Goal: Information Seeking & Learning: Find contact information

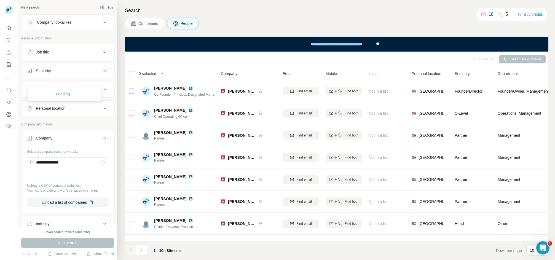
scroll to position [83, 0]
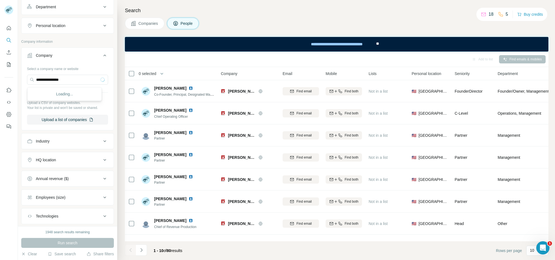
type input "**********"
click at [72, 97] on div "Type to search" at bounding box center [65, 93] width 72 height 11
click at [66, 81] on input "text" at bounding box center [67, 80] width 81 height 10
paste input "**********"
click at [42, 81] on input "**********" at bounding box center [67, 80] width 81 height 10
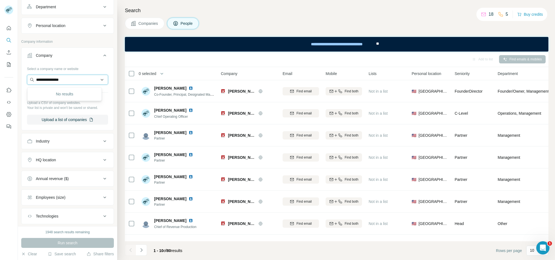
click at [42, 81] on input "**********" at bounding box center [67, 80] width 81 height 10
click at [43, 79] on input "**********" at bounding box center [67, 80] width 81 height 10
paste input "**********"
click at [67, 84] on input "**********" at bounding box center [64, 80] width 75 height 10
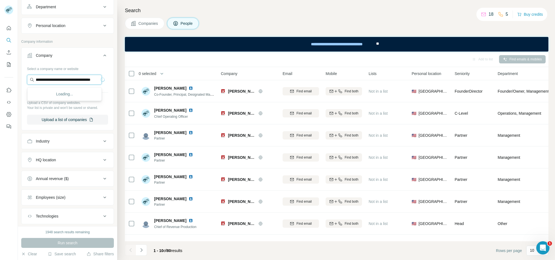
click at [67, 84] on input "**********" at bounding box center [64, 80] width 75 height 10
click at [68, 83] on input "**********" at bounding box center [64, 80] width 75 height 10
paste input "text"
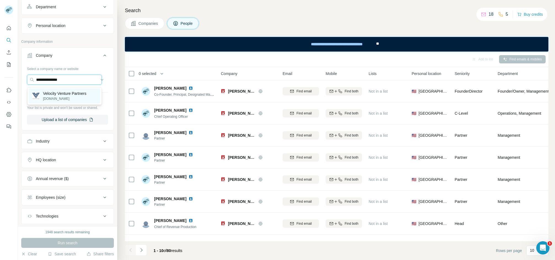
type input "**********"
click at [76, 99] on p "[DOMAIN_NAME]" at bounding box center [64, 98] width 43 height 5
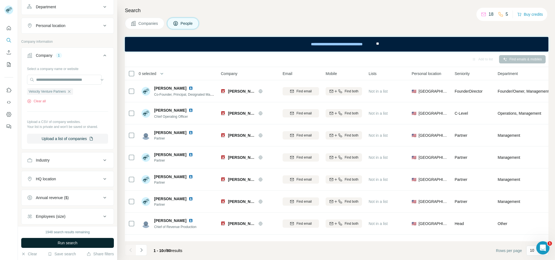
click at [76, 240] on button "Run search" at bounding box center [67, 243] width 93 height 10
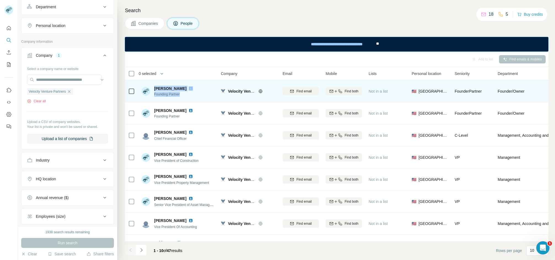
drag, startPoint x: 155, startPoint y: 84, endPoint x: 182, endPoint y: 95, distance: 29.4
click at [182, 95] on div "[PERSON_NAME] Founding Partner" at bounding box center [177, 91] width 73 height 15
copy div "[PERSON_NAME] Founding Partner"
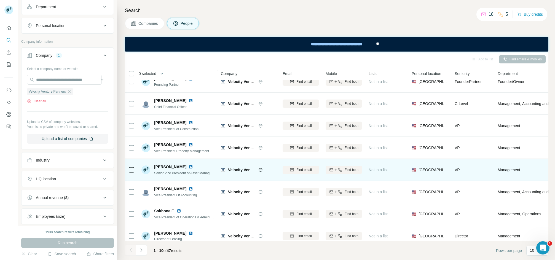
scroll to position [64, 0]
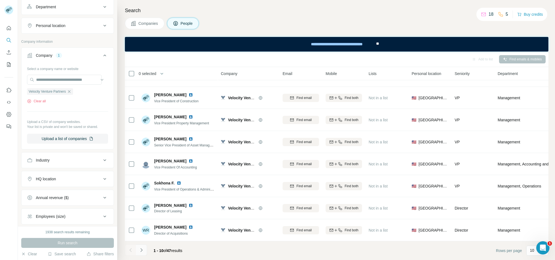
click at [139, 251] on icon "Navigate to next page" at bounding box center [142, 250] width 6 height 6
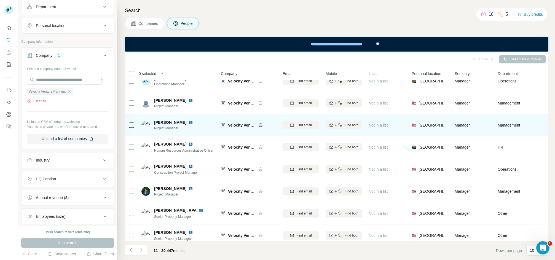
scroll to position [0, 0]
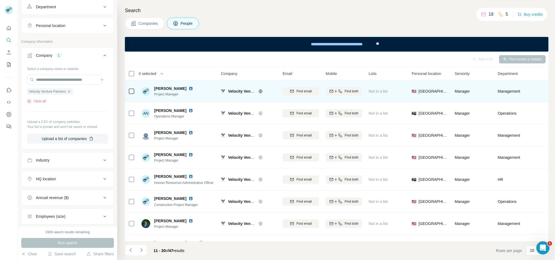
click at [162, 87] on span "[PERSON_NAME]" at bounding box center [170, 89] width 32 height 6
copy span "[PERSON_NAME]"
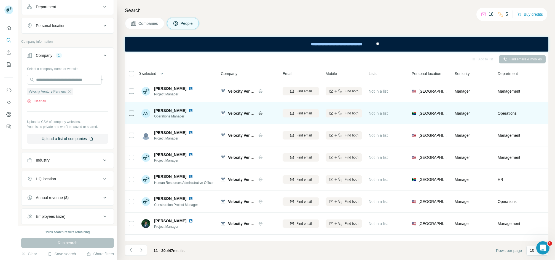
click at [162, 107] on div "AN [PERSON_NAME] Operations Manager" at bounding box center [177, 113] width 73 height 15
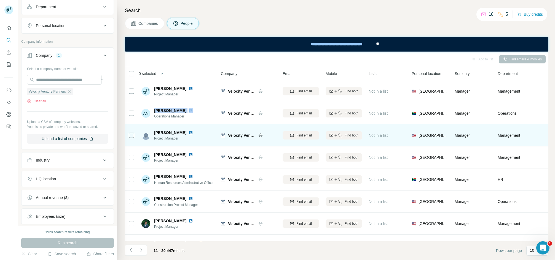
copy span "[PERSON_NAME]"
click at [171, 130] on span "[PERSON_NAME]" at bounding box center [170, 133] width 32 height 6
copy span "[PERSON_NAME]"
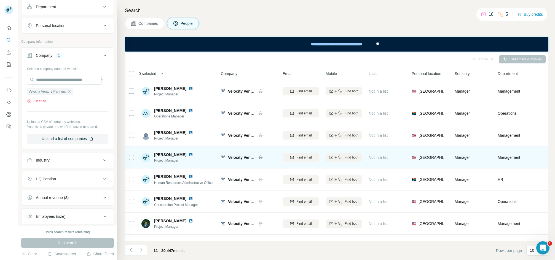
click at [167, 156] on span "[PERSON_NAME]" at bounding box center [170, 155] width 32 height 6
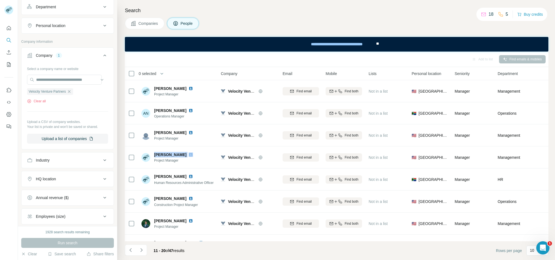
copy span "[PERSON_NAME]"
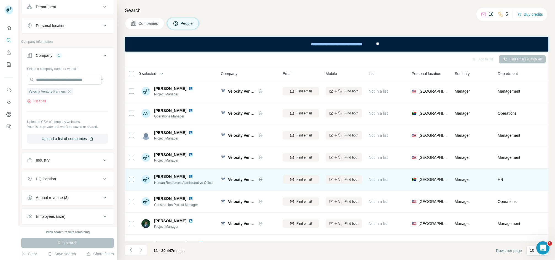
click at [160, 175] on span "[PERSON_NAME]" at bounding box center [170, 177] width 32 height 6
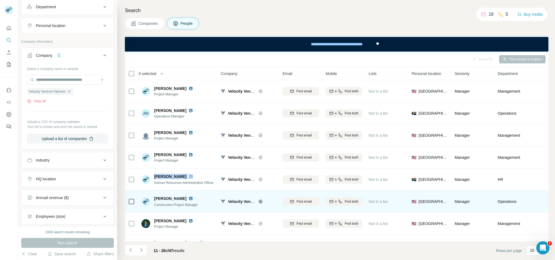
drag, startPoint x: 160, startPoint y: 175, endPoint x: 201, endPoint y: 194, distance: 45.9
click at [160, 175] on span "[PERSON_NAME]" at bounding box center [170, 177] width 32 height 6
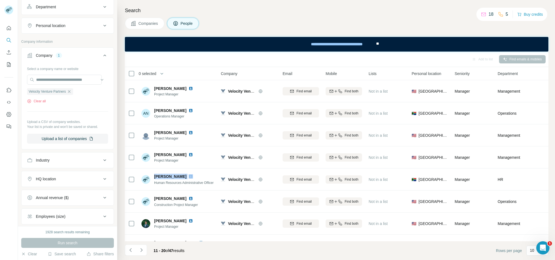
copy span "[PERSON_NAME]"
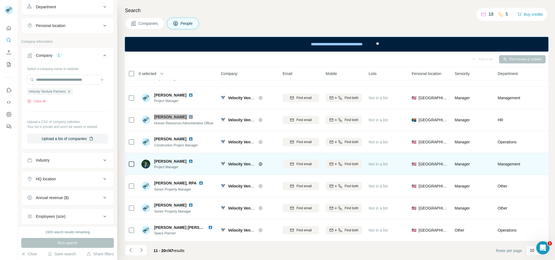
scroll to position [64, 0]
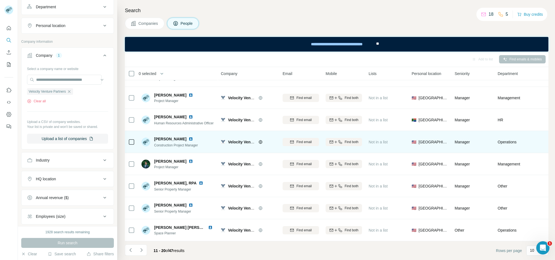
click at [158, 131] on td "[PERSON_NAME] Construction Project Manager" at bounding box center [178, 142] width 80 height 22
copy span "[PERSON_NAME]"
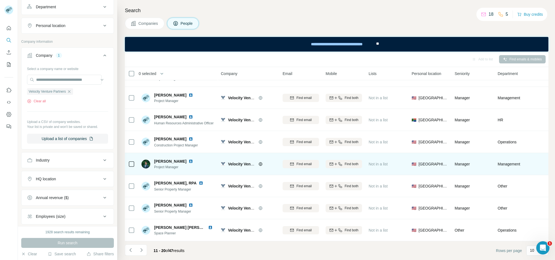
click at [166, 159] on span "[PERSON_NAME]" at bounding box center [170, 162] width 32 height 6
copy span "[PERSON_NAME]"
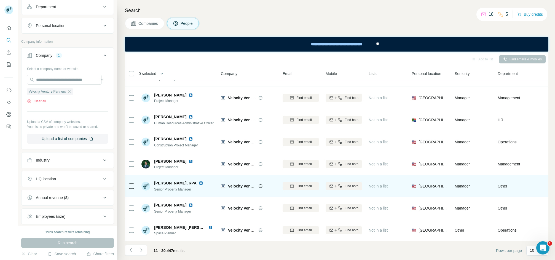
click at [165, 178] on div "[PERSON_NAME], RPA Senior Property Manager" at bounding box center [177, 185] width 73 height 15
drag, startPoint x: 165, startPoint y: 175, endPoint x: 194, endPoint y: 180, distance: 29.1
click at [165, 178] on div "[PERSON_NAME], RPA Senior Property Manager" at bounding box center [177, 185] width 73 height 15
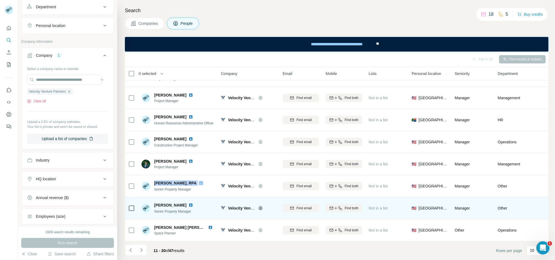
copy span "[PERSON_NAME], RPA"
click at [163, 197] on td "[PERSON_NAME] Senior Property Manager" at bounding box center [178, 208] width 80 height 22
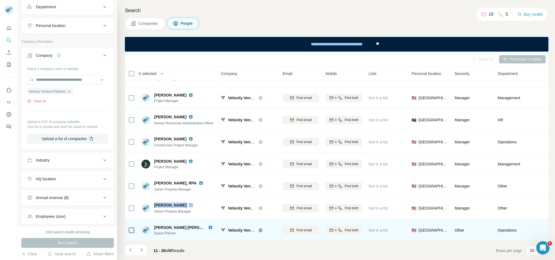
copy span "[PERSON_NAME]"
click at [171, 225] on div "[PERSON_NAME] [PERSON_NAME], Assoc. AIA" at bounding box center [180, 228] width 52 height 6
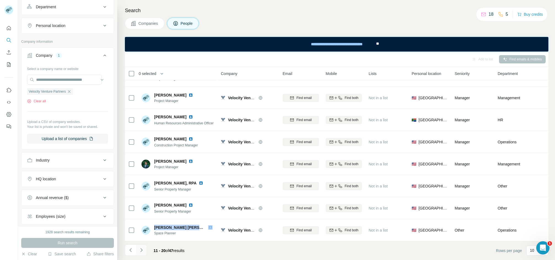
click at [143, 251] on icon "Navigate to next page" at bounding box center [142, 250] width 6 height 6
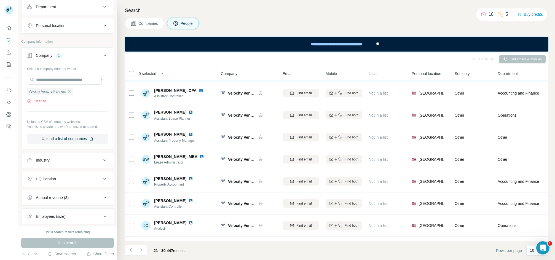
scroll to position [0, 0]
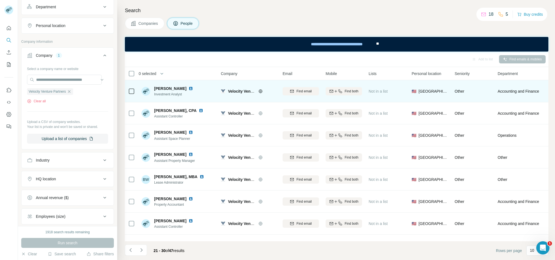
click at [163, 88] on span "[PERSON_NAME]" at bounding box center [170, 89] width 32 height 6
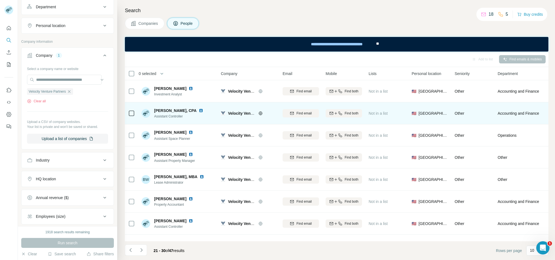
click at [168, 108] on span "[PERSON_NAME], CPA" at bounding box center [175, 110] width 42 height 4
click at [169, 107] on div "[PERSON_NAME], CPA Assistant Controller" at bounding box center [177, 113] width 73 height 15
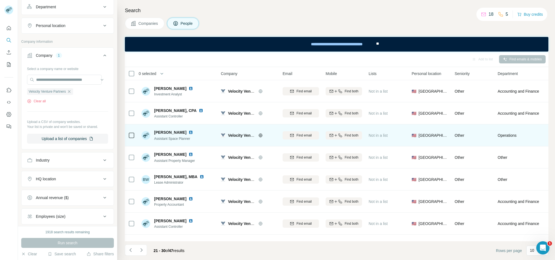
click at [170, 131] on span "[PERSON_NAME]" at bounding box center [170, 133] width 32 height 6
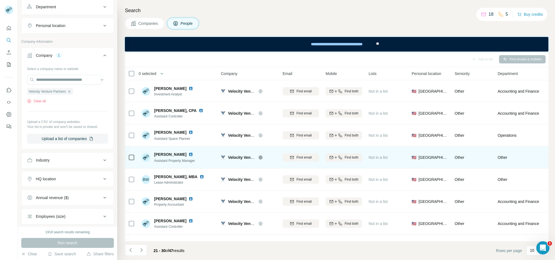
click at [159, 151] on div "[PERSON_NAME] Assistant Property Manager" at bounding box center [177, 157] width 73 height 15
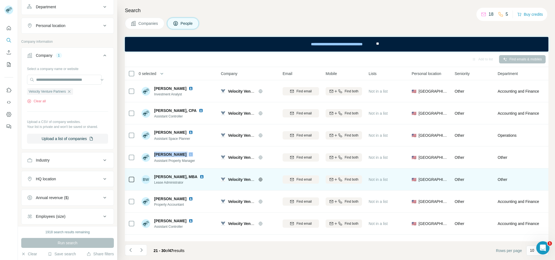
click at [161, 172] on div "BW [PERSON_NAME], MBA Lease Administrator" at bounding box center [177, 179] width 73 height 15
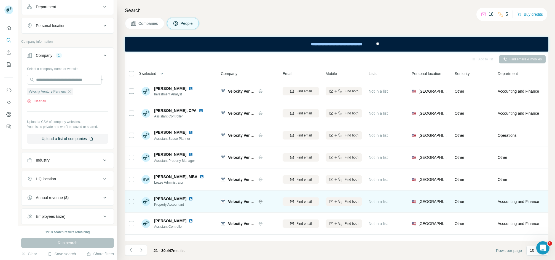
click at [165, 195] on div "[PERSON_NAME] Property Accountant" at bounding box center [177, 201] width 73 height 15
click at [165, 194] on div "[PERSON_NAME] Property Accountant" at bounding box center [177, 201] width 73 height 15
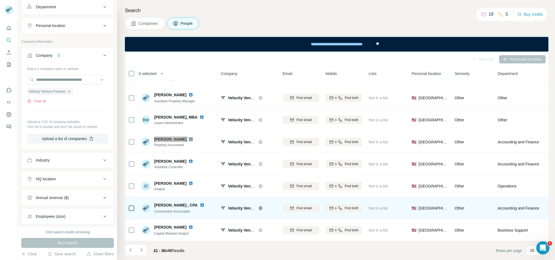
scroll to position [64, 0]
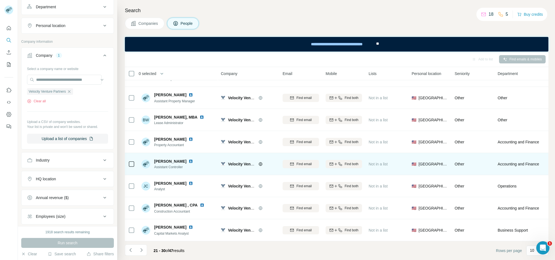
click at [163, 159] on span "[PERSON_NAME]" at bounding box center [170, 162] width 32 height 6
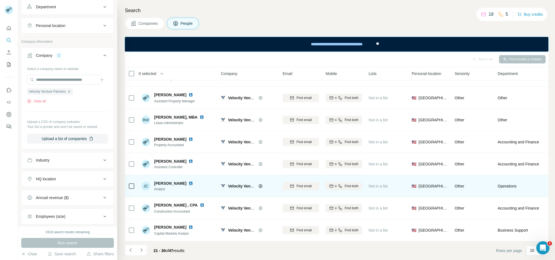
click at [164, 175] on td "[PERSON_NAME] [PERSON_NAME] Analyst" at bounding box center [178, 186] width 80 height 22
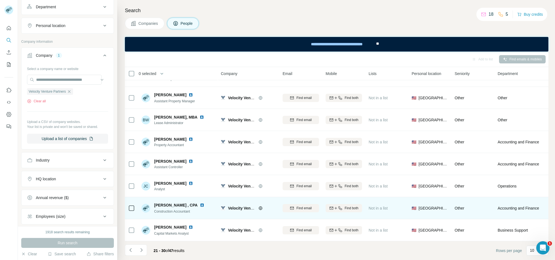
click at [165, 197] on td "[PERSON_NAME] , CPA Construction Accountant" at bounding box center [178, 208] width 80 height 22
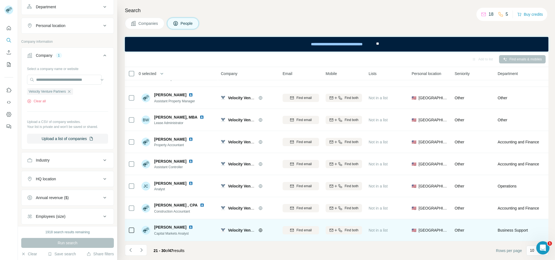
click at [164, 224] on span "[PERSON_NAME]" at bounding box center [170, 227] width 32 height 6
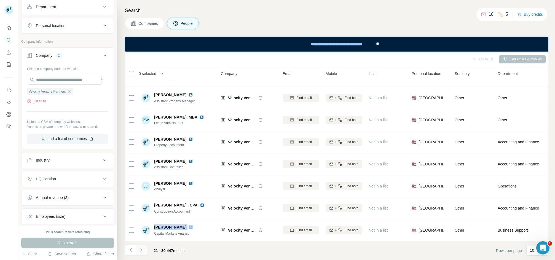
click at [143, 250] on icon "Navigate to next page" at bounding box center [142, 250] width 6 height 6
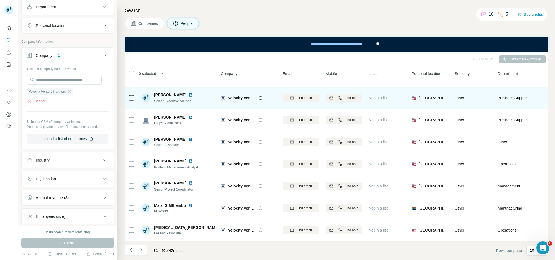
scroll to position [0, 0]
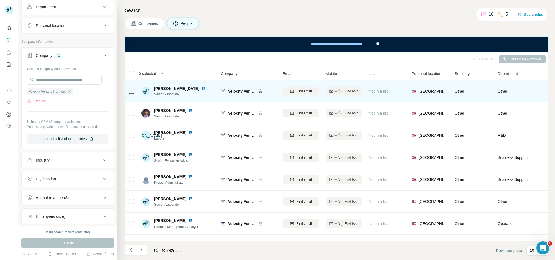
click at [157, 85] on div "[PERSON_NAME][DATE] Senior Associate" at bounding box center [177, 91] width 73 height 15
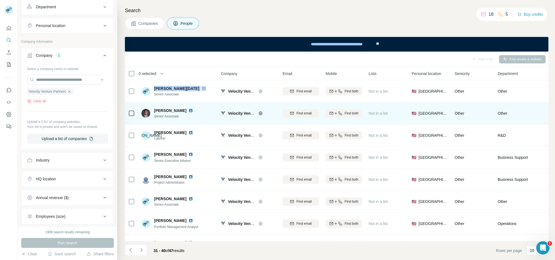
click at [165, 109] on span "[PERSON_NAME]" at bounding box center [170, 111] width 32 height 6
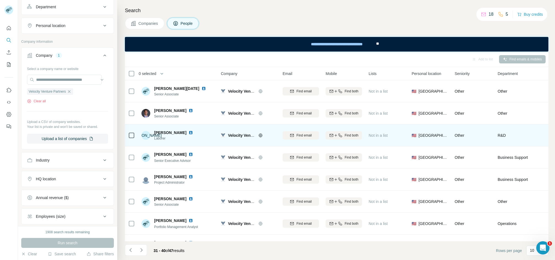
click at [162, 130] on span "[PERSON_NAME]" at bounding box center [170, 133] width 32 height 6
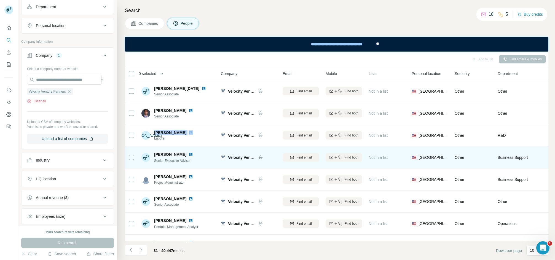
drag, startPoint x: 162, startPoint y: 130, endPoint x: 189, endPoint y: 151, distance: 33.8
click at [163, 129] on div "[PERSON_NAME] Laborer" at bounding box center [177, 135] width 73 height 15
click at [165, 150] on div "[PERSON_NAME] Senior Executive Advisor" at bounding box center [177, 157] width 73 height 15
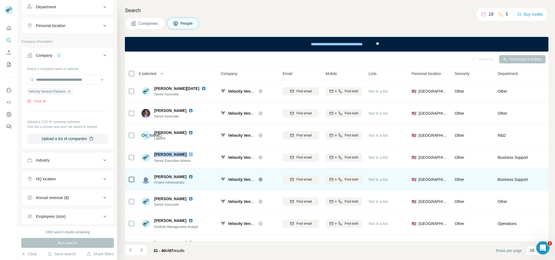
drag, startPoint x: 165, startPoint y: 150, endPoint x: 222, endPoint y: 174, distance: 62.2
click at [165, 150] on div "[PERSON_NAME] Senior Executive Advisor" at bounding box center [177, 157] width 73 height 15
click at [165, 176] on span "[PERSON_NAME]" at bounding box center [170, 177] width 32 height 6
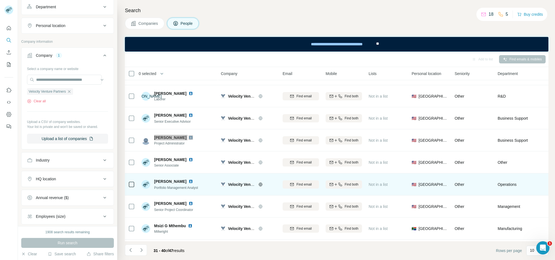
scroll to position [64, 0]
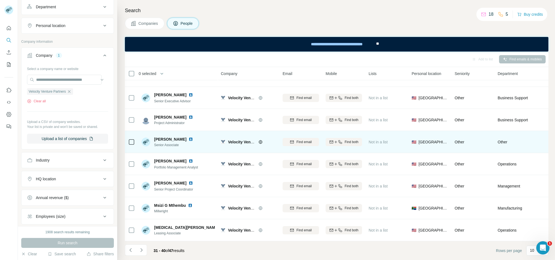
click at [161, 136] on span "[PERSON_NAME]" at bounding box center [170, 139] width 32 height 6
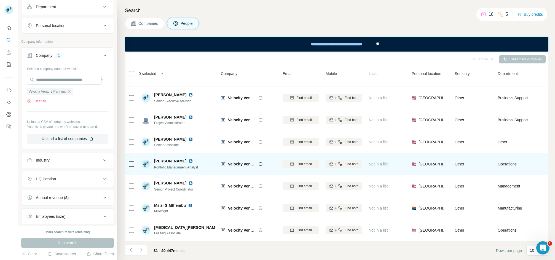
click at [153, 156] on div "[PERSON_NAME] Portfolio Management Analyst" at bounding box center [177, 163] width 73 height 15
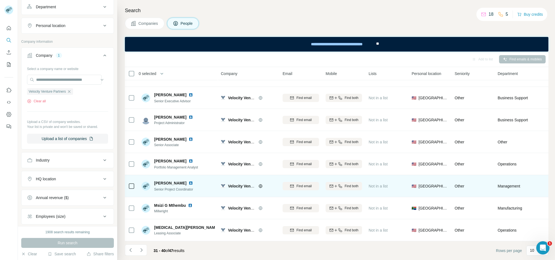
click at [170, 175] on td "[PERSON_NAME] Senior Project Coordinator" at bounding box center [178, 186] width 80 height 22
drag, startPoint x: 170, startPoint y: 173, endPoint x: 186, endPoint y: 186, distance: 21.0
click at [170, 175] on td "[PERSON_NAME] Senior Project Coordinator" at bounding box center [178, 186] width 80 height 22
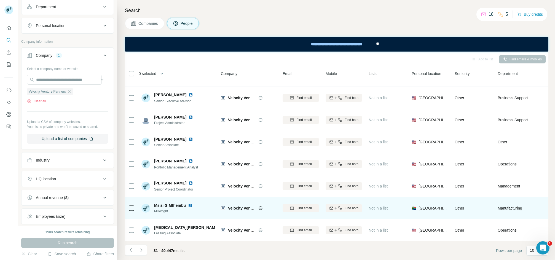
click at [166, 200] on div "Msizi G Mthembu Millwright" at bounding box center [177, 207] width 73 height 15
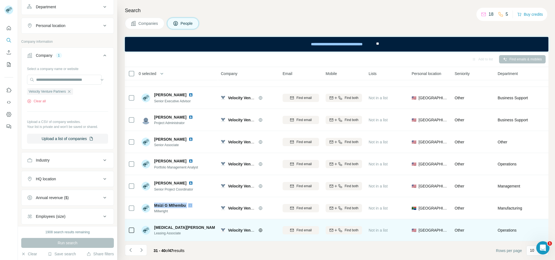
drag, startPoint x: 166, startPoint y: 197, endPoint x: 278, endPoint y: 233, distance: 118.0
click at [166, 200] on div "Msizi G Mthembu Millwright" at bounding box center [177, 207] width 73 height 15
click at [167, 219] on td "[MEDICAL_DATA][PERSON_NAME] Associate" at bounding box center [178, 230] width 80 height 22
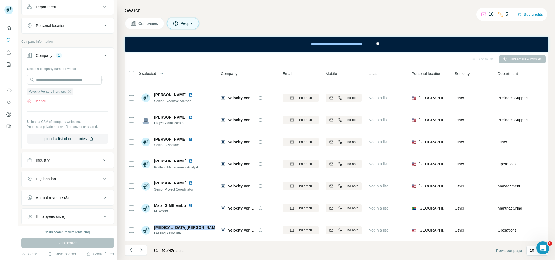
drag, startPoint x: 141, startPoint y: 249, endPoint x: 165, endPoint y: 257, distance: 24.9
click at [141, 249] on icon "Navigate to next page" at bounding box center [142, 250] width 6 height 6
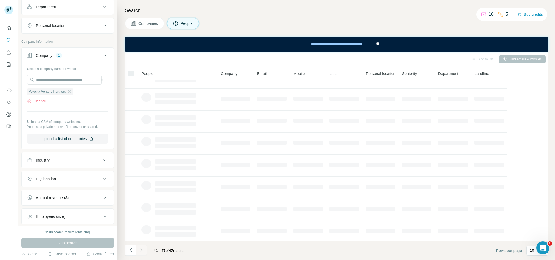
scroll to position [0, 0]
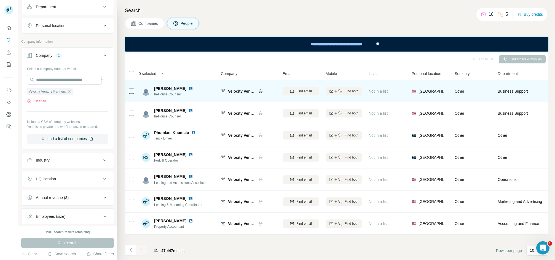
click at [166, 85] on div "[PERSON_NAME] In-House Counsel" at bounding box center [177, 91] width 73 height 15
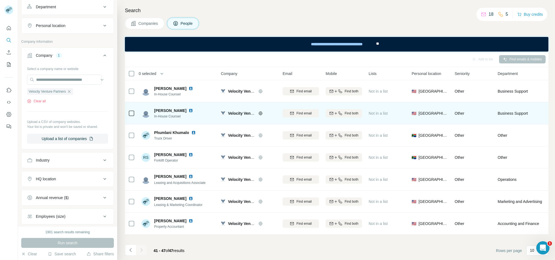
click at [158, 108] on span "[PERSON_NAME]" at bounding box center [170, 111] width 32 height 6
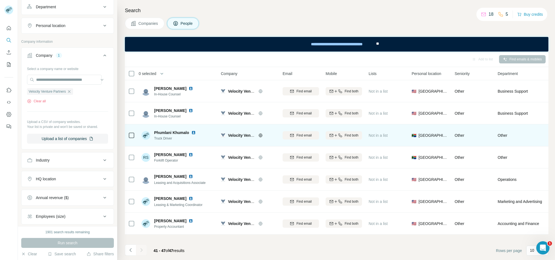
click at [168, 130] on span "Phumlani Khumalo" at bounding box center [171, 133] width 35 height 6
click at [168, 129] on div "Phumlani Khumalo Truck Driver" at bounding box center [177, 135] width 73 height 15
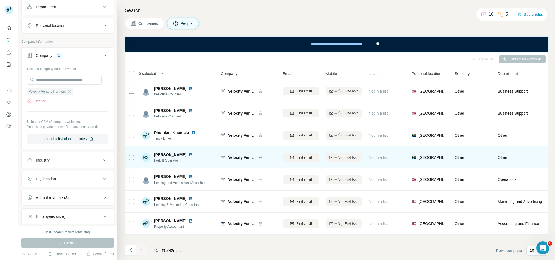
click at [170, 149] on td "RS [PERSON_NAME] Forklift Operator" at bounding box center [178, 157] width 80 height 22
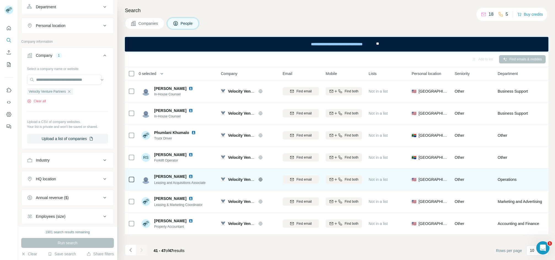
click at [164, 172] on div "[PERSON_NAME] Leasing and Acquisitions Associate" at bounding box center [177, 179] width 73 height 15
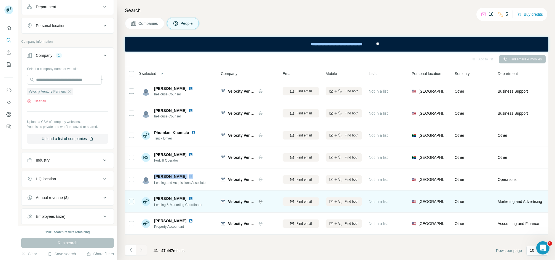
click at [173, 201] on span "[PERSON_NAME]" at bounding box center [170, 199] width 32 height 6
click at [170, 196] on span "[PERSON_NAME]" at bounding box center [170, 199] width 32 height 6
drag, startPoint x: 170, startPoint y: 195, endPoint x: 184, endPoint y: 204, distance: 16.3
click at [170, 196] on span "[PERSON_NAME]" at bounding box center [170, 199] width 32 height 6
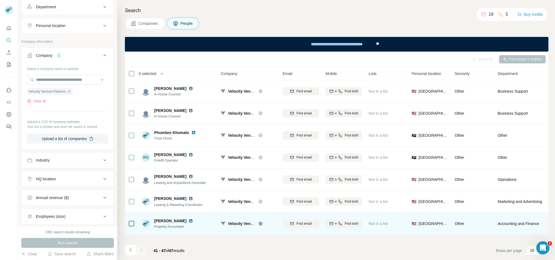
click at [166, 216] on div "[PERSON_NAME] Property Accountant" at bounding box center [177, 223] width 73 height 15
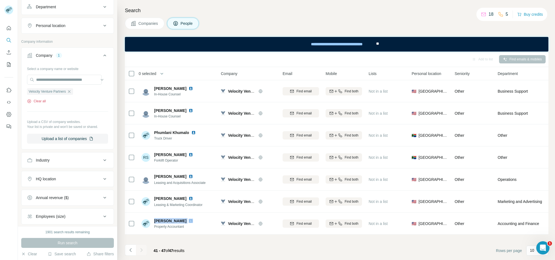
click at [31, 103] on icon "button" at bounding box center [29, 101] width 4 height 4
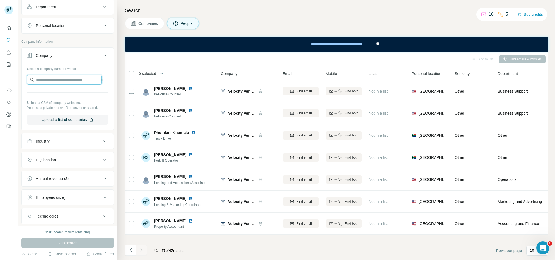
click at [38, 84] on input "text" at bounding box center [64, 80] width 75 height 10
paste input "**********"
type input "**********"
click at [79, 100] on p "[DOMAIN_NAME]" at bounding box center [63, 98] width 40 height 5
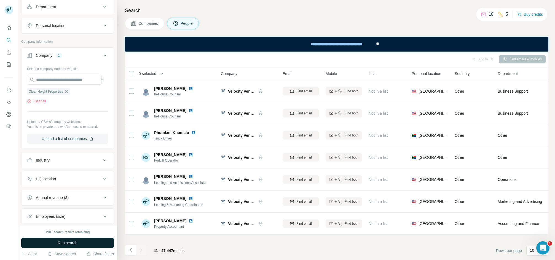
click at [61, 241] on span "Run search" at bounding box center [68, 243] width 20 height 6
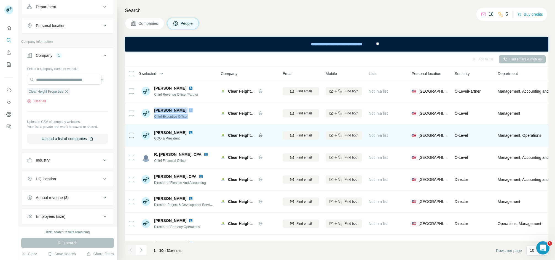
drag, startPoint x: 154, startPoint y: 108, endPoint x: 205, endPoint y: 131, distance: 56.4
click at [194, 116] on div "[PERSON_NAME] Chief Executive Officer" at bounding box center [177, 113] width 73 height 15
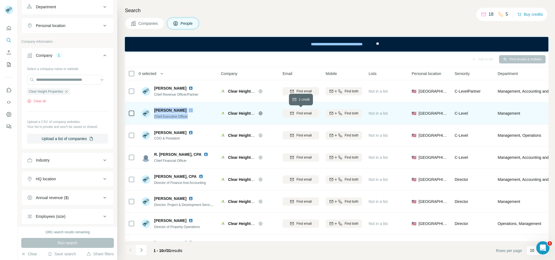
click at [301, 116] on button "Find email" at bounding box center [301, 113] width 36 height 8
click at [183, 66] on div "Add to list Find emails & mobiles" at bounding box center [336, 59] width 423 height 15
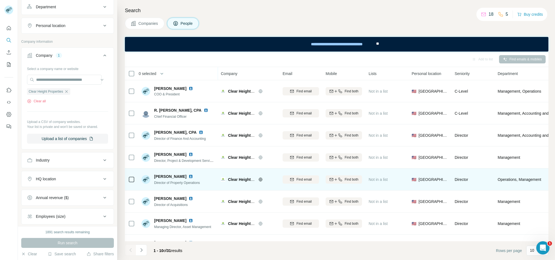
scroll to position [64, 0]
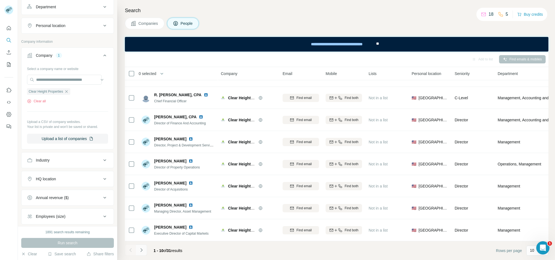
click at [139, 250] on icon "Navigate to next page" at bounding box center [142, 250] width 6 height 6
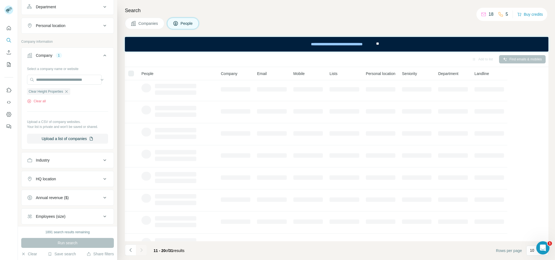
scroll to position [0, 0]
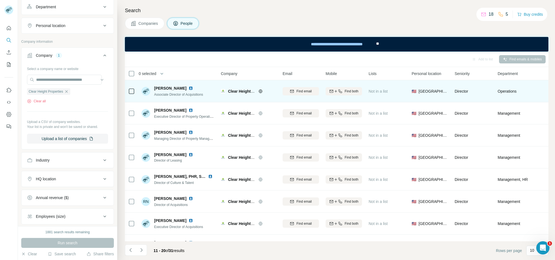
click at [167, 86] on span "[PERSON_NAME]" at bounding box center [170, 88] width 32 height 6
click at [163, 85] on div "[PERSON_NAME] Associate Director of Acquisitions" at bounding box center [177, 91] width 73 height 15
drag, startPoint x: 163, startPoint y: 85, endPoint x: 171, endPoint y: 88, distance: 8.9
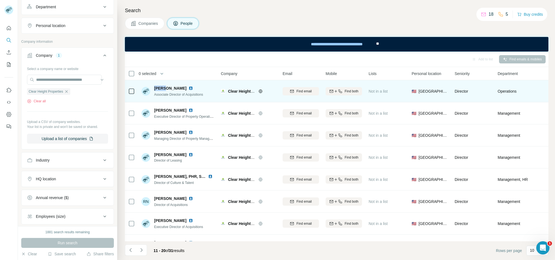
click at [163, 85] on div "[PERSON_NAME] Associate Director of Acquisitions" at bounding box center [177, 91] width 73 height 15
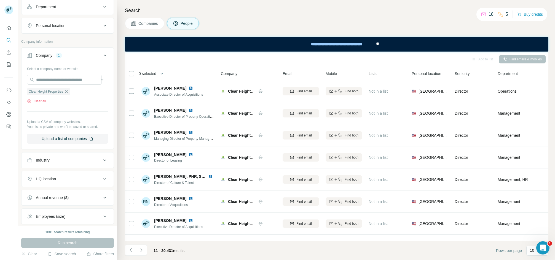
click at [212, 76] on th "0 selected" at bounding box center [169, 73] width 88 height 13
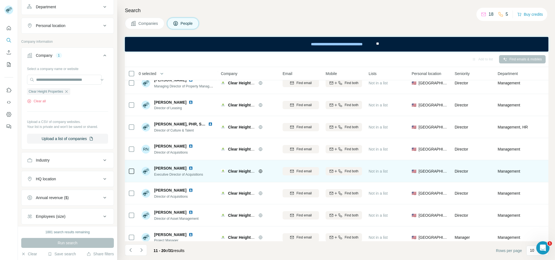
scroll to position [64, 0]
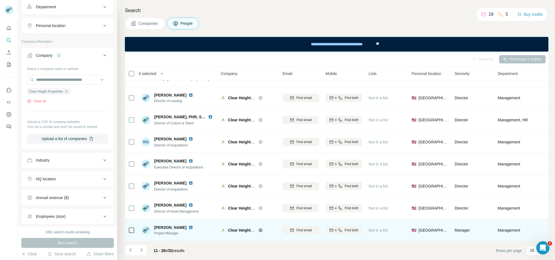
click at [169, 225] on span "[PERSON_NAME]" at bounding box center [170, 228] width 32 height 6
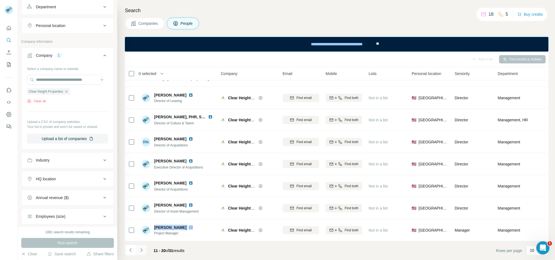
click at [141, 250] on icon "Navigate to next page" at bounding box center [142, 250] width 6 height 6
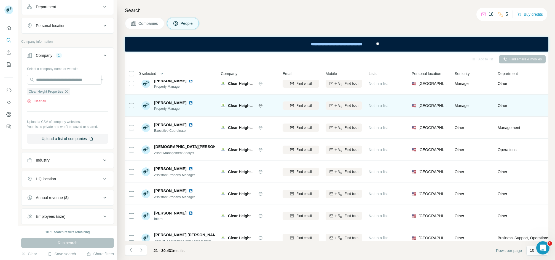
scroll to position [0, 0]
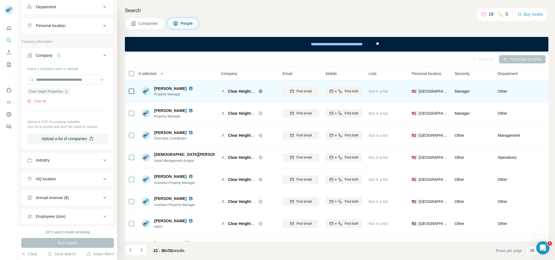
click at [163, 87] on span "[PERSON_NAME]" at bounding box center [170, 89] width 32 height 6
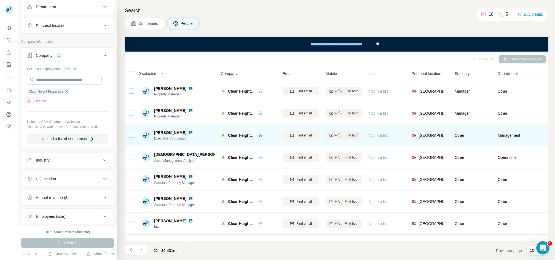
click at [162, 131] on span "[PERSON_NAME]" at bounding box center [170, 133] width 32 height 6
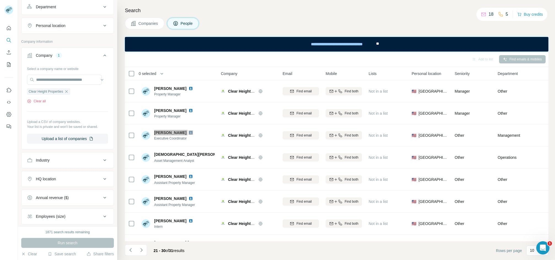
scroll to position [64, 0]
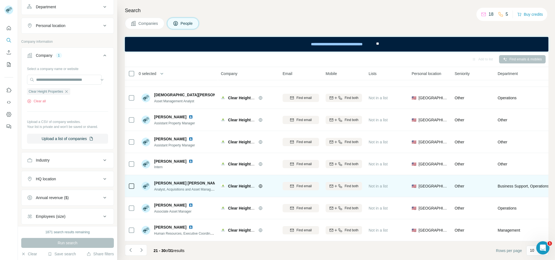
click at [163, 180] on span "[PERSON_NAME] [PERSON_NAME]" at bounding box center [187, 183] width 66 height 6
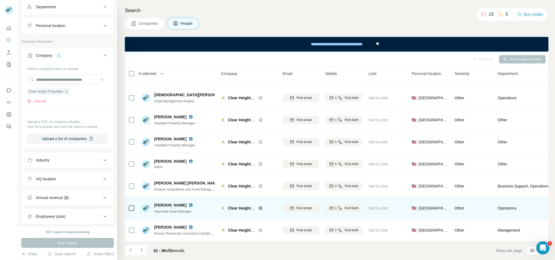
click at [159, 202] on span "[PERSON_NAME]" at bounding box center [170, 205] width 32 height 6
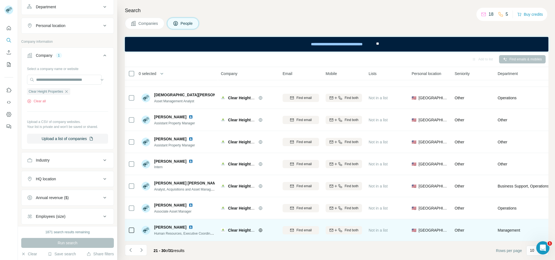
click at [172, 224] on span "[PERSON_NAME]" at bounding box center [170, 227] width 32 height 6
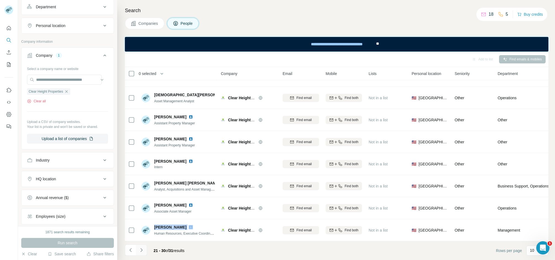
click at [141, 252] on icon "Navigate to next page" at bounding box center [142, 250] width 6 height 6
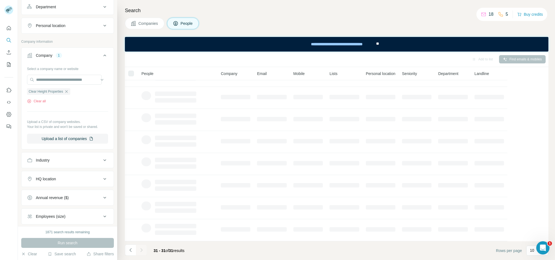
scroll to position [0, 0]
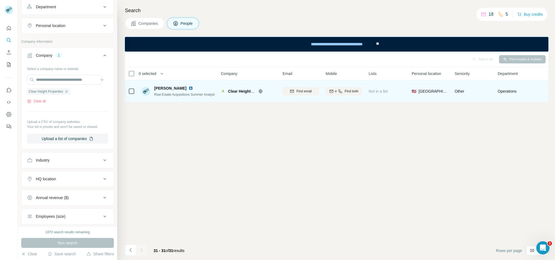
click at [164, 88] on span "[PERSON_NAME]" at bounding box center [170, 88] width 32 height 6
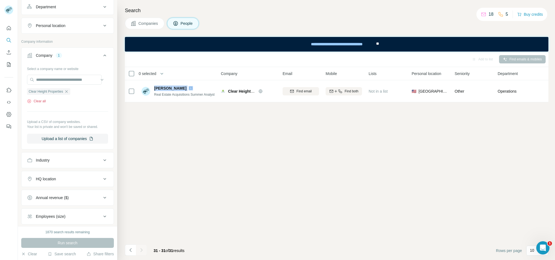
click at [42, 104] on button "Clear all" at bounding box center [36, 101] width 19 height 5
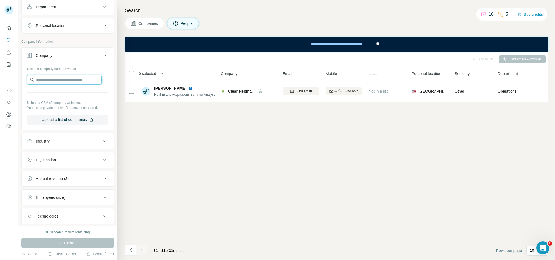
click at [46, 81] on input "text" at bounding box center [64, 80] width 75 height 10
paste input "*****"
type input "*****"
click at [76, 102] on div "R2 Companies [DOMAIN_NAME]" at bounding box center [65, 95] width 72 height 15
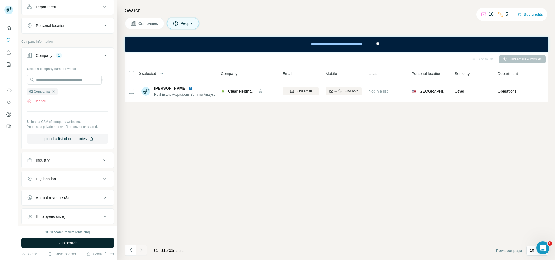
click at [93, 241] on button "Run search" at bounding box center [67, 243] width 93 height 10
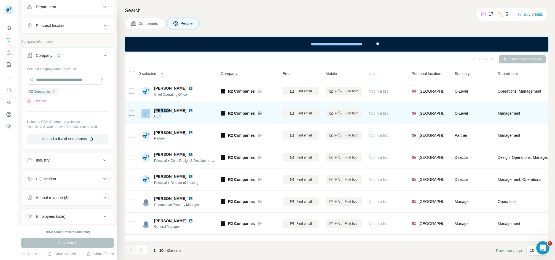
drag, startPoint x: 151, startPoint y: 108, endPoint x: 166, endPoint y: 111, distance: 14.7
click at [166, 111] on div "[PERSON_NAME] CEO" at bounding box center [168, 113] width 54 height 11
click at [162, 118] on span "CEO" at bounding box center [174, 116] width 41 height 5
drag, startPoint x: 154, startPoint y: 108, endPoint x: 171, endPoint y: 121, distance: 21.3
click at [171, 121] on td "[PERSON_NAME] CEO" at bounding box center [178, 113] width 80 height 22
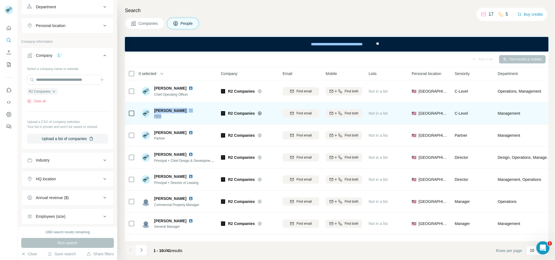
click at [174, 119] on div "[PERSON_NAME] CEO" at bounding box center [177, 113] width 73 height 15
drag, startPoint x: 155, startPoint y: 108, endPoint x: 169, endPoint y: 114, distance: 14.7
click at [169, 114] on div "[PERSON_NAME] CEO" at bounding box center [174, 113] width 41 height 11
click at [299, 112] on span "Find email" at bounding box center [303, 113] width 15 height 5
click at [293, 109] on div "[EMAIL_ADDRESS][DOMAIN_NAME]" at bounding box center [301, 113] width 36 height 15
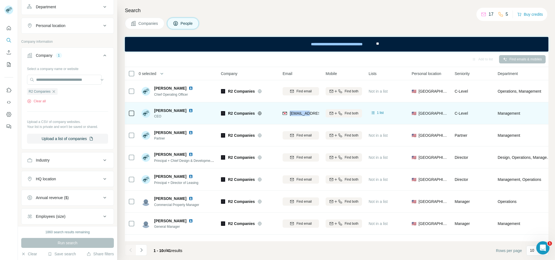
click at [293, 109] on div "[EMAIL_ADDRESS][DOMAIN_NAME]" at bounding box center [301, 113] width 36 height 15
click at [294, 110] on div "[EMAIL_ADDRESS][DOMAIN_NAME]" at bounding box center [301, 113] width 36 height 15
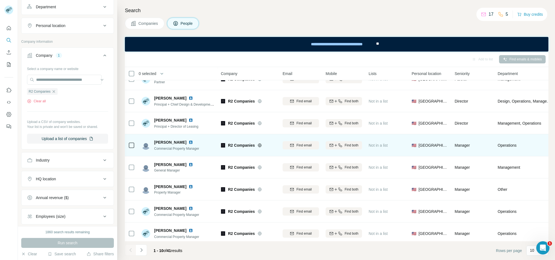
scroll to position [64, 0]
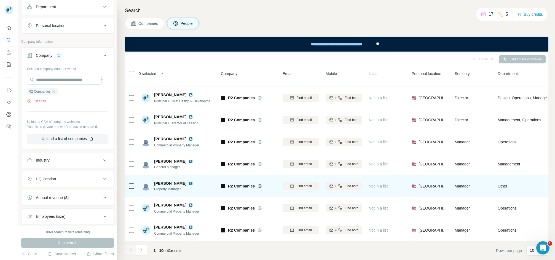
click at [167, 178] on div "[PERSON_NAME] Property Manager" at bounding box center [177, 185] width 73 height 15
click at [166, 178] on div "[PERSON_NAME] Property Manager" at bounding box center [177, 185] width 73 height 15
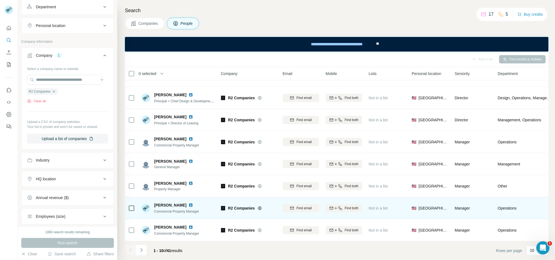
click at [165, 202] on span "[PERSON_NAME]" at bounding box center [170, 205] width 32 height 6
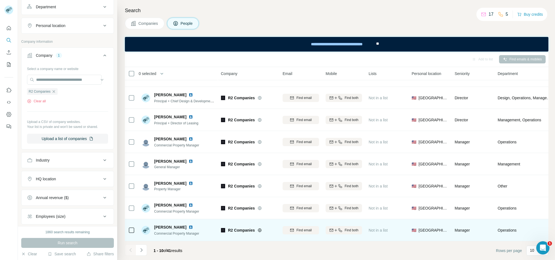
click at [166, 224] on span "[PERSON_NAME]" at bounding box center [170, 227] width 32 height 6
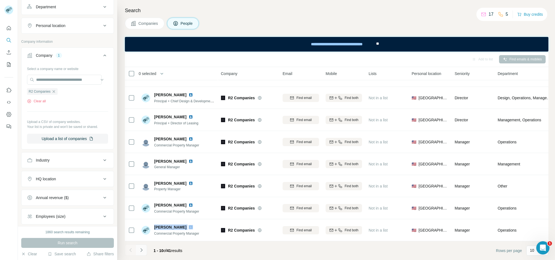
click at [143, 251] on icon "Navigate to next page" at bounding box center [142, 250] width 6 height 6
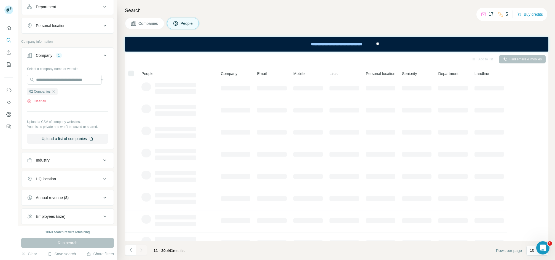
scroll to position [0, 0]
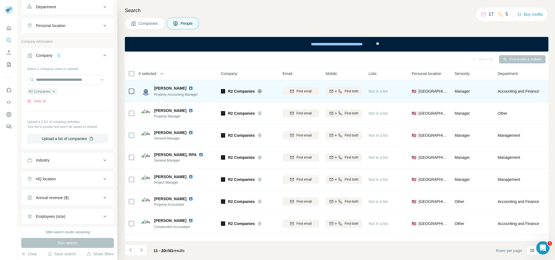
click at [158, 81] on td "[PERSON_NAME] Property Accounting Manager" at bounding box center [178, 91] width 80 height 22
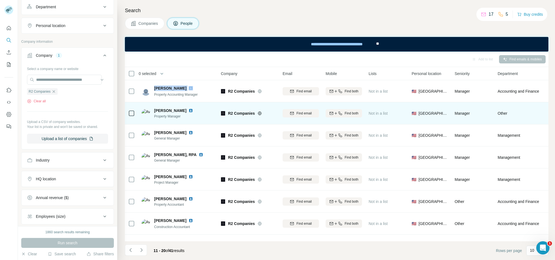
drag, startPoint x: 158, startPoint y: 81, endPoint x: 197, endPoint y: 114, distance: 50.8
click at [158, 81] on td "[PERSON_NAME] Property Accounting Manager" at bounding box center [178, 91] width 80 height 22
click at [165, 105] on td "[PERSON_NAME] Property Manager" at bounding box center [178, 113] width 80 height 22
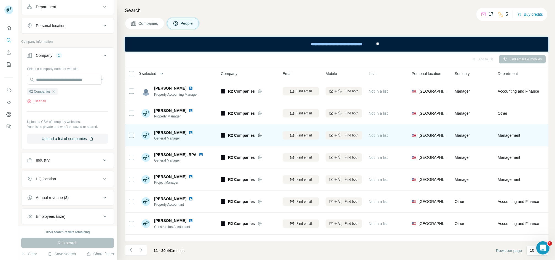
click at [167, 129] on div "[PERSON_NAME] General Manager" at bounding box center [177, 135] width 73 height 15
drag, startPoint x: 167, startPoint y: 129, endPoint x: 173, endPoint y: 131, distance: 6.5
click at [167, 129] on div "[PERSON_NAME] General Manager" at bounding box center [177, 135] width 73 height 15
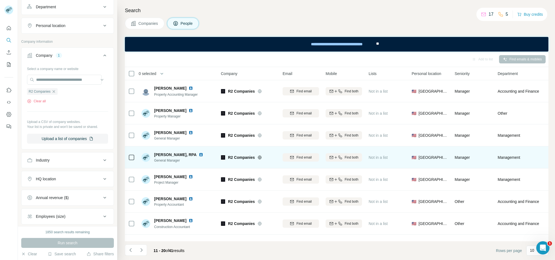
click at [165, 153] on span "[PERSON_NAME], RPA" at bounding box center [175, 155] width 42 height 6
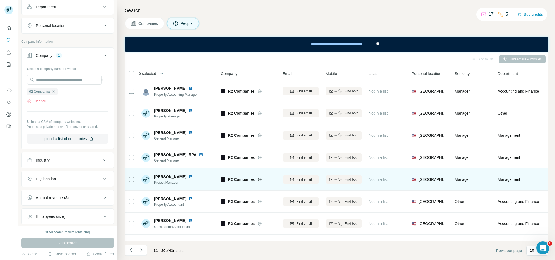
click at [167, 175] on span "[PERSON_NAME]" at bounding box center [170, 177] width 32 height 6
drag, startPoint x: 167, startPoint y: 175, endPoint x: 176, endPoint y: 177, distance: 8.4
click at [167, 175] on span "[PERSON_NAME]" at bounding box center [170, 177] width 32 height 6
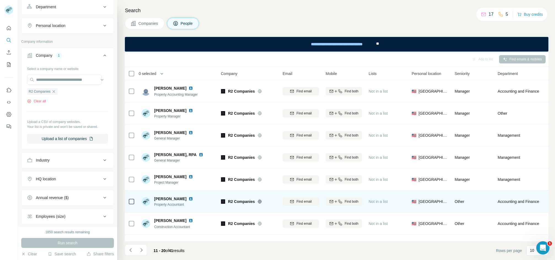
click at [166, 194] on div "[PERSON_NAME] Property Accountant" at bounding box center [177, 201] width 73 height 15
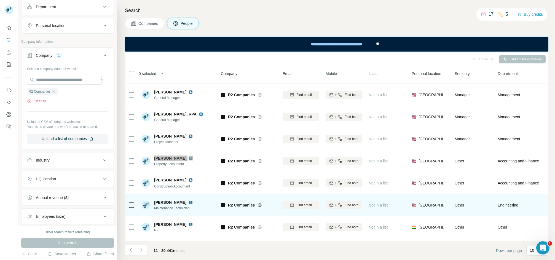
scroll to position [64, 0]
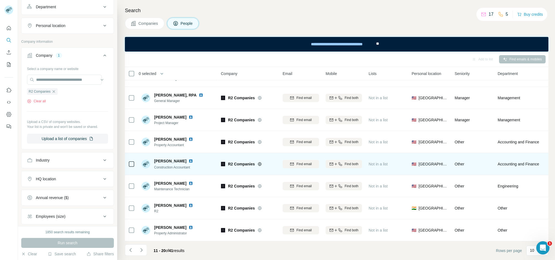
click at [160, 158] on span "[PERSON_NAME]" at bounding box center [170, 161] width 32 height 6
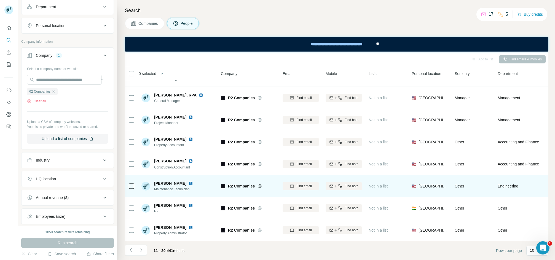
click at [172, 175] on td "[PERSON_NAME] Maintenance Technician" at bounding box center [178, 186] width 80 height 22
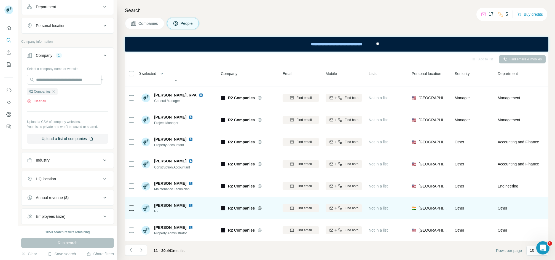
click at [170, 197] on td "[PERSON_NAME] R2" at bounding box center [178, 208] width 80 height 22
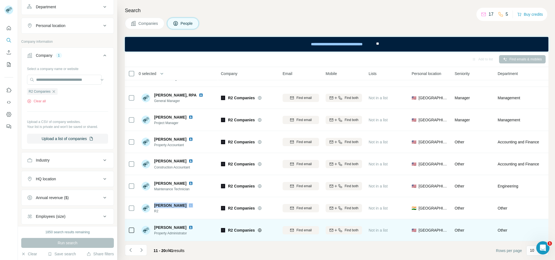
click at [155, 225] on span "[PERSON_NAME]" at bounding box center [170, 228] width 32 height 6
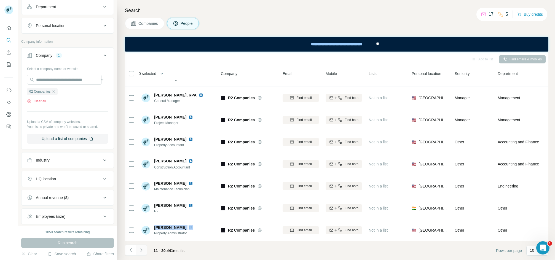
click at [139, 250] on icon "Navigate to next page" at bounding box center [142, 250] width 6 height 6
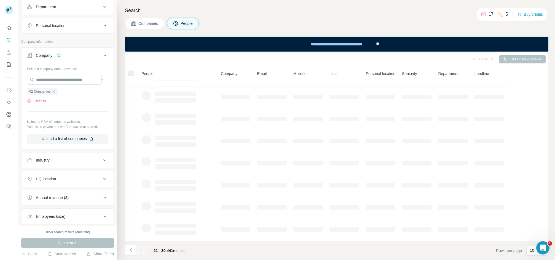
scroll to position [0, 0]
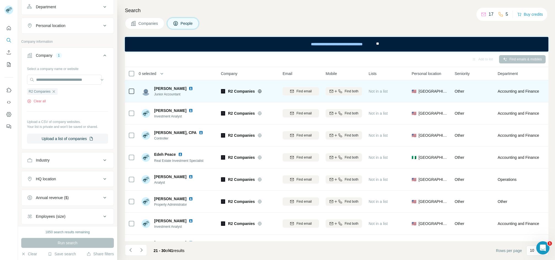
click at [162, 87] on span "[PERSON_NAME]" at bounding box center [170, 89] width 32 height 6
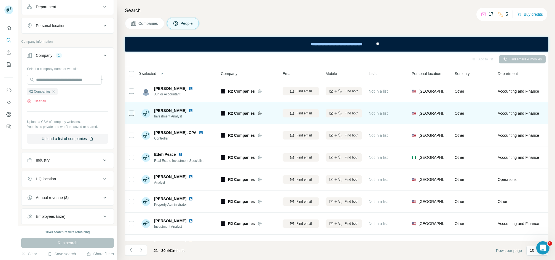
click at [172, 107] on div "[PERSON_NAME] Investment Analyst" at bounding box center [177, 113] width 73 height 15
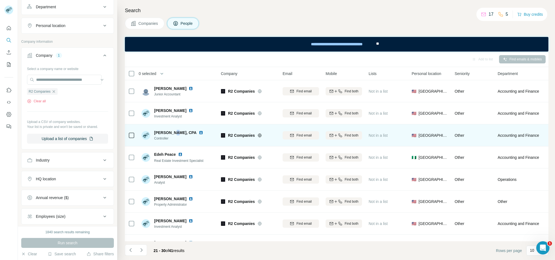
click at [173, 131] on span "[PERSON_NAME], CPA" at bounding box center [175, 133] width 42 height 6
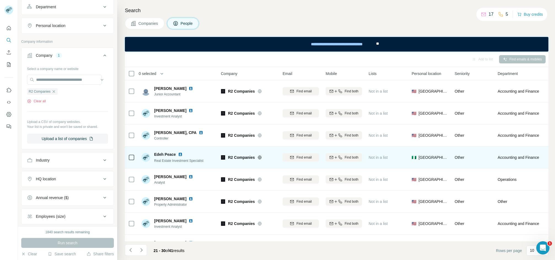
click at [164, 152] on span "Edeh Peace" at bounding box center [165, 155] width 22 height 6
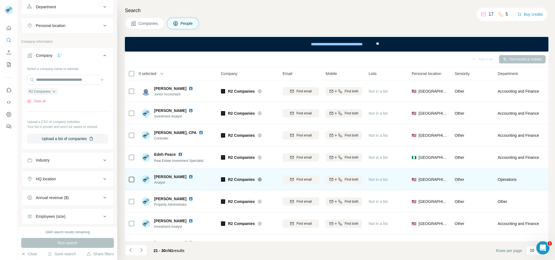
click at [169, 170] on td "[PERSON_NAME] Analyst" at bounding box center [178, 179] width 80 height 22
click at [164, 174] on span "[PERSON_NAME]" at bounding box center [170, 177] width 32 height 6
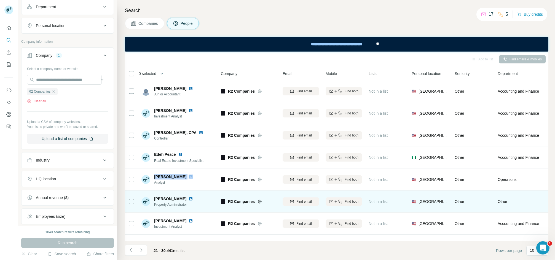
drag, startPoint x: 164, startPoint y: 174, endPoint x: 229, endPoint y: 202, distance: 71.1
click at [164, 174] on span "[PERSON_NAME]" at bounding box center [170, 177] width 32 height 6
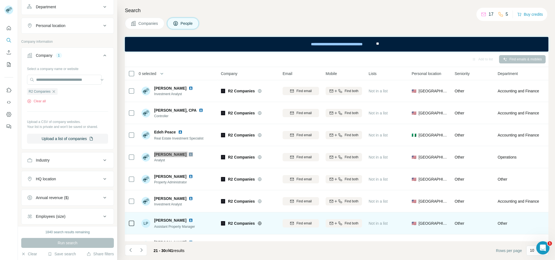
scroll to position [64, 0]
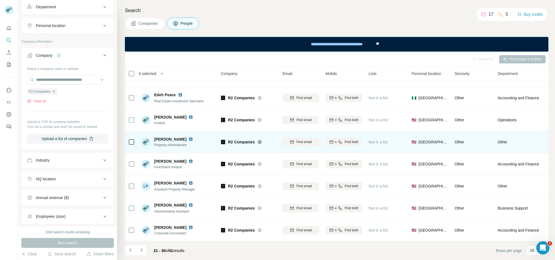
click at [160, 134] on div "[PERSON_NAME] Property Administrator" at bounding box center [177, 141] width 73 height 15
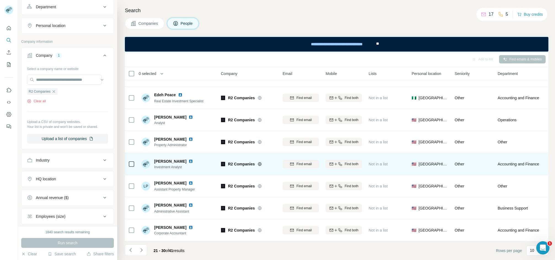
click at [158, 159] on span "[PERSON_NAME]" at bounding box center [170, 162] width 32 height 6
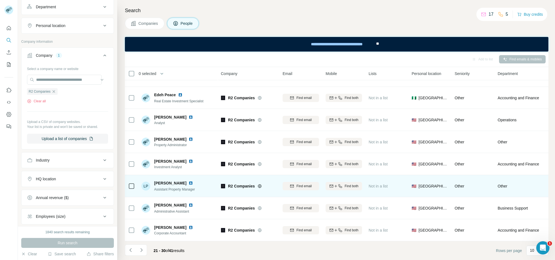
click at [167, 180] on span "[PERSON_NAME]" at bounding box center [170, 183] width 32 height 6
click at [168, 180] on span "[PERSON_NAME]" at bounding box center [170, 183] width 32 height 6
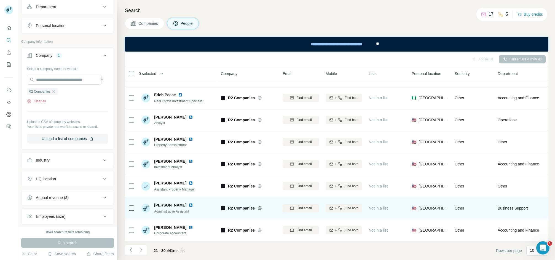
click at [159, 202] on span "[PERSON_NAME]" at bounding box center [170, 205] width 32 height 6
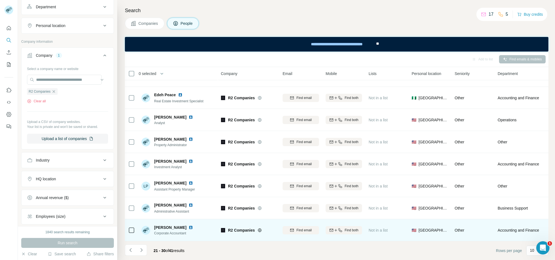
click at [163, 219] on td "[PERSON_NAME] Corporate Accountant" at bounding box center [178, 230] width 80 height 22
click at [165, 219] on td "[PERSON_NAME] Corporate Accountant" at bounding box center [178, 230] width 80 height 22
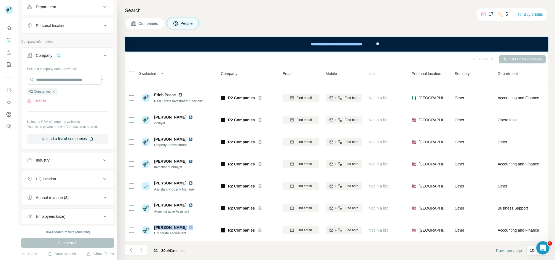
click at [142, 251] on icon "Navigate to next page" at bounding box center [142, 250] width 6 height 6
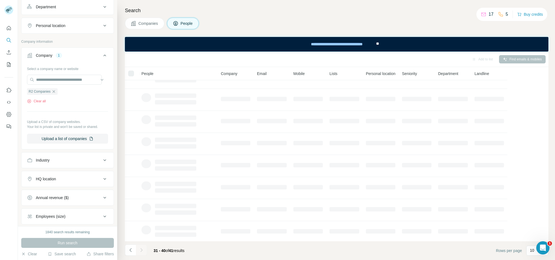
scroll to position [0, 0]
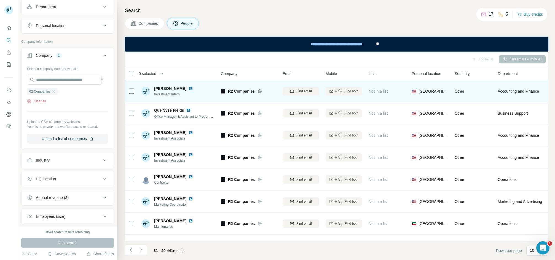
click at [162, 85] on div "[PERSON_NAME] Investment Intern" at bounding box center [177, 91] width 73 height 15
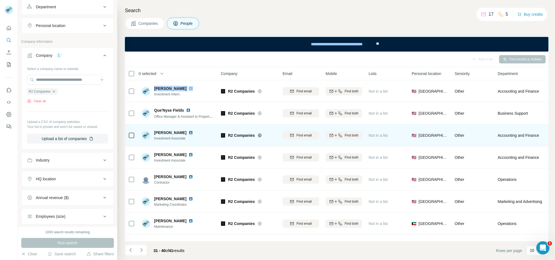
click at [165, 132] on span "[PERSON_NAME]" at bounding box center [170, 133] width 32 height 6
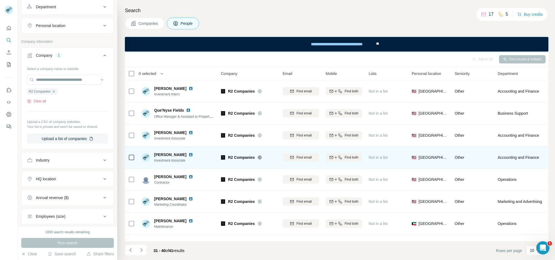
click at [167, 150] on div "[PERSON_NAME] Investment Associate" at bounding box center [177, 157] width 73 height 15
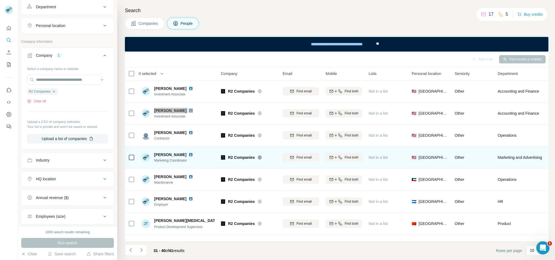
scroll to position [64, 0]
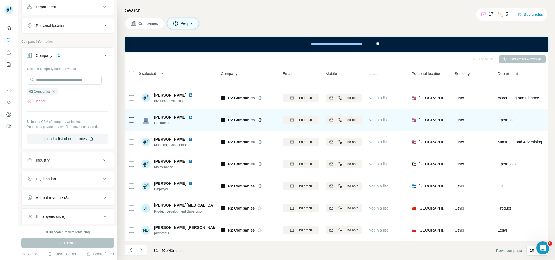
click at [160, 114] on span "[PERSON_NAME]" at bounding box center [170, 117] width 32 height 6
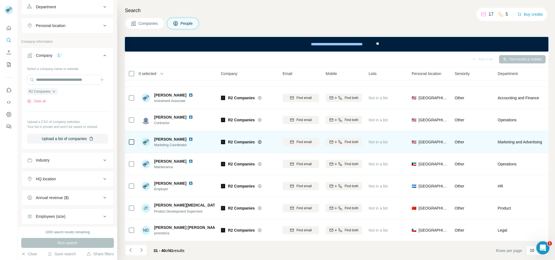
click at [166, 134] on div "[PERSON_NAME] Marketing Coordinator" at bounding box center [177, 141] width 73 height 15
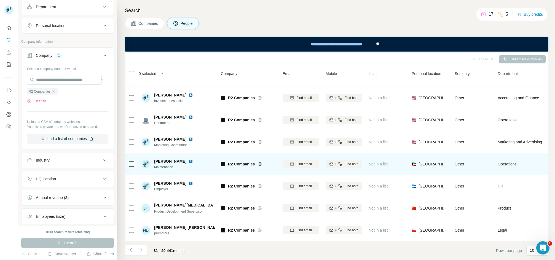
click at [170, 159] on span "[PERSON_NAME]" at bounding box center [170, 162] width 32 height 6
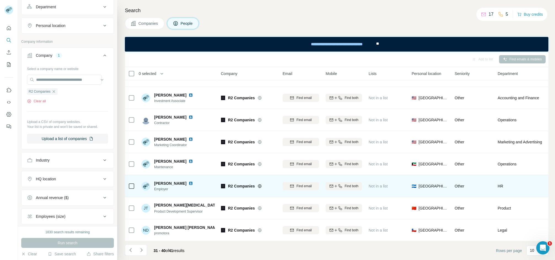
click at [177, 181] on span "[PERSON_NAME]" at bounding box center [170, 183] width 32 height 4
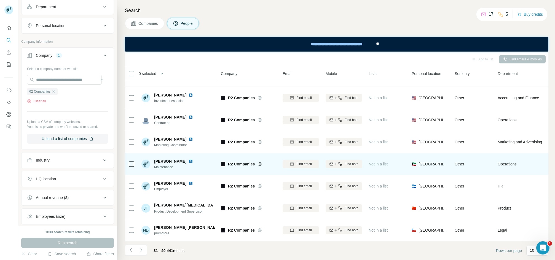
click at [168, 159] on span "[PERSON_NAME]" at bounding box center [170, 162] width 32 height 6
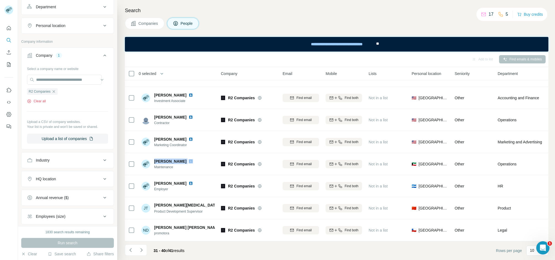
click at [36, 103] on button "Clear all" at bounding box center [36, 101] width 19 height 5
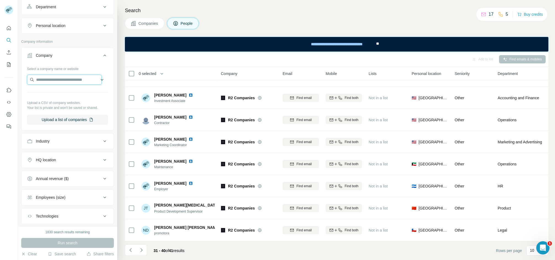
click at [40, 81] on input "text" at bounding box center [64, 80] width 75 height 10
paste input "**********"
click at [50, 80] on input "**********" at bounding box center [64, 80] width 75 height 10
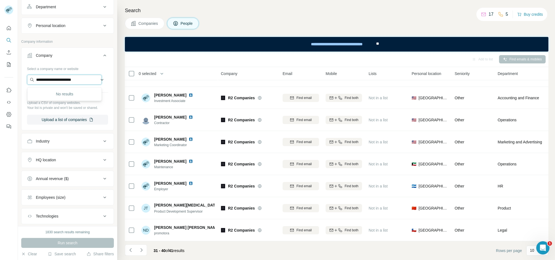
paste input "text"
type input "**********"
click at [63, 98] on div "Loading..." at bounding box center [65, 93] width 72 height 11
click at [66, 80] on input "**********" at bounding box center [64, 80] width 75 height 10
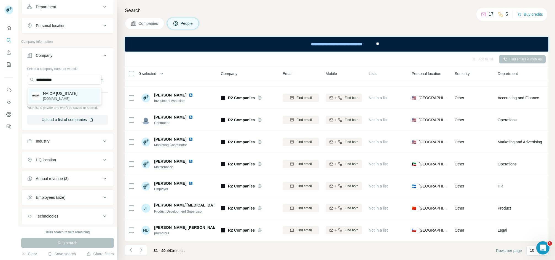
click at [71, 98] on p "[DOMAIN_NAME]" at bounding box center [60, 98] width 34 height 5
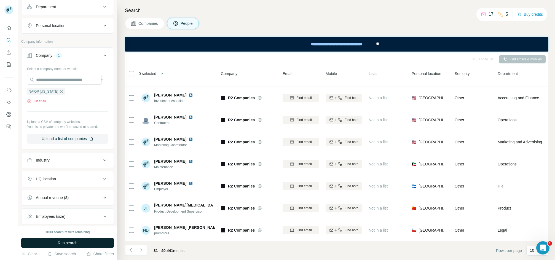
click at [62, 243] on span "Run search" at bounding box center [68, 243] width 20 height 6
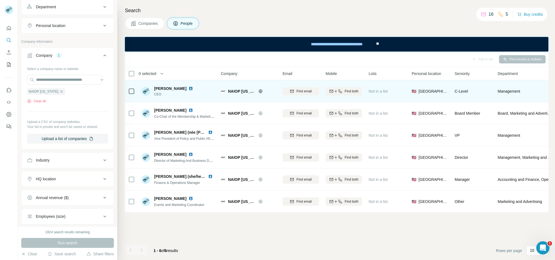
click at [159, 87] on span "[PERSON_NAME]" at bounding box center [170, 89] width 32 height 6
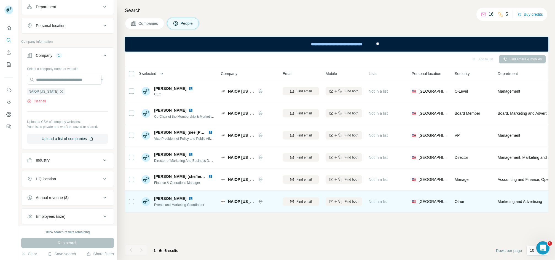
click at [166, 196] on span "[PERSON_NAME]" at bounding box center [170, 199] width 32 height 6
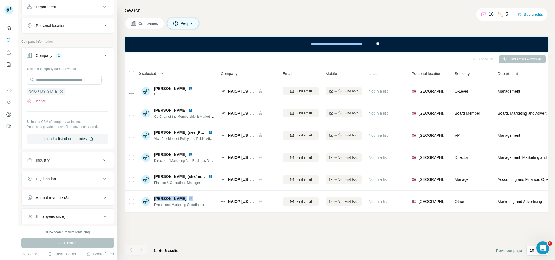
click at [35, 103] on button "Clear all" at bounding box center [36, 101] width 19 height 5
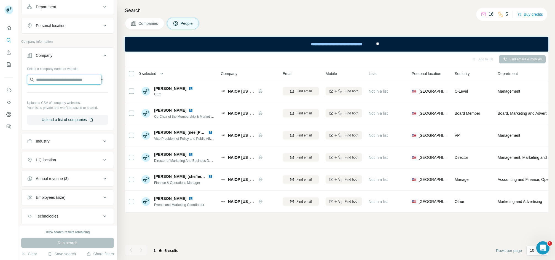
click at [47, 81] on input "text" at bounding box center [64, 80] width 75 height 10
paste input "**********"
type input "**********"
click at [47, 93] on p "Metro 1" at bounding box center [56, 94] width 26 height 6
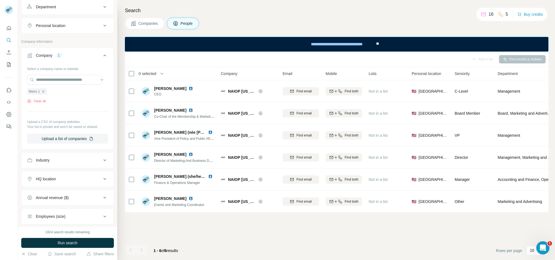
click at [52, 239] on button "Run search" at bounding box center [67, 243] width 93 height 10
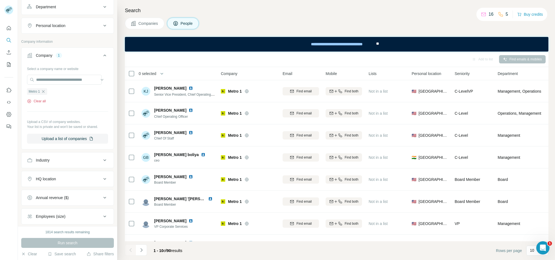
click at [46, 102] on button "Clear all" at bounding box center [36, 101] width 19 height 5
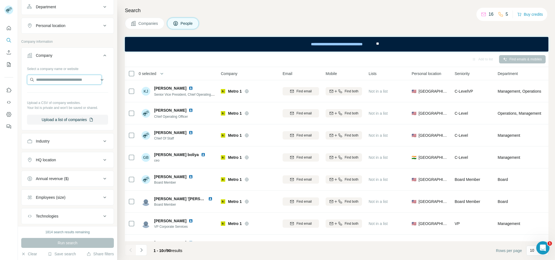
click at [48, 84] on input "text" at bounding box center [64, 80] width 75 height 10
paste input "**********"
type input "**********"
click at [57, 91] on p "[PERSON_NAME] Capital" at bounding box center [65, 94] width 45 height 6
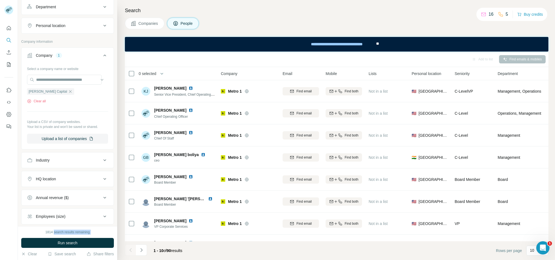
click at [55, 236] on div "1814 search results remaining Run search Clear Save search Share filters" at bounding box center [67, 243] width 99 height 34
click at [55, 242] on button "Run search" at bounding box center [67, 243] width 93 height 10
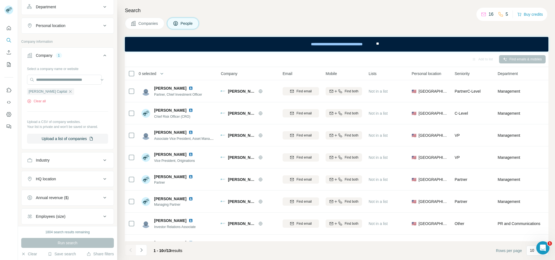
click at [183, 76] on div "0 selected" at bounding box center [169, 73] width 82 height 6
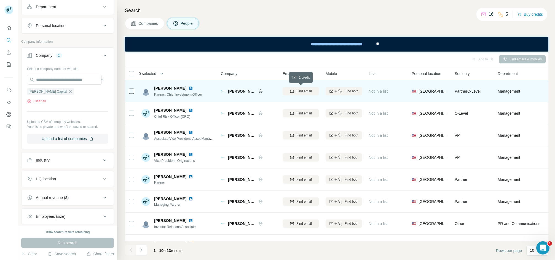
click at [304, 92] on span "Find email" at bounding box center [303, 91] width 15 height 5
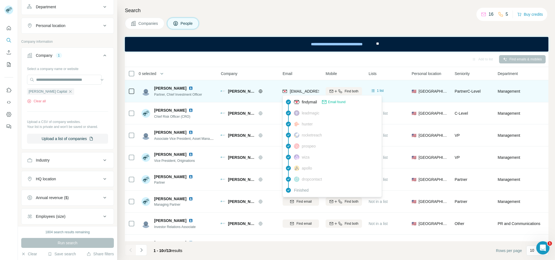
click at [299, 90] on span "[EMAIL_ADDRESS][DOMAIN_NAME]" at bounding box center [322, 91] width 65 height 4
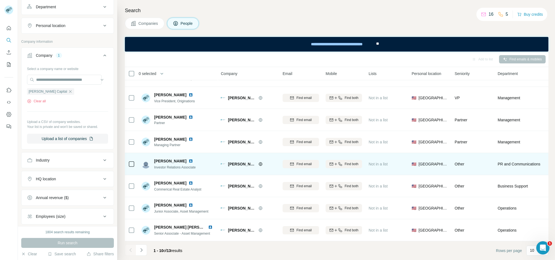
scroll to position [64, 0]
click at [162, 158] on span "[PERSON_NAME]" at bounding box center [170, 161] width 32 height 6
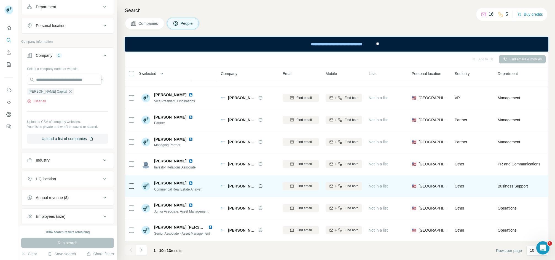
click at [167, 180] on span "[PERSON_NAME]" at bounding box center [170, 183] width 32 height 6
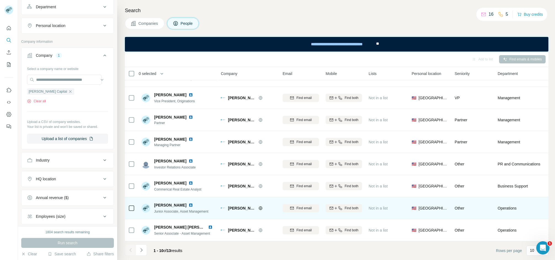
click at [164, 200] on div "[PERSON_NAME] Junior Associate, Asset Management" at bounding box center [177, 207] width 73 height 15
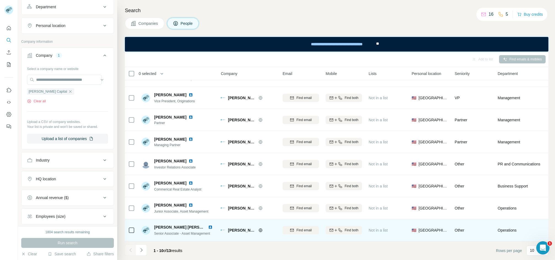
click at [159, 225] on span "[PERSON_NAME] [PERSON_NAME]" at bounding box center [187, 227] width 66 height 4
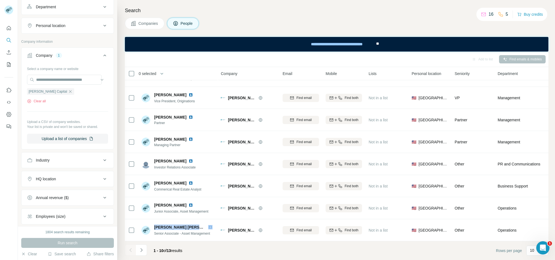
click at [143, 250] on icon "Navigate to next page" at bounding box center [142, 250] width 6 height 6
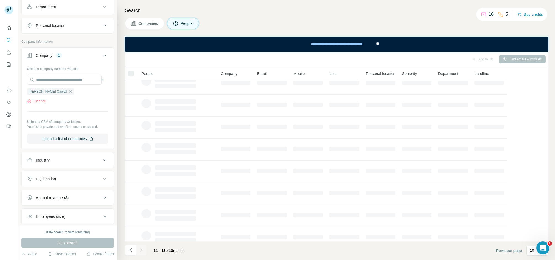
scroll to position [0, 0]
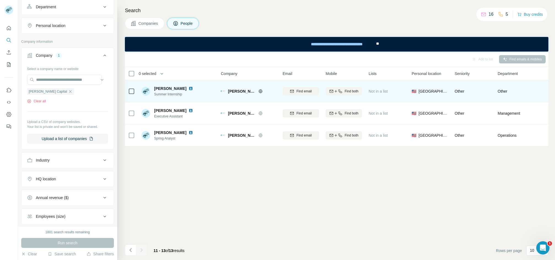
click at [165, 85] on div "[PERSON_NAME] Summer Internship" at bounding box center [177, 91] width 73 height 15
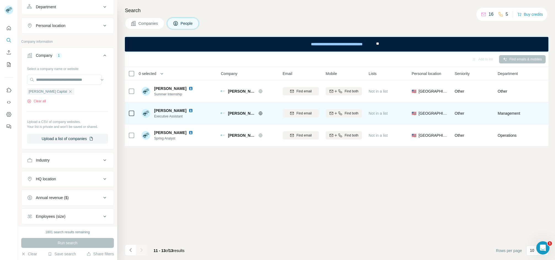
click at [171, 108] on span "[PERSON_NAME]" at bounding box center [170, 111] width 32 height 6
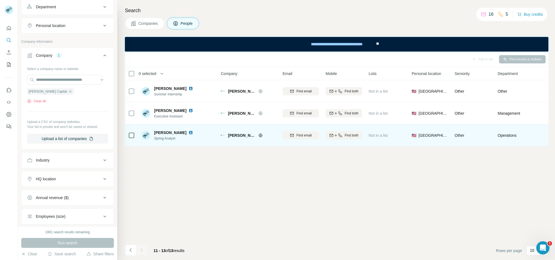
click at [167, 133] on span "[PERSON_NAME]" at bounding box center [170, 133] width 32 height 6
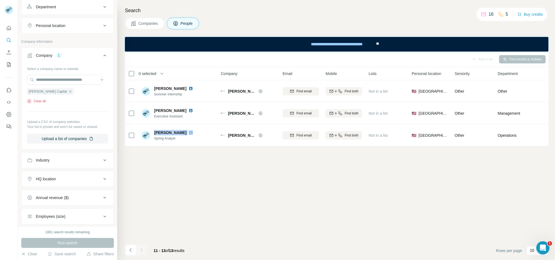
click at [39, 103] on button "Clear all" at bounding box center [36, 101] width 19 height 5
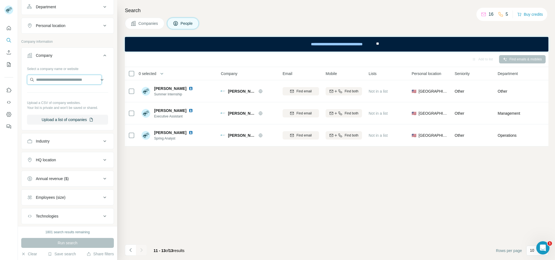
click at [37, 83] on input "text" at bounding box center [64, 80] width 75 height 10
paste input "**********"
type input "**********"
click at [56, 100] on p "[DOMAIN_NAME]" at bounding box center [56, 98] width 26 height 5
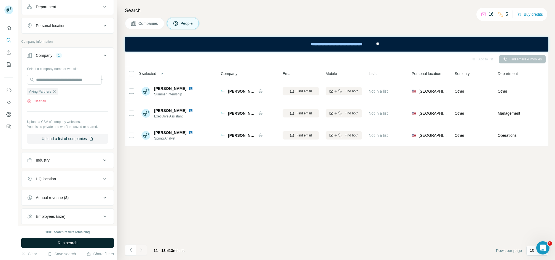
click at [69, 243] on span "Run search" at bounding box center [68, 243] width 20 height 6
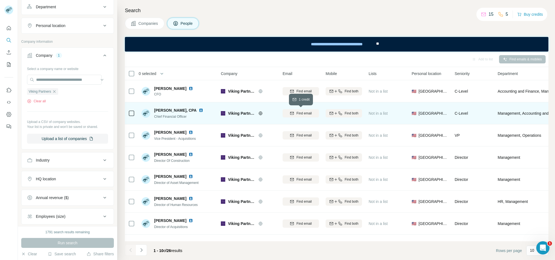
click at [306, 115] on span "Find email" at bounding box center [303, 113] width 15 height 5
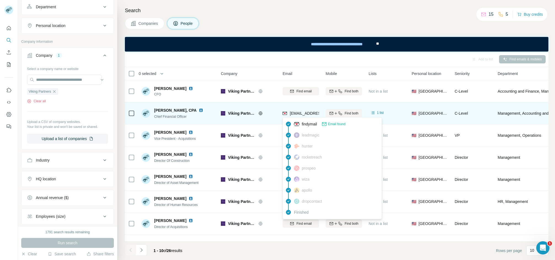
click at [296, 114] on span "[EMAIL_ADDRESS][DOMAIN_NAME]" at bounding box center [322, 113] width 65 height 4
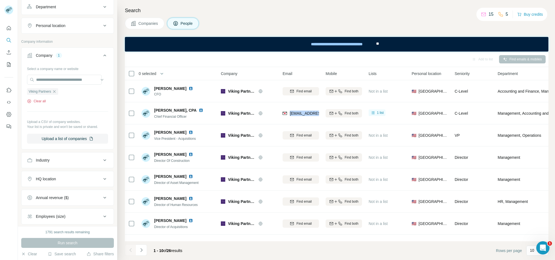
click at [30, 103] on icon "button" at bounding box center [29, 101] width 4 height 4
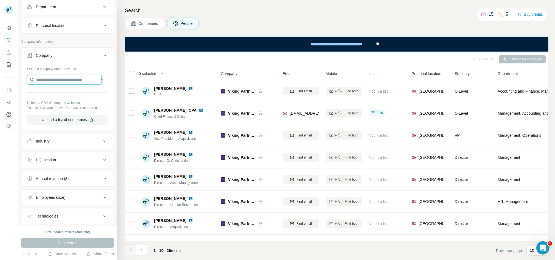
click at [47, 82] on input "text" at bounding box center [64, 80] width 75 height 10
paste input "**********"
type input "**********"
click at [60, 100] on p "[DOMAIN_NAME]" at bounding box center [60, 98] width 34 height 5
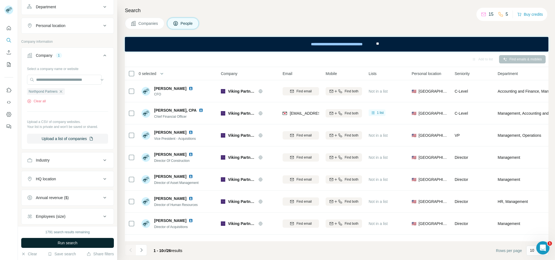
click at [66, 242] on span "Run search" at bounding box center [68, 243] width 20 height 6
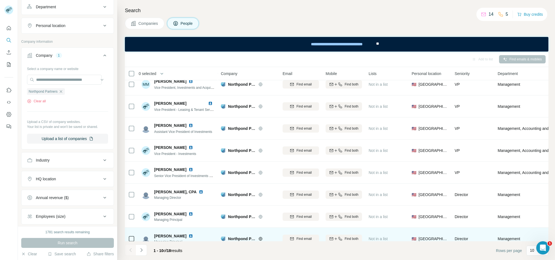
scroll to position [64, 0]
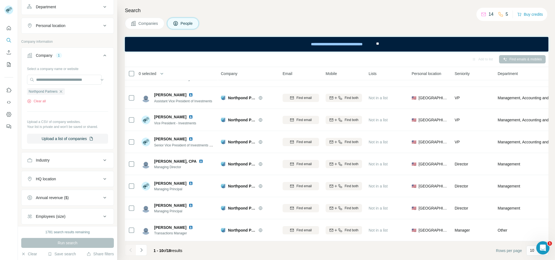
click at [140, 248] on icon "Navigate to next page" at bounding box center [142, 250] width 6 height 6
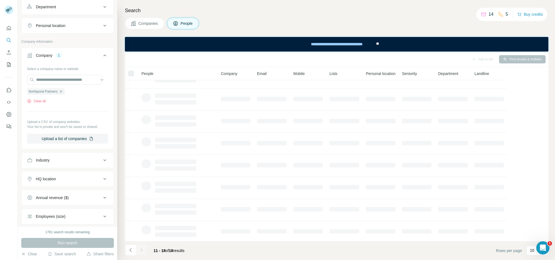
scroll to position [0, 0]
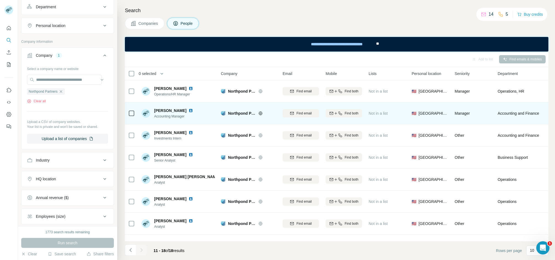
click at [165, 109] on span "[PERSON_NAME]" at bounding box center [170, 111] width 32 height 6
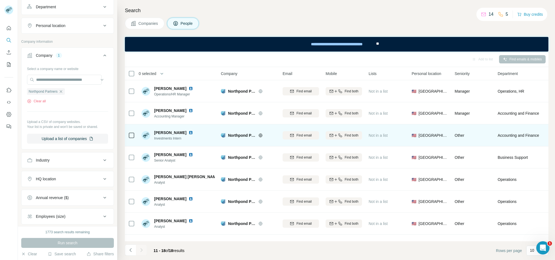
click at [172, 133] on span "[PERSON_NAME]" at bounding box center [170, 133] width 32 height 6
click at [171, 133] on span "[PERSON_NAME]" at bounding box center [170, 133] width 32 height 6
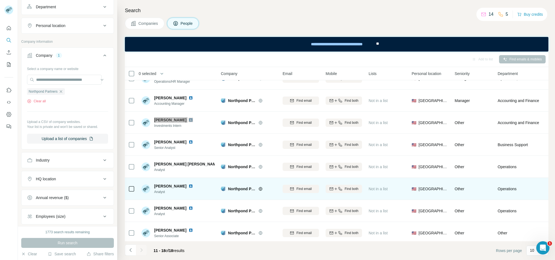
scroll to position [20, 0]
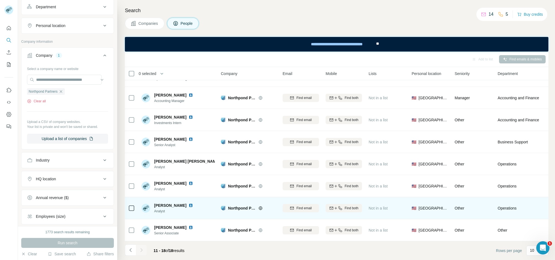
click at [168, 203] on span "[PERSON_NAME]" at bounding box center [170, 206] width 32 height 6
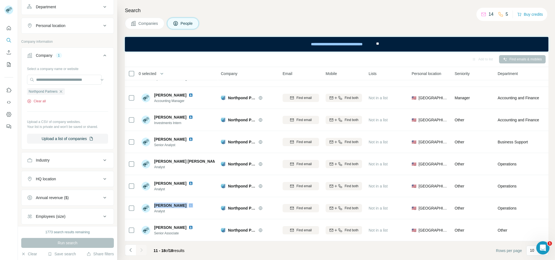
click at [28, 103] on icon "button" at bounding box center [29, 101] width 4 height 4
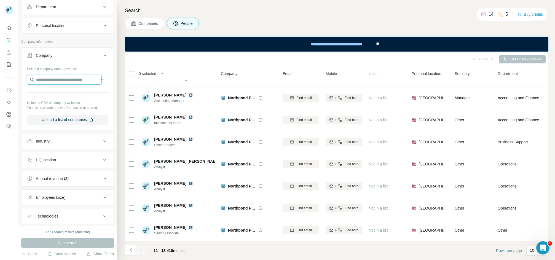
click at [42, 83] on input "text" at bounding box center [64, 80] width 75 height 10
paste input "*********"
type input "*********"
click at [80, 101] on div "Birgo Realty [DOMAIN_NAME]" at bounding box center [65, 95] width 72 height 15
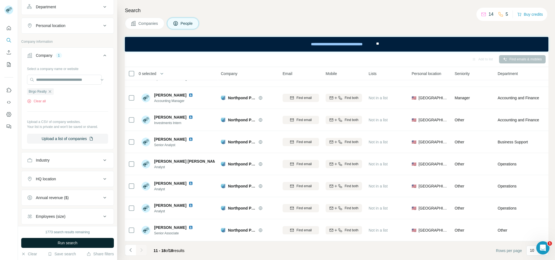
click at [67, 242] on span "Run search" at bounding box center [68, 243] width 20 height 6
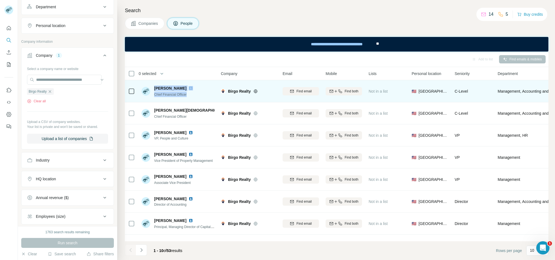
drag, startPoint x: 152, startPoint y: 86, endPoint x: 189, endPoint y: 96, distance: 38.3
click at [189, 96] on div "[PERSON_NAME] Chief Financial Officer" at bounding box center [177, 91] width 73 height 15
click at [308, 92] on span "Find email" at bounding box center [303, 91] width 15 height 5
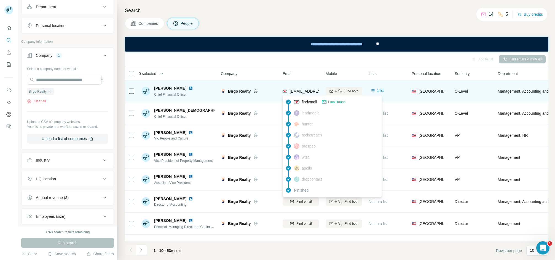
click at [303, 90] on span "[EMAIL_ADDRESS][DOMAIN_NAME]" at bounding box center [322, 91] width 65 height 4
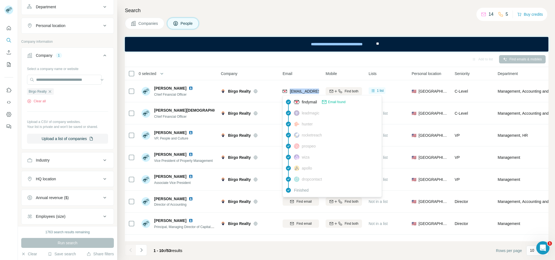
drag, startPoint x: 303, startPoint y: 90, endPoint x: 317, endPoint y: 112, distance: 25.5
click at [303, 90] on span "[EMAIL_ADDRESS][DOMAIN_NAME]" at bounding box center [322, 91] width 65 height 4
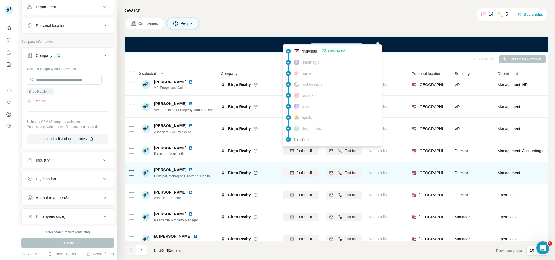
scroll to position [64, 0]
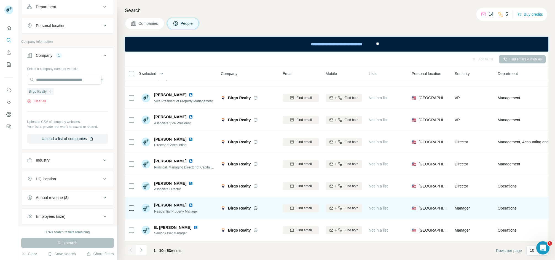
click at [162, 200] on div "[PERSON_NAME] Residential Property Manager" at bounding box center [177, 207] width 73 height 15
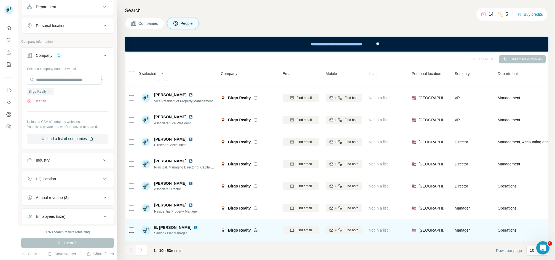
click at [160, 222] on div "B. [PERSON_NAME] Senior Asset Manager" at bounding box center [177, 229] width 73 height 15
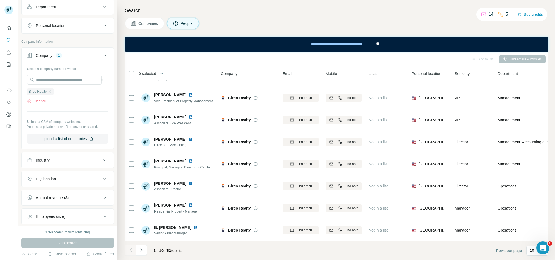
click at [147, 248] on div "1 - 10 of 53 results" at bounding box center [156, 251] width 62 height 12
click at [143, 250] on icon "Navigate to next page" at bounding box center [142, 250] width 6 height 6
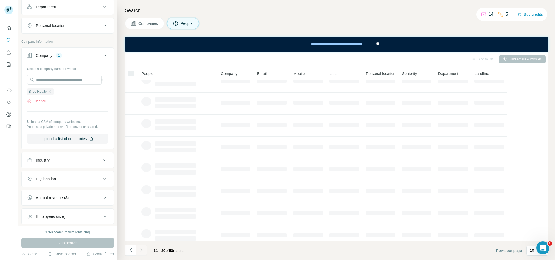
scroll to position [0, 0]
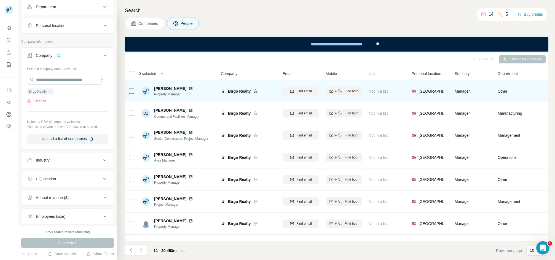
click at [168, 87] on span "[PERSON_NAME]" at bounding box center [170, 89] width 32 height 6
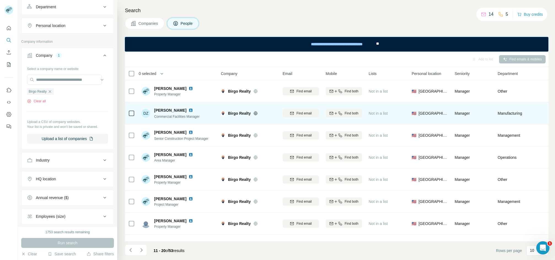
click at [170, 106] on div "DZ [PERSON_NAME] Commercial Facilities Manager" at bounding box center [177, 113] width 73 height 15
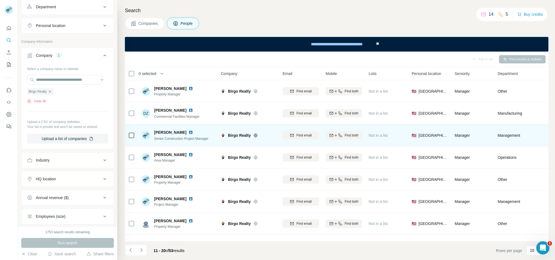
click at [173, 128] on div "[PERSON_NAME] Senior Construction Project Manager" at bounding box center [177, 135] width 73 height 15
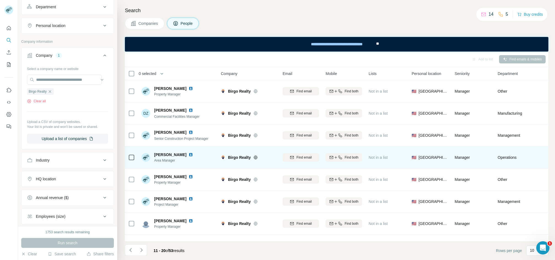
click at [158, 148] on td "[PERSON_NAME] Area Manager" at bounding box center [178, 157] width 80 height 22
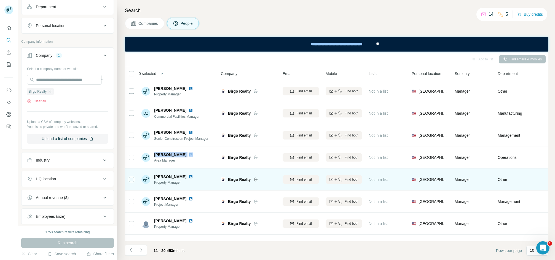
drag, startPoint x: 158, startPoint y: 148, endPoint x: 235, endPoint y: 178, distance: 82.6
click at [160, 148] on td "[PERSON_NAME] Area Manager" at bounding box center [178, 157] width 80 height 22
click at [163, 172] on div "[PERSON_NAME] Property Manager" at bounding box center [177, 179] width 73 height 15
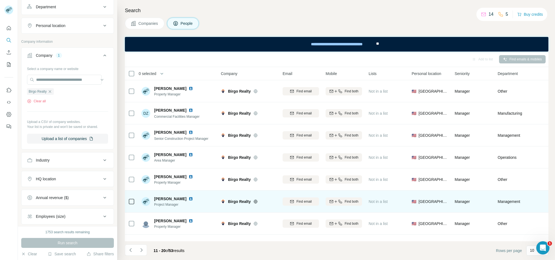
click at [167, 197] on span "[PERSON_NAME]" at bounding box center [170, 199] width 32 height 6
drag, startPoint x: 167, startPoint y: 197, endPoint x: 183, endPoint y: 204, distance: 17.1
click at [167, 196] on span "[PERSON_NAME]" at bounding box center [170, 199] width 32 height 6
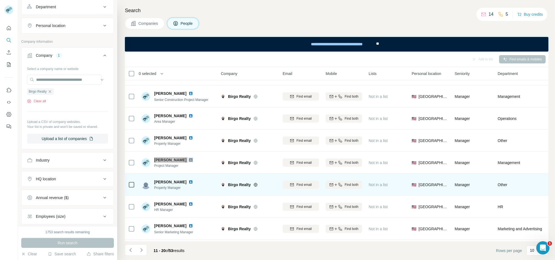
scroll to position [64, 0]
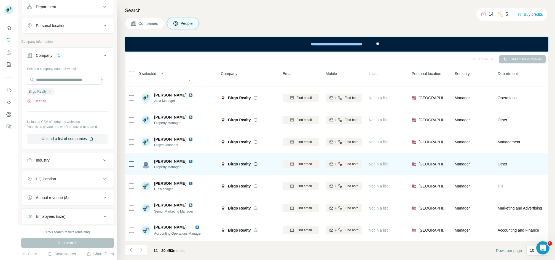
click at [168, 159] on span "[PERSON_NAME]" at bounding box center [170, 162] width 32 height 6
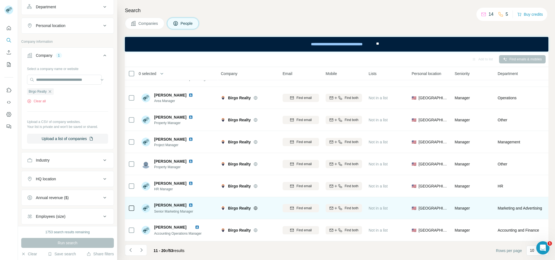
click at [157, 202] on span "[PERSON_NAME]" at bounding box center [170, 205] width 32 height 6
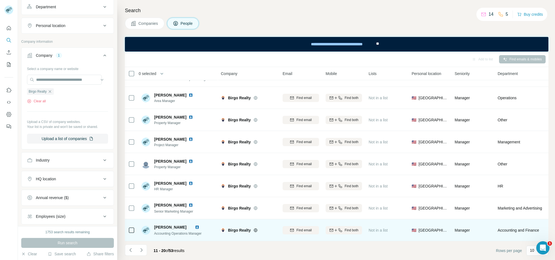
click at [177, 225] on span "[PERSON_NAME]" at bounding box center [170, 227] width 32 height 4
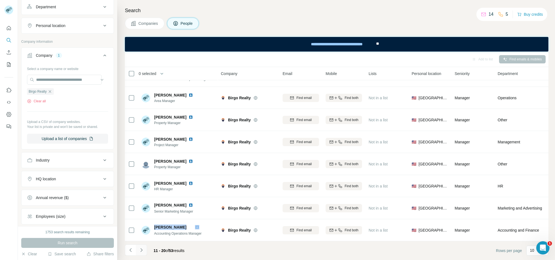
click at [143, 248] on icon "Navigate to next page" at bounding box center [142, 250] width 6 height 6
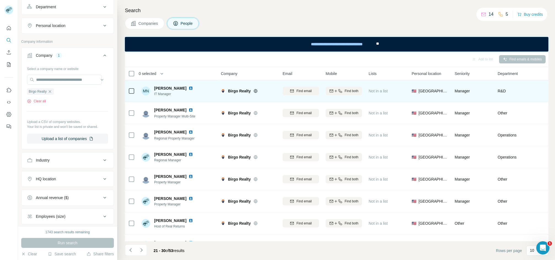
scroll to position [0, 0]
click at [156, 89] on span "[PERSON_NAME]" at bounding box center [170, 89] width 32 height 6
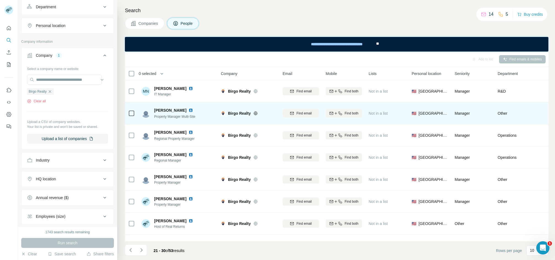
click at [164, 108] on span "[PERSON_NAME]" at bounding box center [170, 111] width 32 height 6
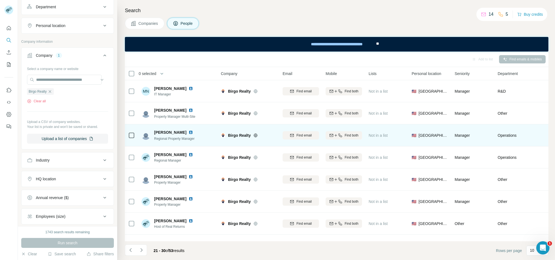
click at [156, 129] on div "[PERSON_NAME] Regional Property Manager" at bounding box center [177, 135] width 73 height 15
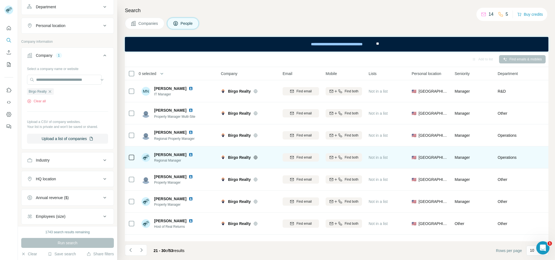
click at [170, 151] on div "[PERSON_NAME] Regional Manager" at bounding box center [177, 157] width 73 height 15
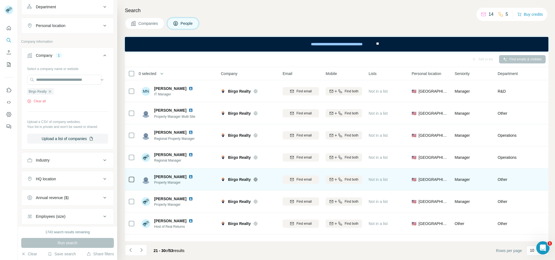
click at [173, 178] on span "[PERSON_NAME]" at bounding box center [170, 177] width 32 height 6
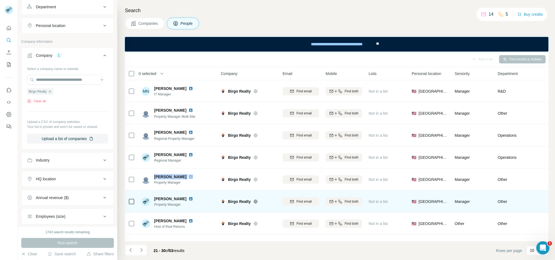
click at [160, 201] on span "[PERSON_NAME]" at bounding box center [170, 199] width 32 height 6
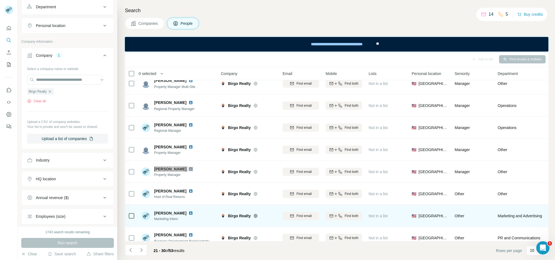
scroll to position [64, 0]
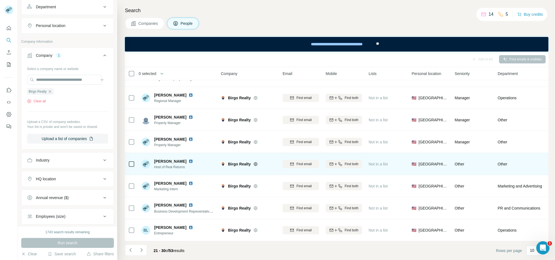
click at [160, 156] on div "[PERSON_NAME] Host of Real Returns" at bounding box center [177, 163] width 73 height 15
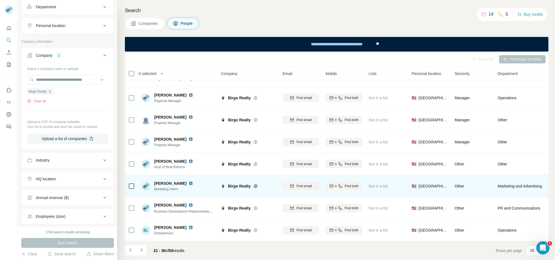
click at [170, 178] on div "[PERSON_NAME] Marketing Intern" at bounding box center [177, 185] width 73 height 15
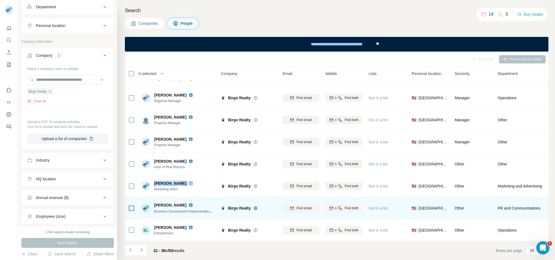
drag, startPoint x: 170, startPoint y: 174, endPoint x: 276, endPoint y: 214, distance: 113.4
click at [170, 178] on div "[PERSON_NAME] Marketing Intern" at bounding box center [177, 185] width 73 height 15
click at [160, 202] on span "[PERSON_NAME]" at bounding box center [170, 205] width 32 height 6
drag, startPoint x: 160, startPoint y: 198, endPoint x: 192, endPoint y: 207, distance: 33.4
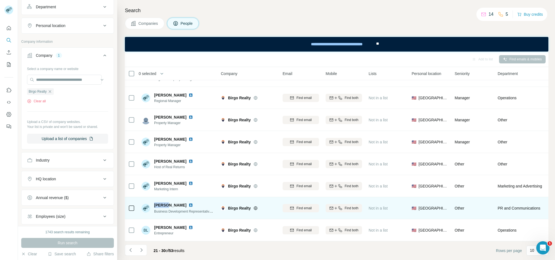
click at [160, 202] on span "[PERSON_NAME]" at bounding box center [170, 205] width 32 height 6
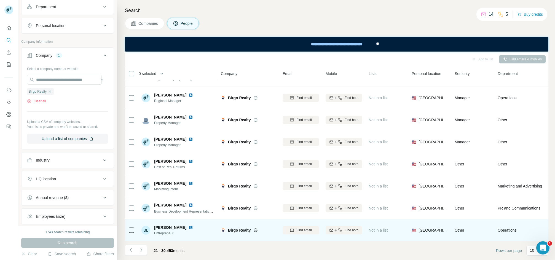
click at [162, 219] on td "BL [PERSON_NAME] Entrepreneur" at bounding box center [178, 230] width 80 height 22
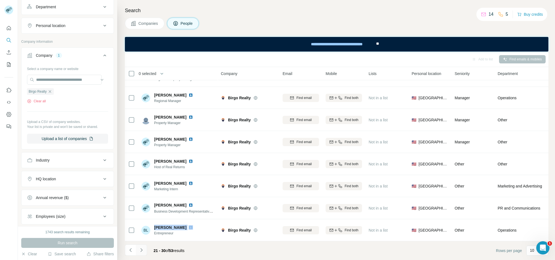
click at [142, 250] on icon "Navigate to next page" at bounding box center [141, 250] width 2 height 4
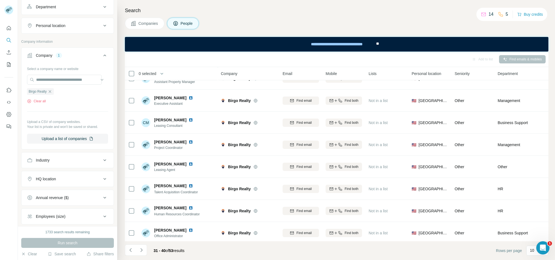
scroll to position [0, 0]
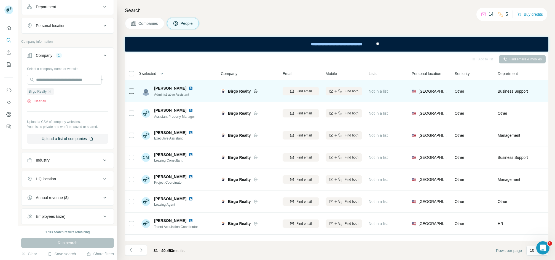
click at [161, 87] on span "[PERSON_NAME]" at bounding box center [170, 88] width 32 height 6
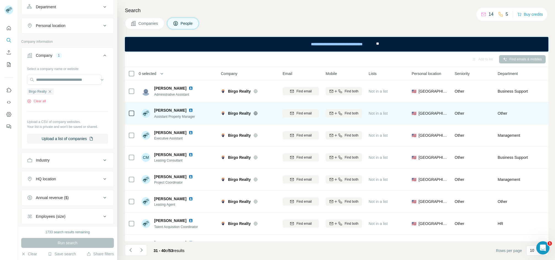
click at [167, 106] on div "[PERSON_NAME] Assistant Property Manager" at bounding box center [177, 113] width 73 height 15
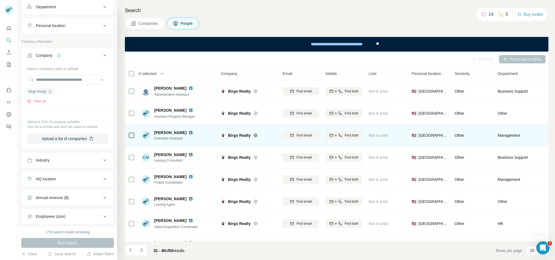
click at [170, 130] on span "[PERSON_NAME]" at bounding box center [170, 132] width 32 height 4
drag, startPoint x: 170, startPoint y: 130, endPoint x: 190, endPoint y: 132, distance: 20.0
click at [170, 130] on span "[PERSON_NAME]" at bounding box center [170, 132] width 32 height 4
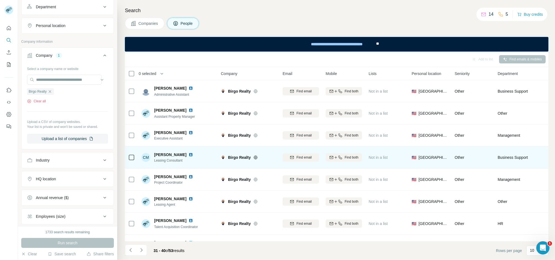
click at [162, 155] on span "[PERSON_NAME]" at bounding box center [170, 155] width 32 height 6
drag, startPoint x: 162, startPoint y: 155, endPoint x: 166, endPoint y: 155, distance: 3.3
click at [162, 155] on span "[PERSON_NAME]" at bounding box center [170, 155] width 32 height 6
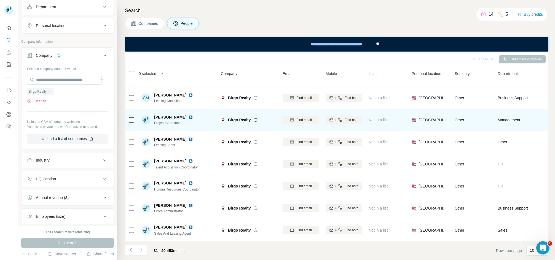
click at [160, 114] on span "[PERSON_NAME]" at bounding box center [170, 117] width 32 height 6
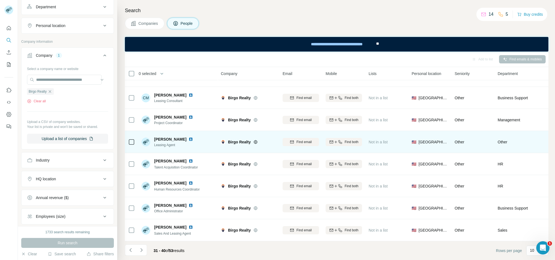
click at [160, 134] on div "[PERSON_NAME] Leasing Agent" at bounding box center [177, 141] width 73 height 15
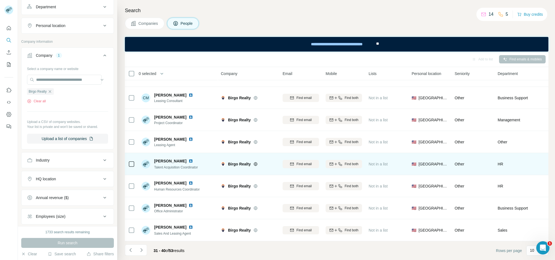
click at [162, 158] on span "[PERSON_NAME]" at bounding box center [170, 161] width 32 height 6
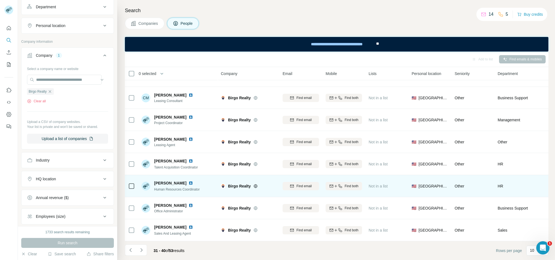
click at [166, 180] on span "[PERSON_NAME]" at bounding box center [170, 183] width 32 height 6
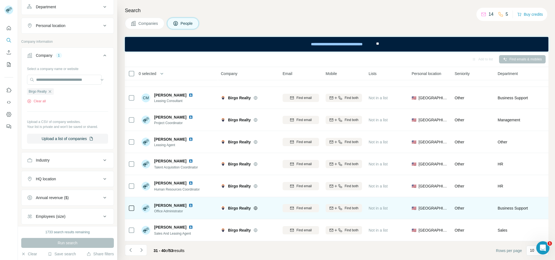
click at [163, 203] on span "[PERSON_NAME]" at bounding box center [170, 206] width 32 height 6
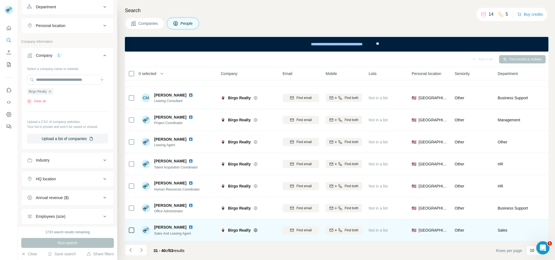
click at [158, 224] on span "[PERSON_NAME]" at bounding box center [170, 227] width 32 height 6
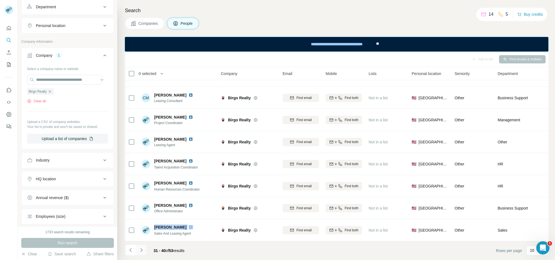
click at [144, 249] on button "Navigate to next page" at bounding box center [141, 250] width 11 height 11
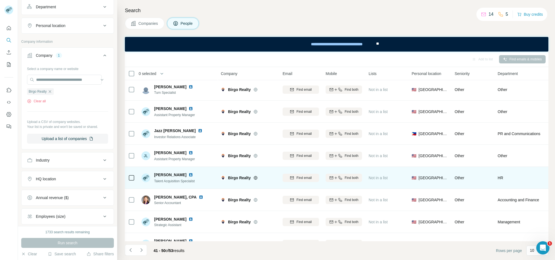
scroll to position [0, 0]
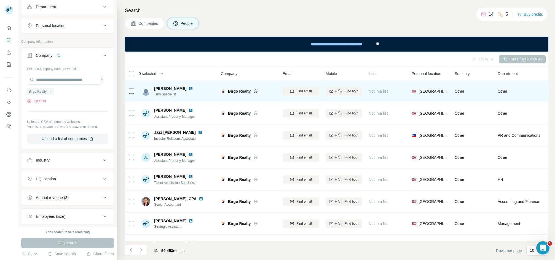
click at [160, 86] on span "[PERSON_NAME]" at bounding box center [170, 89] width 32 height 6
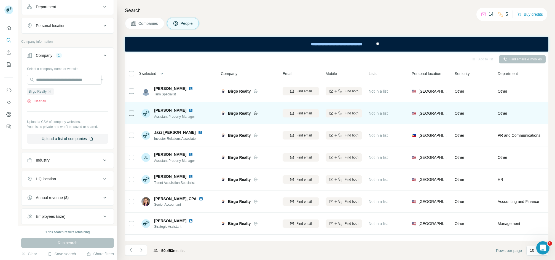
click at [160, 109] on span "[PERSON_NAME]" at bounding box center [170, 111] width 32 height 6
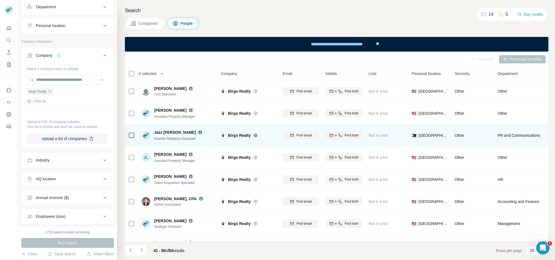
click at [160, 128] on div "Jazz [PERSON_NAME] Investor Relations Associate" at bounding box center [177, 135] width 73 height 15
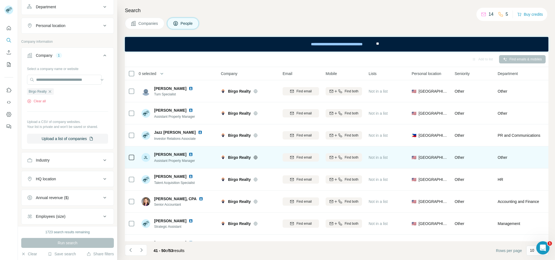
click at [163, 153] on span "[PERSON_NAME]" at bounding box center [170, 155] width 32 height 6
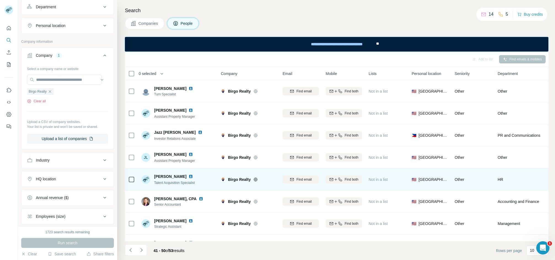
click at [164, 174] on span "[PERSON_NAME]" at bounding box center [170, 177] width 32 height 6
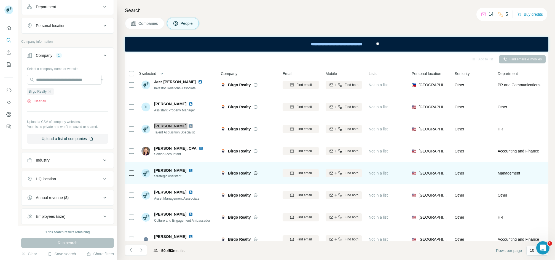
scroll to position [64, 0]
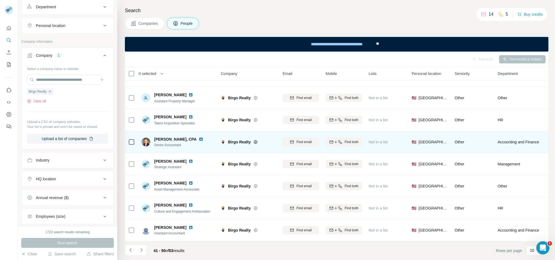
click at [157, 131] on td "[PERSON_NAME], CPA Senior Accountant" at bounding box center [178, 142] width 80 height 22
click at [156, 131] on td "[PERSON_NAME], CPA Senior Accountant" at bounding box center [178, 142] width 80 height 22
click at [157, 131] on td "[PERSON_NAME], CPA Senior Accountant" at bounding box center [178, 142] width 80 height 22
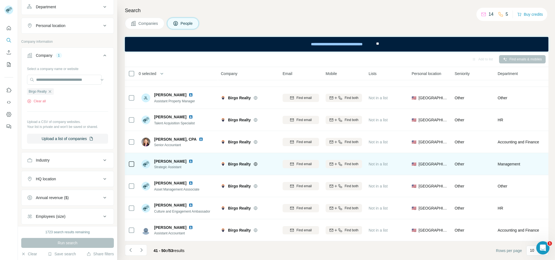
click at [160, 156] on div "[PERSON_NAME] Strategic Assistant" at bounding box center [177, 163] width 73 height 15
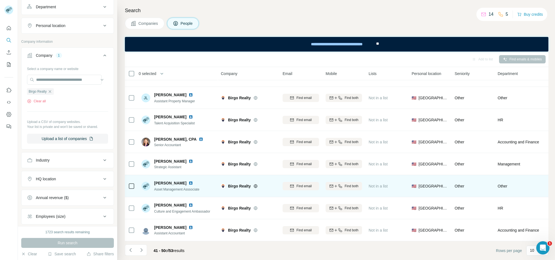
click at [167, 178] on div "[PERSON_NAME] Asset Management Asssociate" at bounding box center [177, 185] width 73 height 15
drag, startPoint x: 167, startPoint y: 176, endPoint x: 169, endPoint y: 178, distance: 2.9
click at [167, 178] on div "[PERSON_NAME] Asset Management Asssociate" at bounding box center [177, 185] width 73 height 15
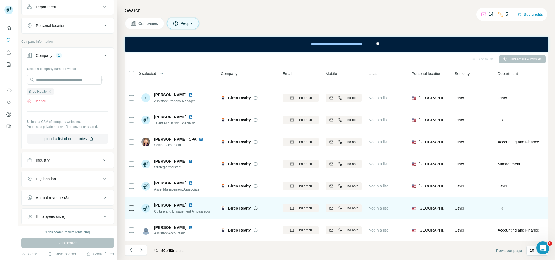
click at [170, 202] on span "[PERSON_NAME]" at bounding box center [170, 205] width 32 height 6
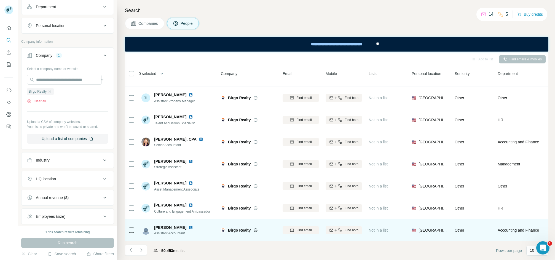
click at [165, 222] on div "[PERSON_NAME] Assistant Accountant" at bounding box center [177, 229] width 73 height 15
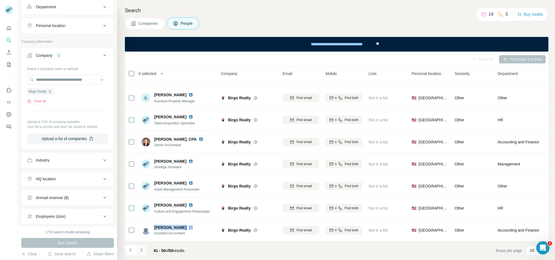
click at [143, 250] on icon "Navigate to next page" at bounding box center [142, 250] width 6 height 6
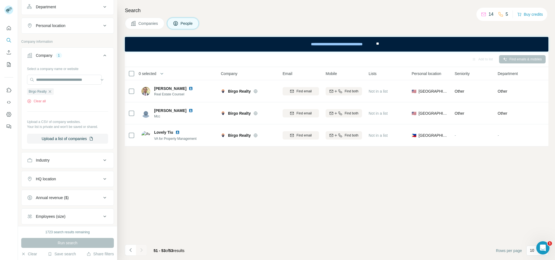
scroll to position [0, 0]
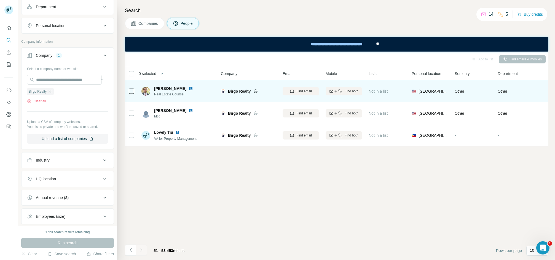
click at [162, 86] on span "[PERSON_NAME]" at bounding box center [170, 89] width 32 height 6
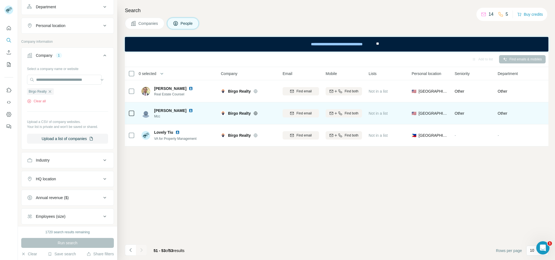
click at [155, 112] on span "[PERSON_NAME]" at bounding box center [170, 111] width 32 height 6
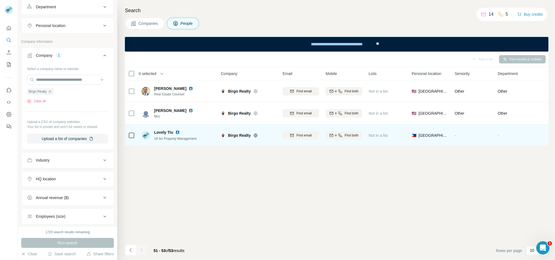
click at [170, 131] on span "Lovely Tiu" at bounding box center [163, 133] width 19 height 6
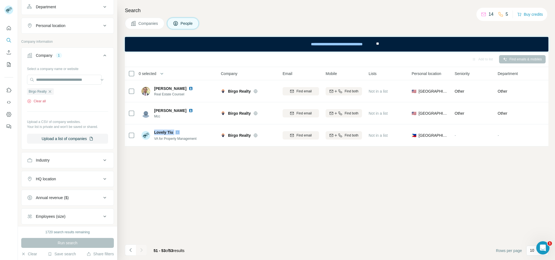
click at [33, 101] on button "Clear all" at bounding box center [36, 101] width 19 height 5
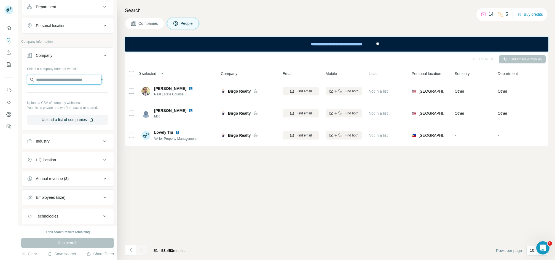
click at [46, 84] on input "text" at bounding box center [64, 80] width 75 height 10
paste input "**********"
type input "**********"
click at [79, 98] on div "Naples Realty Group [DOMAIN_NAME]" at bounding box center [65, 95] width 72 height 15
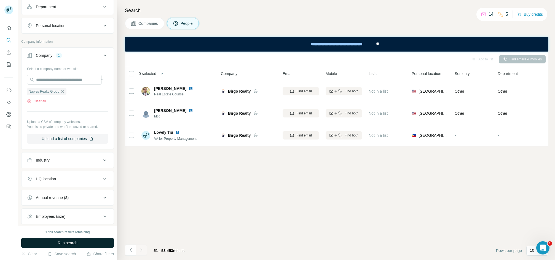
click at [62, 238] on button "Run search" at bounding box center [67, 243] width 93 height 10
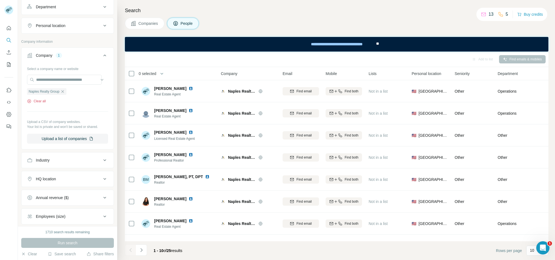
click at [32, 103] on button "Clear all" at bounding box center [36, 101] width 19 height 5
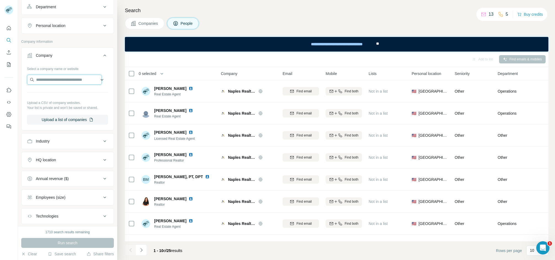
click at [44, 81] on input "text" at bounding box center [64, 80] width 75 height 10
paste input "**********"
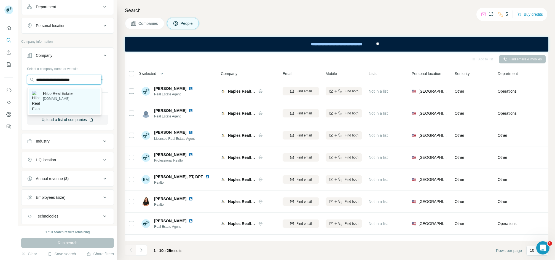
type input "**********"
click at [47, 97] on p "[DOMAIN_NAME]" at bounding box center [57, 98] width 29 height 5
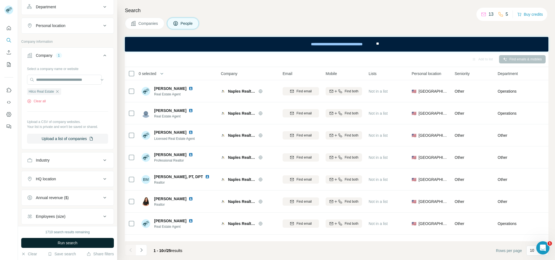
click at [61, 241] on span "Run search" at bounding box center [68, 243] width 20 height 6
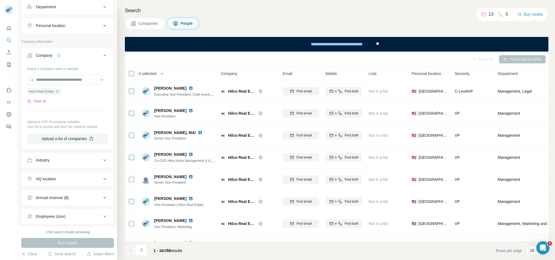
drag, startPoint x: 32, startPoint y: 105, endPoint x: 29, endPoint y: 104, distance: 3.2
click at [29, 104] on button "Clear all" at bounding box center [36, 101] width 19 height 5
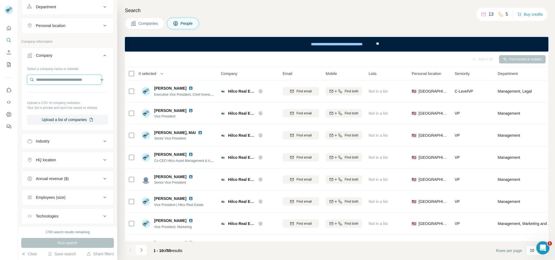
click at [39, 83] on input "text" at bounding box center [64, 80] width 75 height 10
paste input "**********"
type input "**********"
click at [75, 102] on p "[DOMAIN_NAME]" at bounding box center [69, 104] width 56 height 5
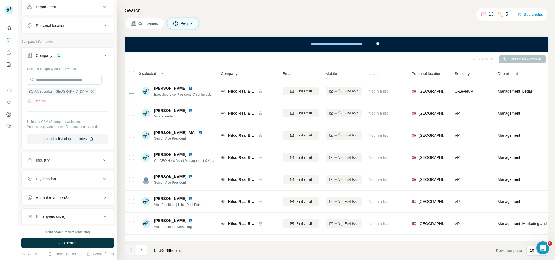
click at [78, 246] on button "Run search" at bounding box center [67, 243] width 93 height 10
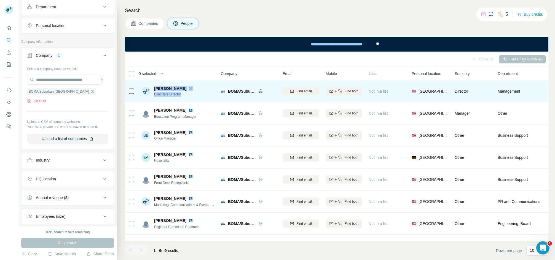
drag, startPoint x: 154, startPoint y: 88, endPoint x: 192, endPoint y: 99, distance: 39.4
click at [192, 99] on td "[PERSON_NAME] Executive Director" at bounding box center [178, 91] width 80 height 22
click at [306, 93] on span "Find email" at bounding box center [303, 91] width 15 height 5
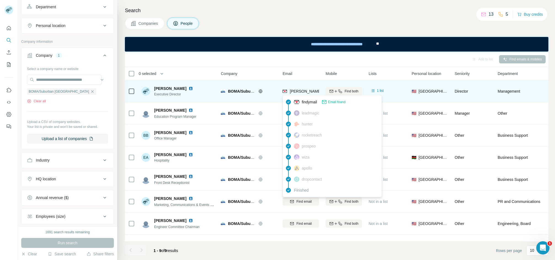
click at [294, 89] on span "[PERSON_NAME][EMAIL_ADDRESS][DOMAIN_NAME]" at bounding box center [338, 91] width 97 height 4
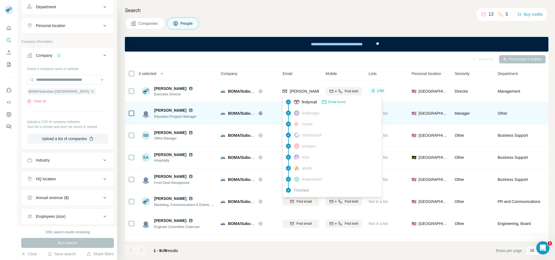
click at [167, 108] on span "[PERSON_NAME]" at bounding box center [170, 111] width 32 height 6
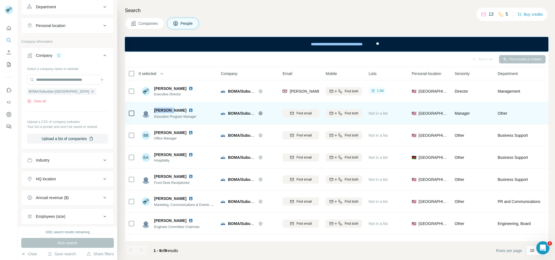
click at [167, 108] on span "[PERSON_NAME]" at bounding box center [170, 111] width 32 height 6
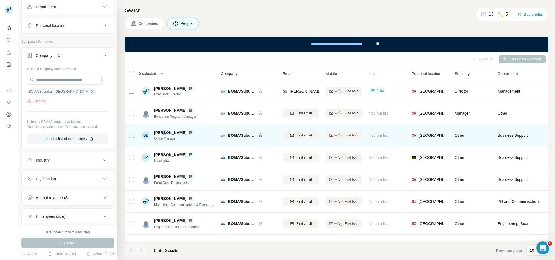
click at [163, 133] on span "[PERSON_NAME]" at bounding box center [170, 133] width 32 height 6
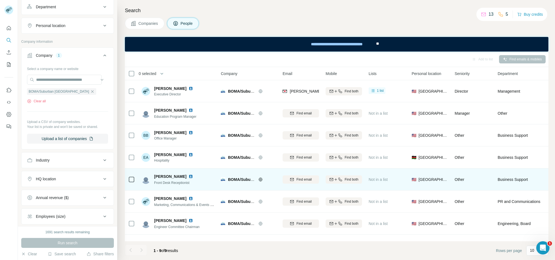
click at [165, 174] on span "[PERSON_NAME]" at bounding box center [170, 177] width 32 height 6
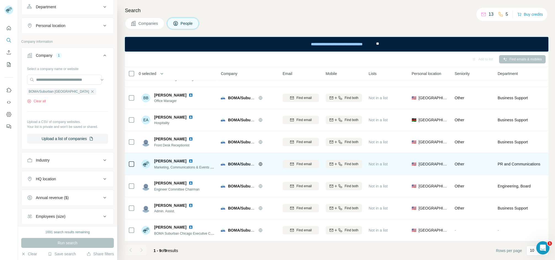
click at [166, 158] on span "[PERSON_NAME]" at bounding box center [170, 161] width 32 height 6
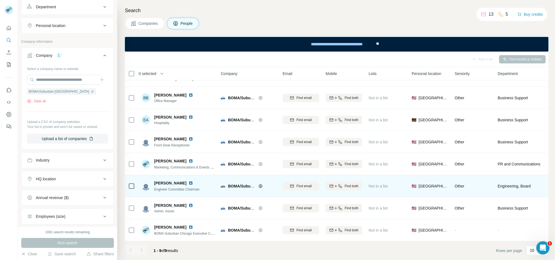
click at [166, 180] on span "[PERSON_NAME]" at bounding box center [170, 183] width 32 height 6
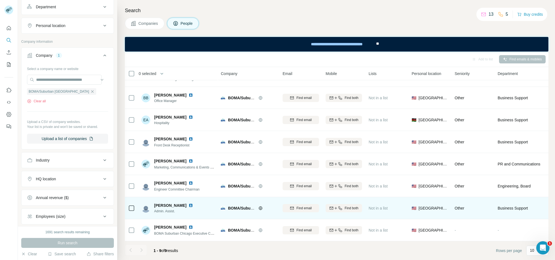
click at [172, 203] on span "[PERSON_NAME]" at bounding box center [170, 206] width 32 height 6
click at [172, 200] on div "[PERSON_NAME] Admin. Assist." at bounding box center [177, 207] width 73 height 15
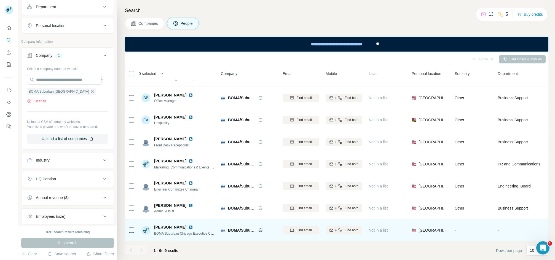
click at [166, 224] on span "[PERSON_NAME]" at bounding box center [170, 227] width 32 height 6
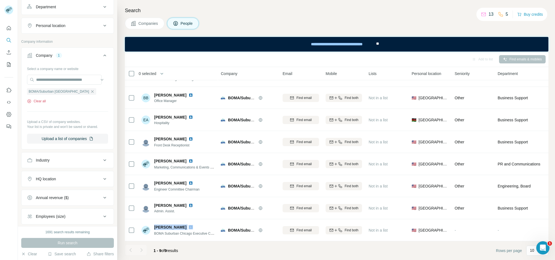
click at [33, 103] on button "Clear all" at bounding box center [36, 101] width 19 height 5
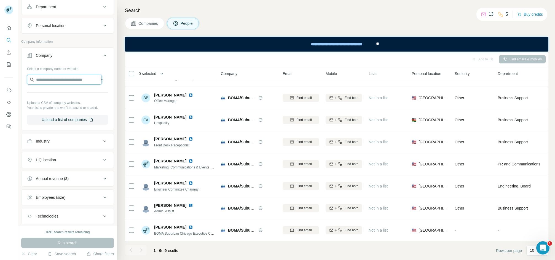
click at [44, 79] on input "text" at bounding box center [64, 80] width 75 height 10
paste input "**********"
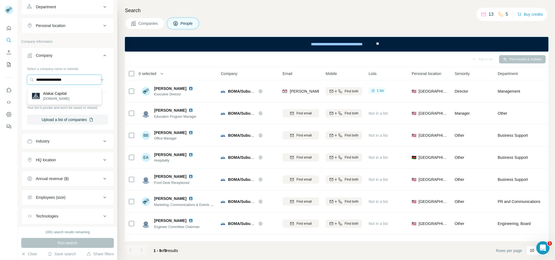
type input "**********"
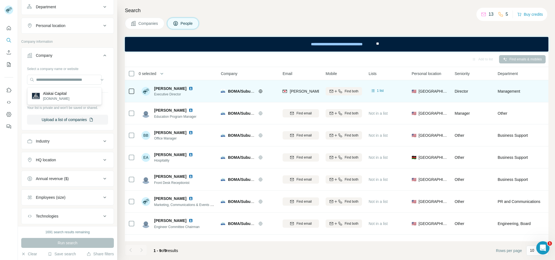
click at [163, 85] on div "[PERSON_NAME] Executive Director" at bounding box center [177, 91] width 73 height 15
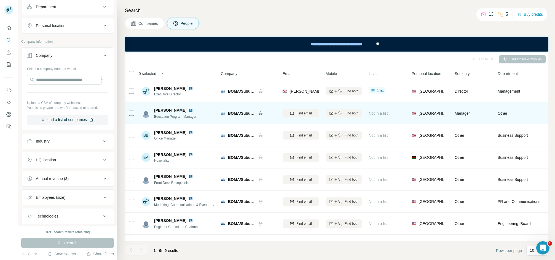
click at [166, 109] on span "[PERSON_NAME]" at bounding box center [170, 111] width 32 height 6
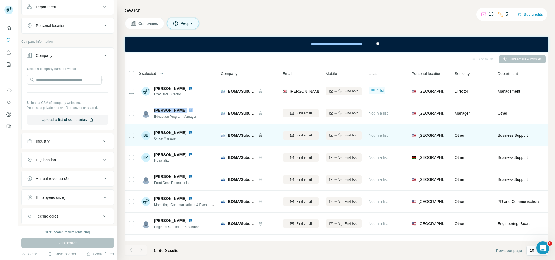
click at [157, 134] on span "[PERSON_NAME]" at bounding box center [170, 133] width 32 height 6
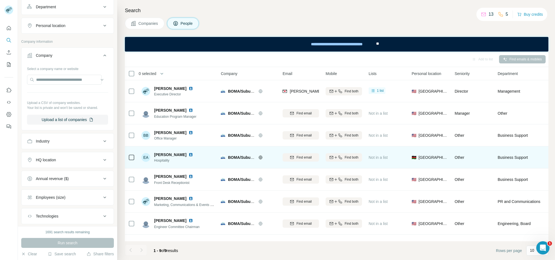
click at [167, 152] on span "[PERSON_NAME]" at bounding box center [170, 155] width 32 height 6
click at [168, 152] on span "[PERSON_NAME]" at bounding box center [170, 155] width 32 height 6
click at [169, 152] on span "[PERSON_NAME]" at bounding box center [170, 155] width 32 height 6
click at [165, 155] on span "[PERSON_NAME]" at bounding box center [170, 155] width 32 height 6
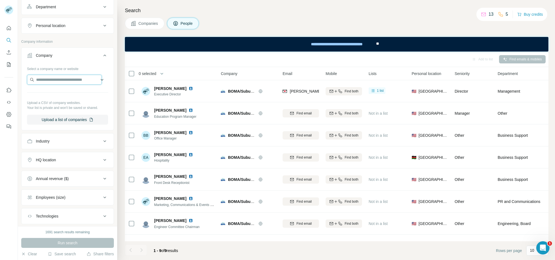
click at [43, 80] on input "text" at bounding box center [64, 80] width 75 height 10
paste input "**********"
click at [52, 77] on input "**********" at bounding box center [64, 80] width 75 height 10
type input "**********"
click at [59, 96] on p "[DOMAIN_NAME]" at bounding box center [56, 98] width 26 height 5
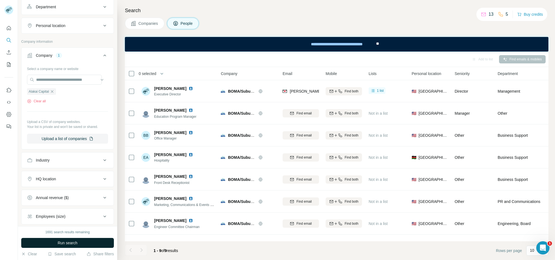
click at [69, 241] on span "Run search" at bounding box center [68, 243] width 20 height 6
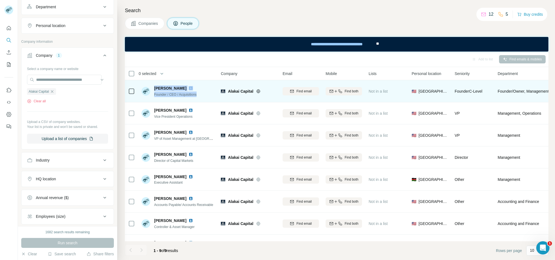
drag, startPoint x: 155, startPoint y: 85, endPoint x: 201, endPoint y: 95, distance: 47.4
click at [201, 95] on div "[PERSON_NAME] Founder / CEO / Acquisitions" at bounding box center [177, 91] width 73 height 15
click at [296, 91] on div "Find email" at bounding box center [301, 91] width 36 height 5
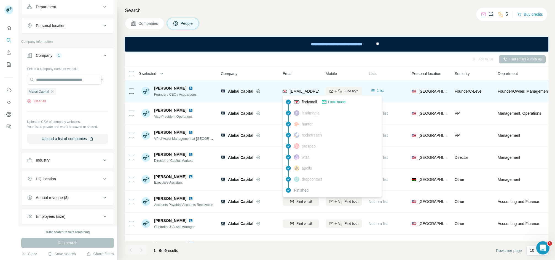
click at [301, 92] on span "[EMAIL_ADDRESS][DOMAIN_NAME]" at bounding box center [322, 91] width 65 height 4
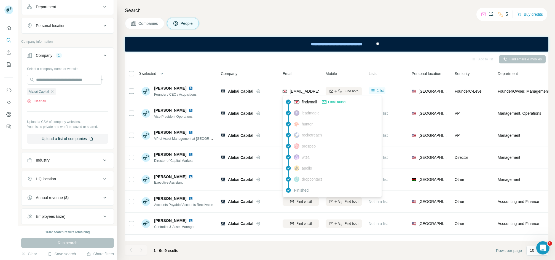
click at [192, 66] on div "Add to list Find emails & mobiles" at bounding box center [336, 59] width 423 height 15
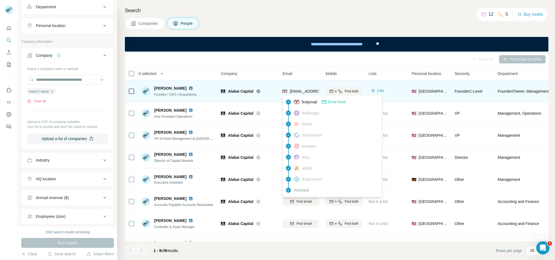
click at [294, 91] on span "[EMAIL_ADDRESS][DOMAIN_NAME]" at bounding box center [322, 91] width 65 height 4
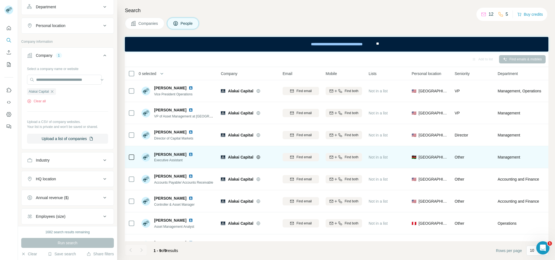
scroll to position [42, 0]
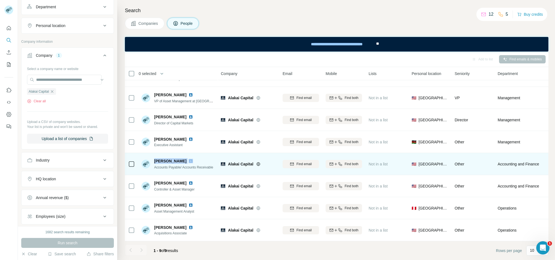
drag, startPoint x: 155, startPoint y: 155, endPoint x: 181, endPoint y: 155, distance: 26.5
click at [181, 158] on div "[PERSON_NAME]" at bounding box center [183, 161] width 59 height 6
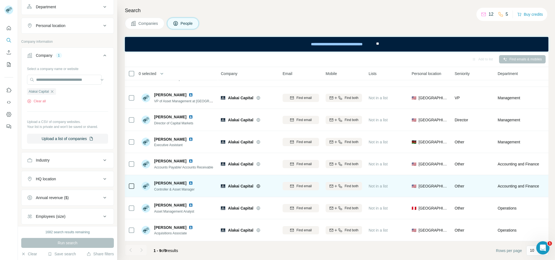
click at [164, 180] on span "[PERSON_NAME]" at bounding box center [170, 183] width 32 height 6
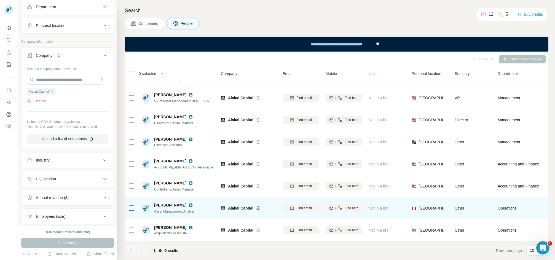
click at [166, 202] on span "[PERSON_NAME]" at bounding box center [170, 205] width 32 height 6
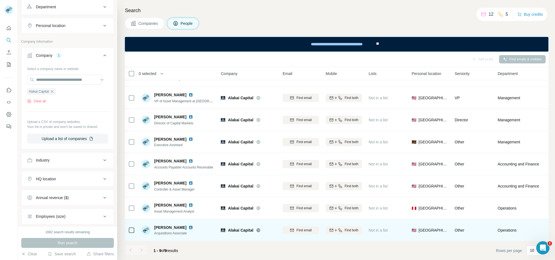
click at [166, 225] on span "[PERSON_NAME]" at bounding box center [170, 228] width 32 height 6
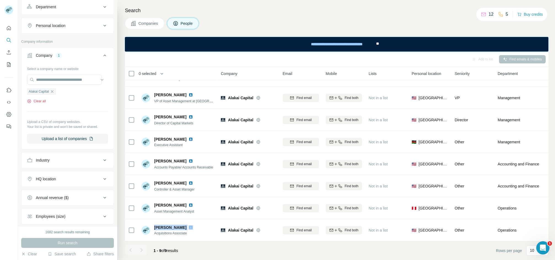
click at [37, 101] on button "Clear all" at bounding box center [36, 101] width 19 height 5
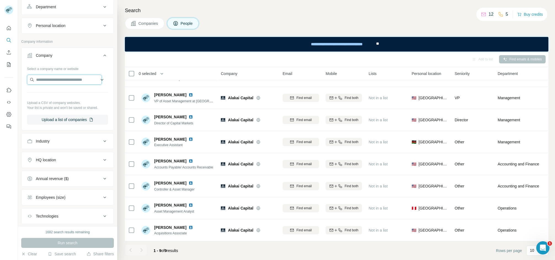
click at [46, 77] on input "text" at bounding box center [64, 80] width 75 height 10
paste input "**********"
type input "**********"
drag, startPoint x: 81, startPoint y: 94, endPoint x: 76, endPoint y: 108, distance: 15.4
click at [81, 94] on p "Stream Capital Partners, LLC" at bounding box center [68, 94] width 50 height 6
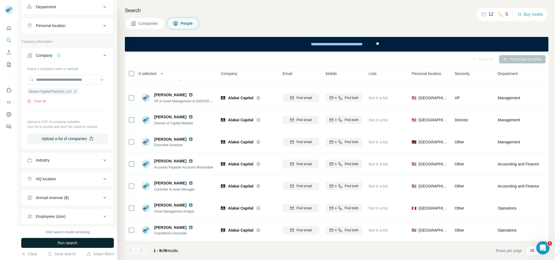
click at [57, 243] on button "Run search" at bounding box center [67, 243] width 93 height 10
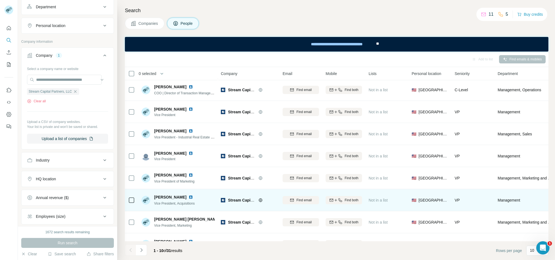
scroll to position [64, 0]
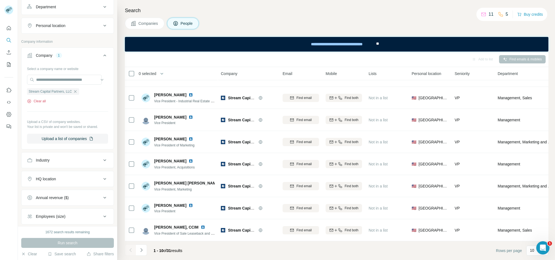
click at [32, 104] on button "Clear all" at bounding box center [36, 101] width 19 height 5
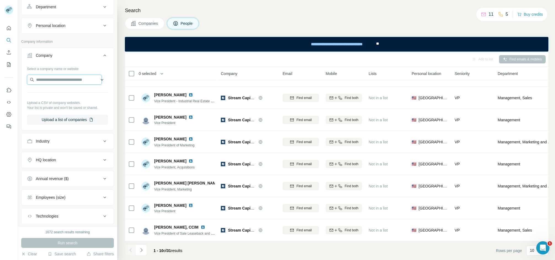
click at [38, 79] on input "text" at bounding box center [64, 80] width 75 height 10
paste input "**********"
type input "**********"
click at [57, 98] on p "[DOMAIN_NAME]" at bounding box center [56, 98] width 26 height 5
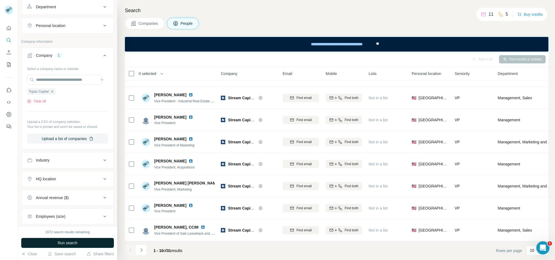
click at [66, 242] on span "Run search" at bounding box center [68, 243] width 20 height 6
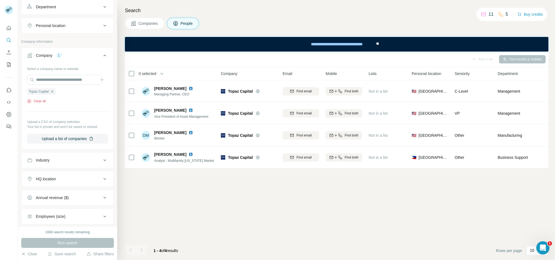
click at [32, 104] on button "Clear all" at bounding box center [36, 101] width 19 height 5
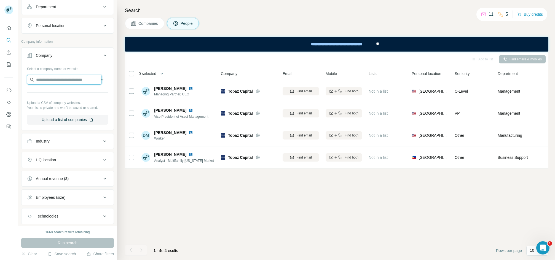
click at [40, 76] on input "text" at bounding box center [64, 80] width 75 height 10
paste input "**********"
type input "**********"
click at [77, 102] on div "NAI Hallmark [DOMAIN_NAME]" at bounding box center [65, 95] width 72 height 15
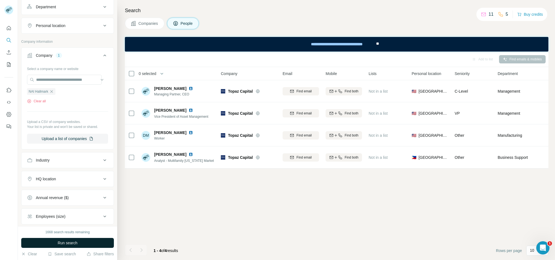
click at [71, 241] on span "Run search" at bounding box center [68, 243] width 20 height 6
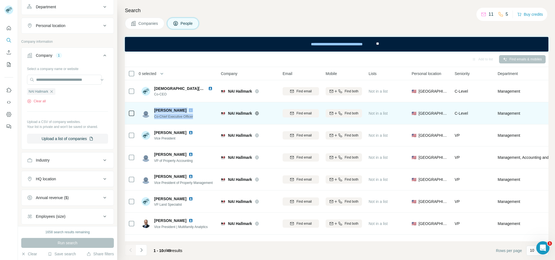
drag, startPoint x: 154, startPoint y: 108, endPoint x: 196, endPoint y: 119, distance: 43.5
click at [196, 119] on div "[PERSON_NAME] Co-Chief Executive Officer" at bounding box center [177, 113] width 73 height 15
click at [303, 117] on button "Find email" at bounding box center [301, 113] width 36 height 8
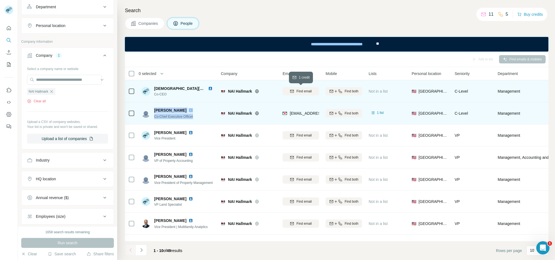
click at [294, 91] on icon "button" at bounding box center [292, 91] width 4 height 4
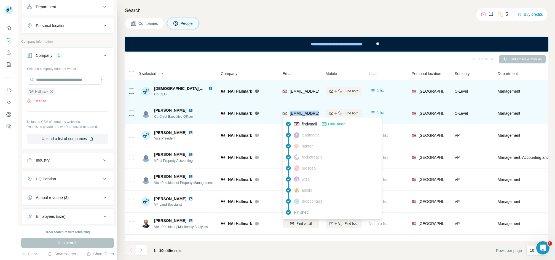
drag, startPoint x: 291, startPoint y: 109, endPoint x: 318, endPoint y: 111, distance: 27.3
click at [318, 111] on div "[EMAIL_ADDRESS][DOMAIN_NAME]" at bounding box center [301, 113] width 36 height 15
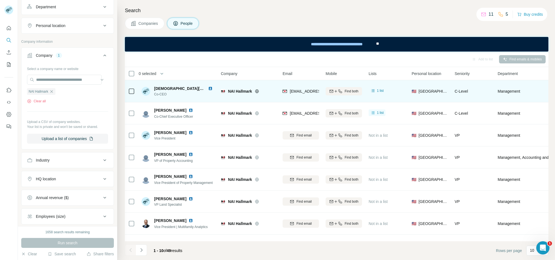
click at [258, 66] on div "Add to list Find emails & mobiles" at bounding box center [336, 59] width 423 height 15
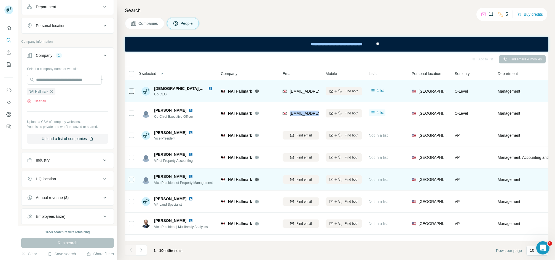
drag, startPoint x: 289, startPoint y: 109, endPoint x: 343, endPoint y: 176, distance: 85.9
click at [320, 111] on td "[EMAIL_ADDRESS][DOMAIN_NAME]" at bounding box center [300, 113] width 43 height 22
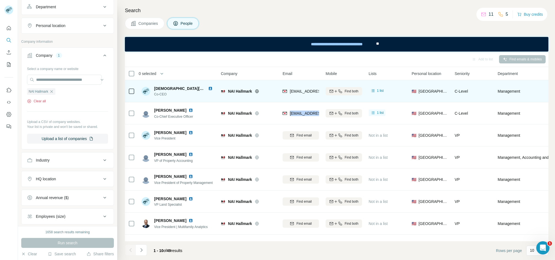
click at [41, 102] on button "Clear all" at bounding box center [36, 101] width 19 height 5
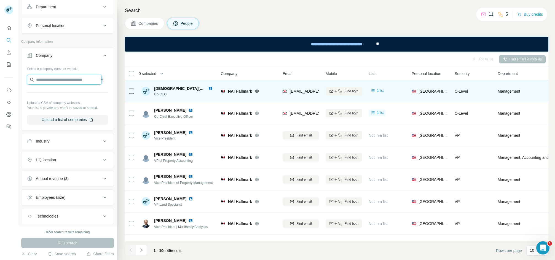
click at [55, 78] on input "text" at bounding box center [64, 80] width 75 height 10
paste input "**********"
type input "**********"
click at [72, 99] on p "[DOMAIN_NAME]" at bounding box center [63, 98] width 41 height 5
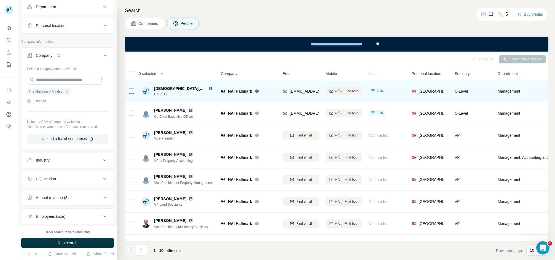
click at [67, 241] on span "Run search" at bounding box center [68, 243] width 20 height 6
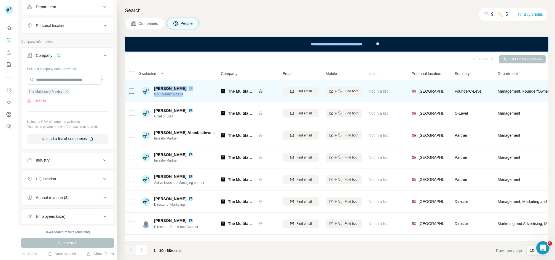
drag, startPoint x: 155, startPoint y: 88, endPoint x: 187, endPoint y: 96, distance: 33.2
click at [187, 96] on div "[PERSON_NAME] Co-Founder & CEO" at bounding box center [174, 91] width 41 height 11
click at [307, 90] on span "Find email" at bounding box center [303, 91] width 15 height 5
click at [179, 66] on div "Add to list Find emails & mobiles" at bounding box center [336, 59] width 423 height 15
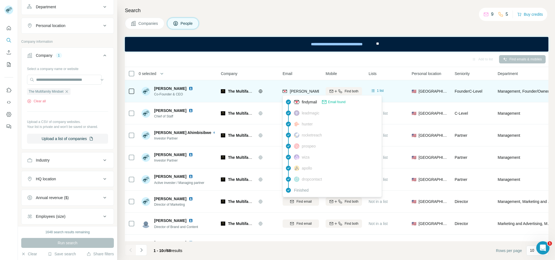
click at [303, 90] on span "[PERSON_NAME][EMAIL_ADDRESS][DOMAIN_NAME]" at bounding box center [338, 91] width 97 height 4
click at [304, 90] on span "[PERSON_NAME][EMAIL_ADDRESS][DOMAIN_NAME]" at bounding box center [338, 91] width 97 height 4
click at [305, 90] on span "[PERSON_NAME][EMAIL_ADDRESS][DOMAIN_NAME]" at bounding box center [338, 91] width 97 height 4
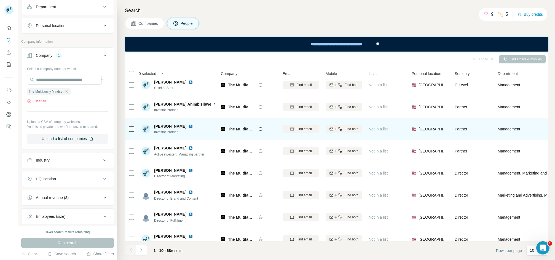
scroll to position [64, 0]
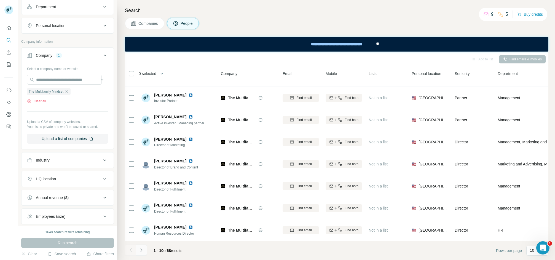
click at [142, 251] on icon "Navigate to next page" at bounding box center [141, 250] width 2 height 4
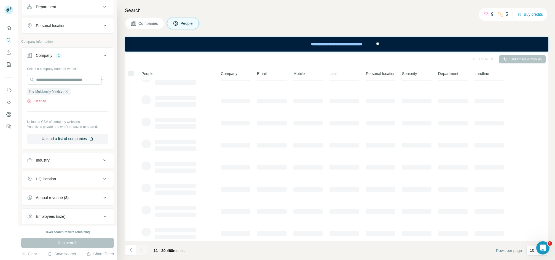
scroll to position [0, 0]
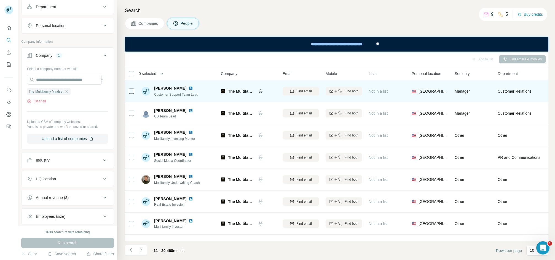
click at [158, 86] on span "[PERSON_NAME]" at bounding box center [170, 88] width 32 height 6
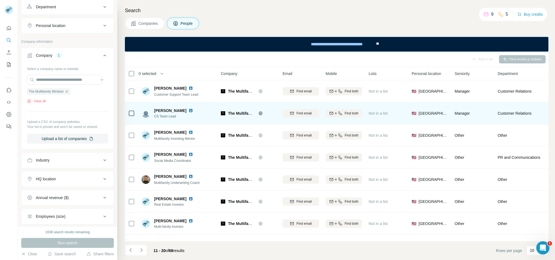
click at [156, 109] on span "[PERSON_NAME]" at bounding box center [170, 111] width 32 height 6
click at [156, 108] on span "[PERSON_NAME]" at bounding box center [170, 111] width 32 height 6
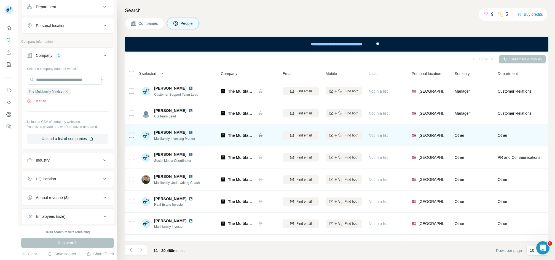
click at [161, 128] on div "[PERSON_NAME] Multifamily Investing Mentor" at bounding box center [177, 135] width 73 height 15
click at [162, 128] on div "[PERSON_NAME] Multifamily Investing Mentor" at bounding box center [177, 135] width 73 height 15
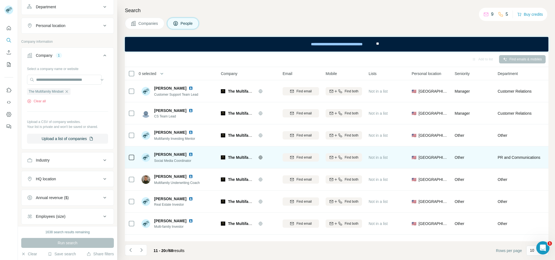
click at [168, 152] on span "[PERSON_NAME]" at bounding box center [170, 155] width 32 height 6
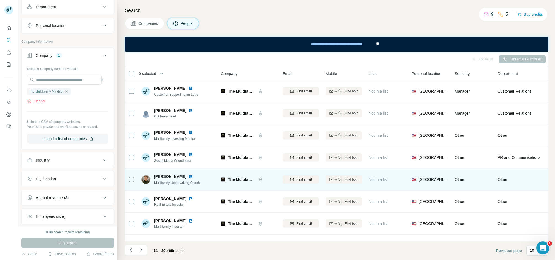
click at [185, 178] on span "[PERSON_NAME]" at bounding box center [170, 177] width 32 height 6
click at [175, 175] on span "[PERSON_NAME]" at bounding box center [170, 177] width 32 height 6
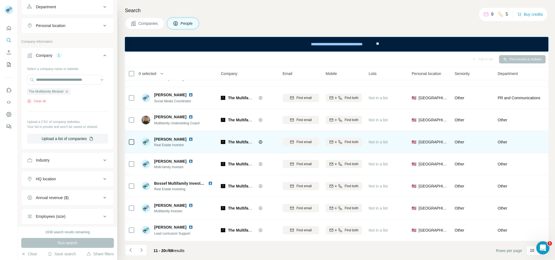
click at [160, 136] on span "[PERSON_NAME]" at bounding box center [170, 139] width 32 height 6
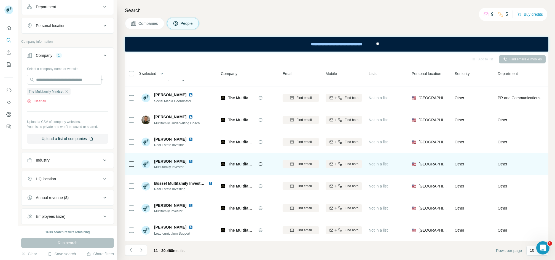
click at [156, 156] on div "[PERSON_NAME] Multi-family Investor" at bounding box center [177, 163] width 73 height 15
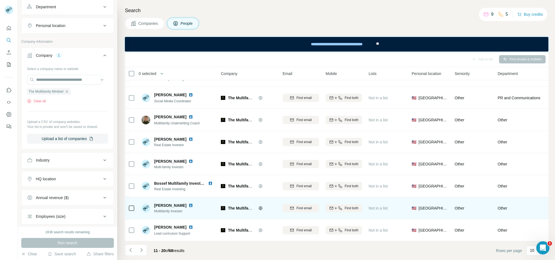
click at [167, 203] on span "[PERSON_NAME]" at bounding box center [170, 206] width 32 height 6
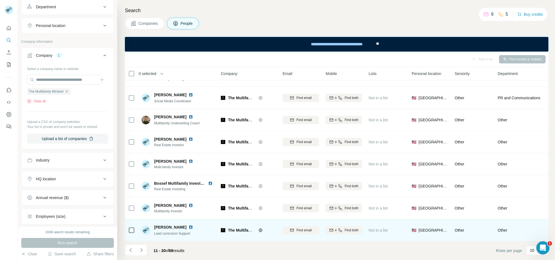
click at [165, 224] on span "[PERSON_NAME]" at bounding box center [170, 227] width 32 height 6
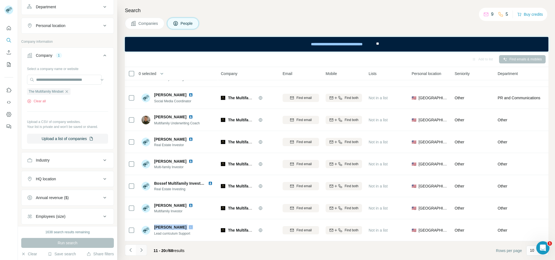
click at [140, 252] on icon "Navigate to next page" at bounding box center [142, 250] width 6 height 6
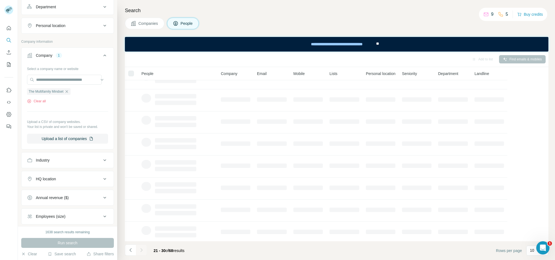
scroll to position [0, 0]
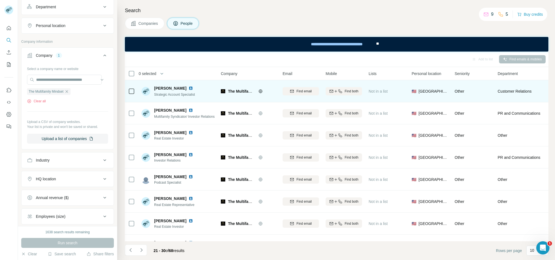
click at [168, 86] on span "[PERSON_NAME]" at bounding box center [170, 88] width 32 height 6
click at [167, 86] on span "[PERSON_NAME]" at bounding box center [170, 88] width 32 height 6
click at [167, 87] on span "[PERSON_NAME]" at bounding box center [170, 88] width 32 height 6
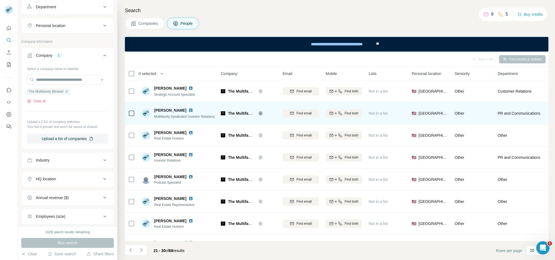
click at [160, 108] on span "[PERSON_NAME]" at bounding box center [170, 111] width 32 height 6
click at [161, 108] on span "[PERSON_NAME]" at bounding box center [170, 111] width 32 height 6
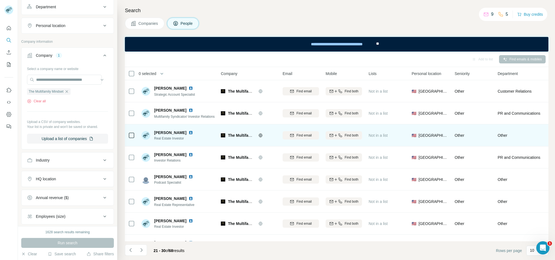
click at [171, 128] on div "[PERSON_NAME] Real Estate Investor" at bounding box center [177, 135] width 73 height 15
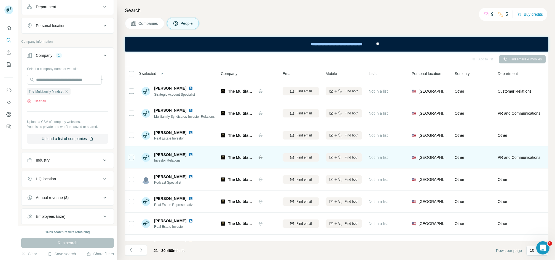
click at [163, 155] on span "[PERSON_NAME]" at bounding box center [170, 155] width 32 height 6
click at [163, 154] on span "[PERSON_NAME]" at bounding box center [170, 155] width 32 height 6
click at [163, 153] on span "[PERSON_NAME]" at bounding box center [170, 155] width 32 height 6
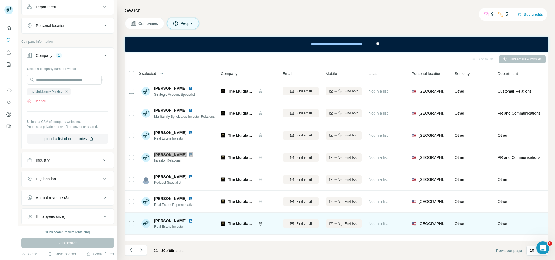
scroll to position [64, 0]
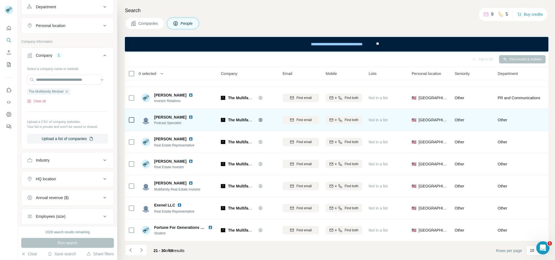
click at [162, 109] on td "[PERSON_NAME] Podcast Specialist" at bounding box center [178, 120] width 80 height 22
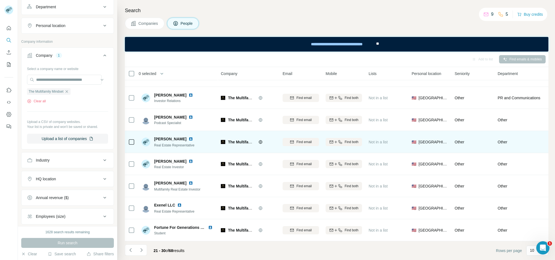
click at [166, 134] on div "[PERSON_NAME] Real Estate Representative" at bounding box center [177, 141] width 73 height 15
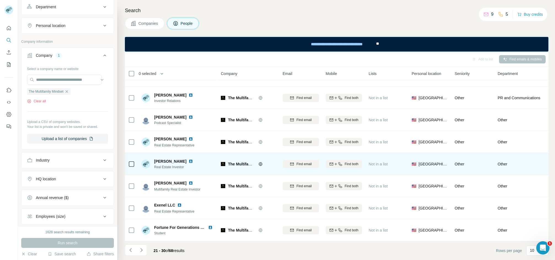
click at [163, 156] on div "[PERSON_NAME] Real Estate Investor" at bounding box center [177, 163] width 73 height 15
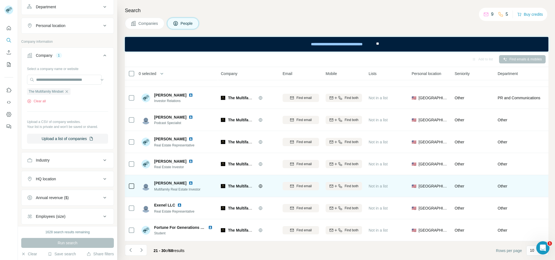
click at [158, 180] on span "[PERSON_NAME]" at bounding box center [170, 183] width 32 height 6
drag, startPoint x: 158, startPoint y: 178, endPoint x: 170, endPoint y: 181, distance: 12.3
click at [158, 180] on span "[PERSON_NAME]" at bounding box center [170, 183] width 32 height 6
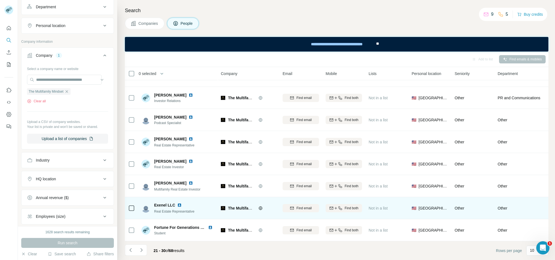
click at [162, 202] on span "Exenel LLC" at bounding box center [164, 205] width 21 height 6
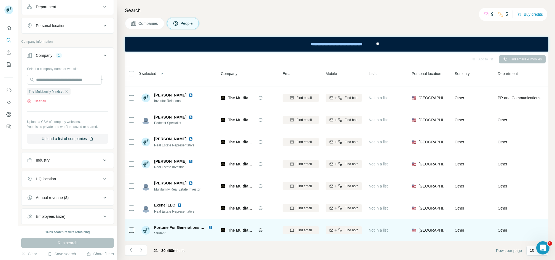
click at [165, 222] on div "Fortune For Generations LLC Student" at bounding box center [177, 229] width 73 height 15
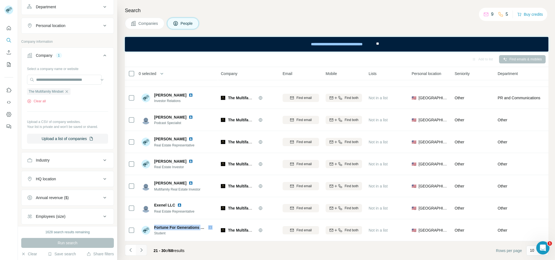
click at [143, 248] on icon "Navigate to next page" at bounding box center [142, 250] width 6 height 6
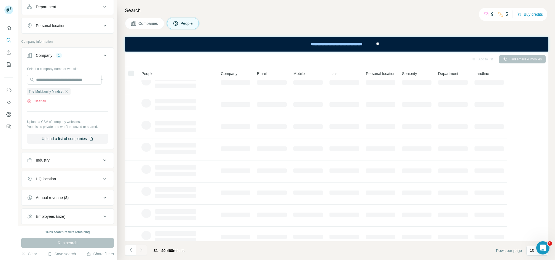
scroll to position [0, 0]
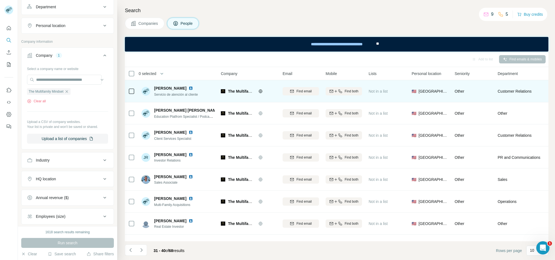
click at [169, 90] on span "[PERSON_NAME]" at bounding box center [170, 88] width 32 height 6
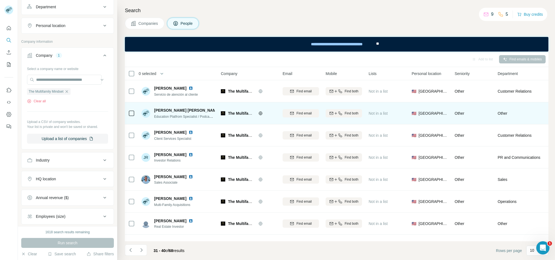
click at [164, 109] on span "[PERSON_NAME] [PERSON_NAME]" at bounding box center [187, 111] width 66 height 6
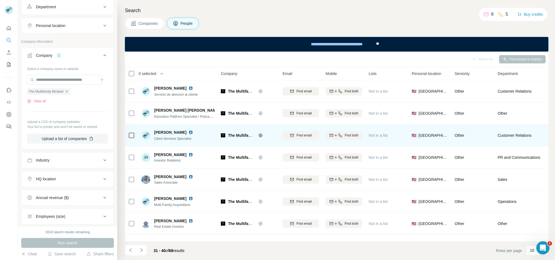
click at [160, 124] on td "[PERSON_NAME] Client Services Specialist" at bounding box center [178, 135] width 80 height 22
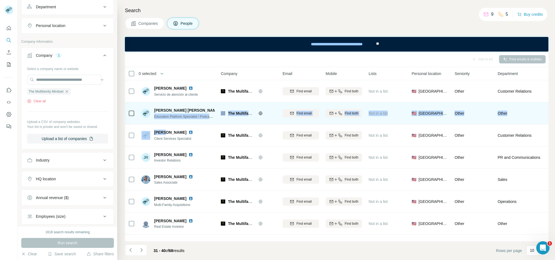
click at [0, 0] on tbody "[PERSON_NAME] Servicio de atención al cliente The Multifamily Mindset Find emai…" at bounding box center [0, 0] width 0 height 0
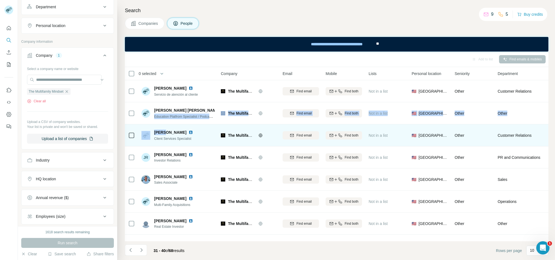
click at [164, 130] on span "[PERSON_NAME]" at bounding box center [170, 133] width 32 height 6
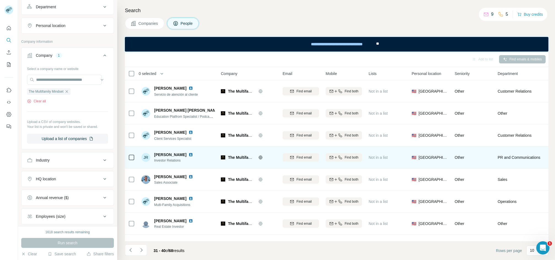
click at [171, 150] on div "JR [PERSON_NAME] Investor Relations" at bounding box center [177, 157] width 73 height 15
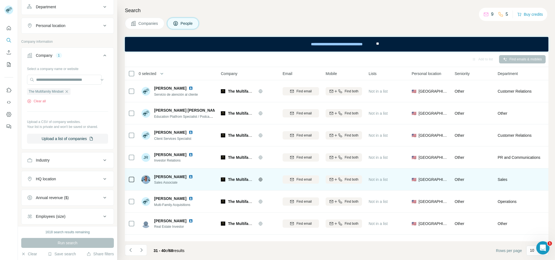
click at [166, 170] on td "[PERSON_NAME] Sales Associate" at bounding box center [178, 179] width 80 height 22
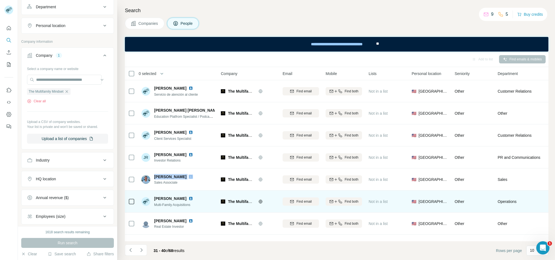
drag, startPoint x: 166, startPoint y: 170, endPoint x: 229, endPoint y: 207, distance: 73.0
click at [166, 171] on td "[PERSON_NAME] Sales Associate" at bounding box center [178, 179] width 80 height 22
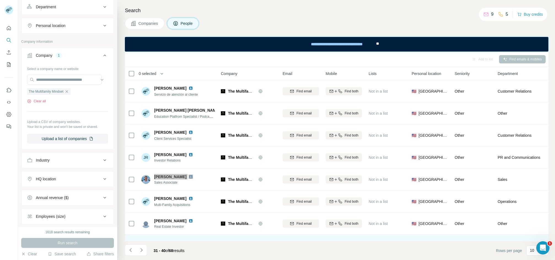
scroll to position [64, 0]
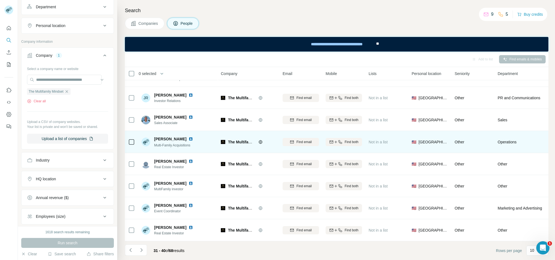
click at [162, 134] on div "[PERSON_NAME] Multi-Family Acquisitions" at bounding box center [177, 141] width 73 height 15
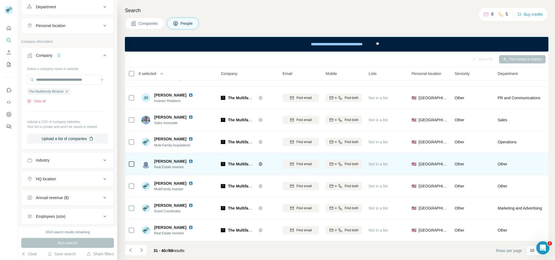
click at [157, 159] on span "[PERSON_NAME]" at bounding box center [170, 162] width 32 height 6
click at [156, 159] on span "[PERSON_NAME]" at bounding box center [170, 162] width 32 height 6
click at [159, 159] on span "[PERSON_NAME]" at bounding box center [170, 162] width 32 height 6
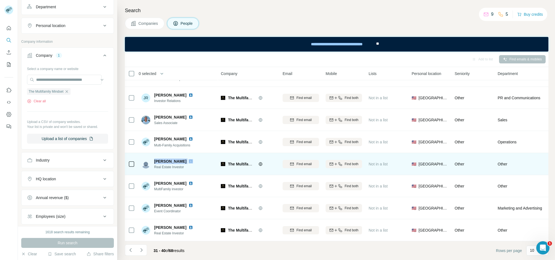
click at [159, 159] on span "[PERSON_NAME]" at bounding box center [170, 162] width 32 height 6
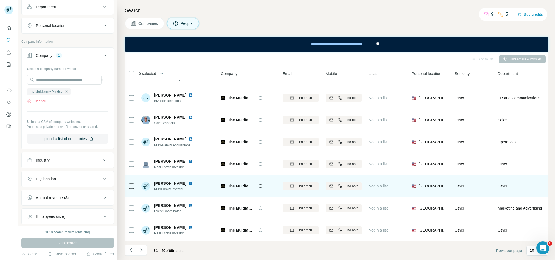
click at [162, 178] on div "[PERSON_NAME] MultiFamily investor" at bounding box center [177, 185] width 73 height 15
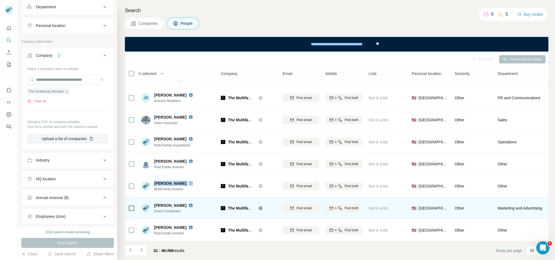
drag, startPoint x: 162, startPoint y: 175, endPoint x: 214, endPoint y: 206, distance: 61.6
click at [162, 178] on div "[PERSON_NAME] MultiFamily investor" at bounding box center [177, 185] width 73 height 15
click at [168, 203] on span "[PERSON_NAME]" at bounding box center [170, 206] width 32 height 6
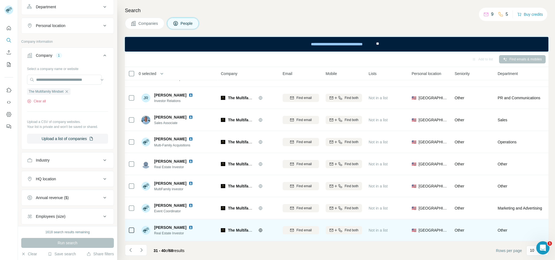
click at [160, 219] on td "[PERSON_NAME] Real Estate Investor" at bounding box center [178, 230] width 80 height 22
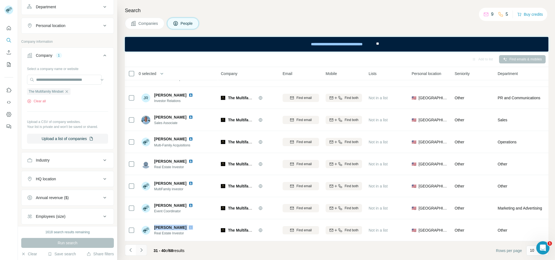
click at [145, 248] on button "Navigate to next page" at bounding box center [141, 250] width 11 height 11
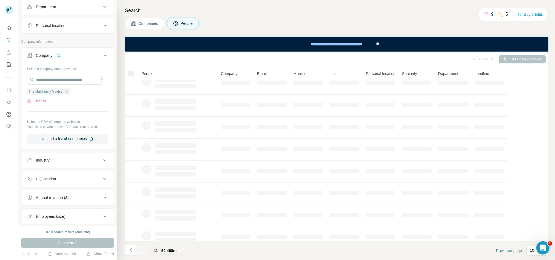
scroll to position [0, 0]
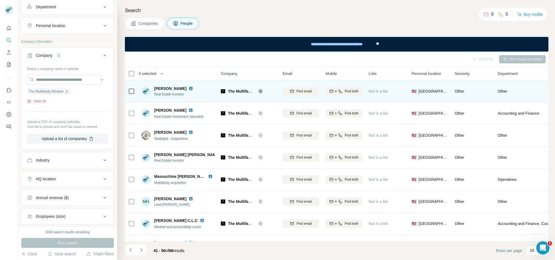
click at [168, 86] on span "[PERSON_NAME]" at bounding box center [170, 89] width 32 height 6
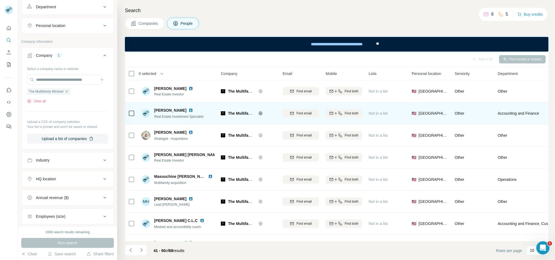
click at [168, 106] on div "[PERSON_NAME] Real Estate Investment Specialist" at bounding box center [177, 113] width 73 height 15
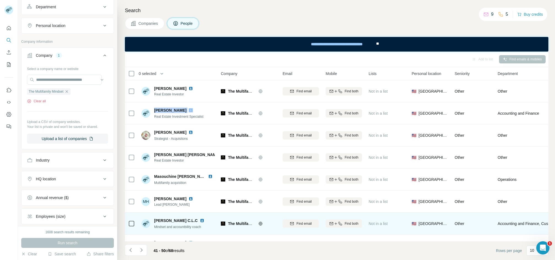
drag, startPoint x: 168, startPoint y: 106, endPoint x: 300, endPoint y: 227, distance: 178.9
click at [168, 106] on div "[PERSON_NAME] Real Estate Investment Specialist" at bounding box center [177, 113] width 73 height 15
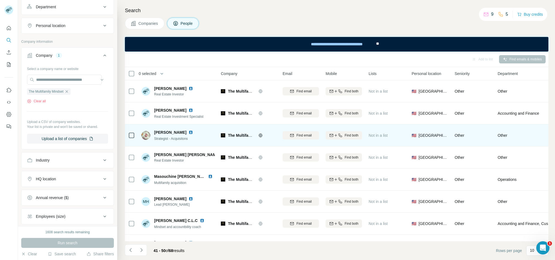
click at [159, 128] on div "[PERSON_NAME] Strategist - Acquisitons" at bounding box center [177, 135] width 73 height 15
drag, startPoint x: 159, startPoint y: 128, endPoint x: 168, endPoint y: 132, distance: 10.0
click at [159, 128] on div "[PERSON_NAME] Strategist - Acquisitons" at bounding box center [177, 135] width 73 height 15
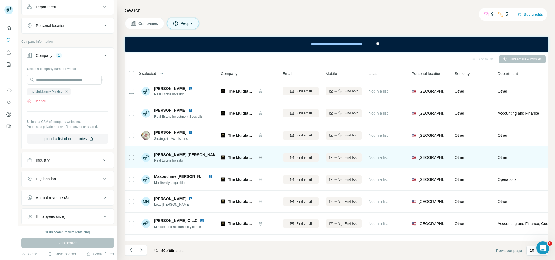
click at [166, 152] on span "[PERSON_NAME] [PERSON_NAME]" at bounding box center [187, 155] width 66 height 6
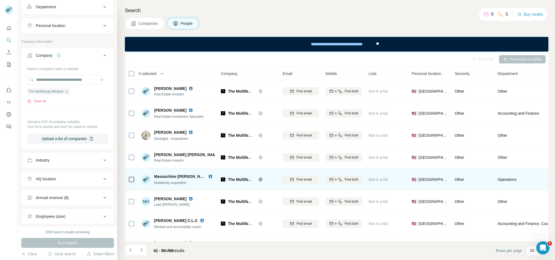
click at [169, 176] on span "Masouchine [PERSON_NAME] Myl" at bounding box center [185, 176] width 63 height 4
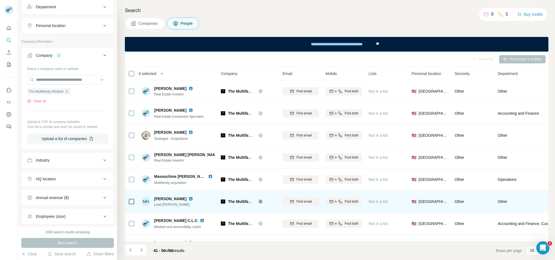
click at [168, 195] on div "MH [PERSON_NAME] Lead [PERSON_NAME]" at bounding box center [177, 201] width 73 height 15
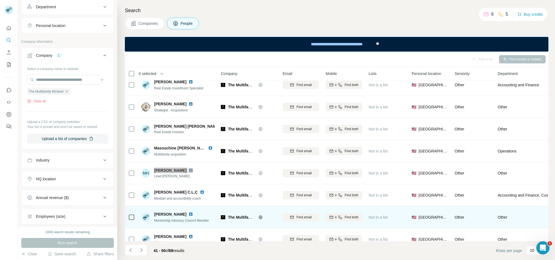
scroll to position [64, 0]
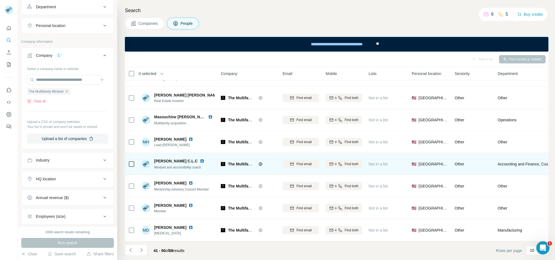
click at [161, 158] on span "[PERSON_NAME] C.L.C" at bounding box center [176, 161] width 44 height 6
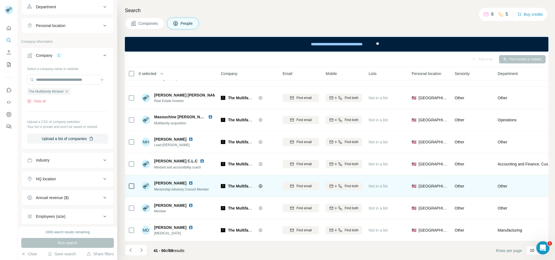
click at [163, 180] on span "[PERSON_NAME]" at bounding box center [170, 183] width 32 height 6
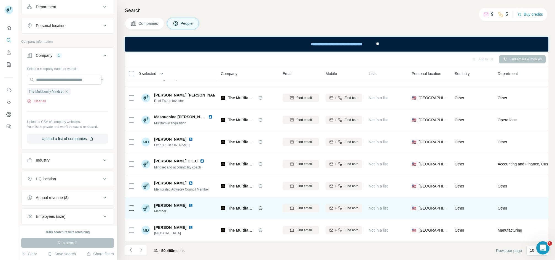
click at [164, 203] on span "[PERSON_NAME]" at bounding box center [170, 206] width 32 height 6
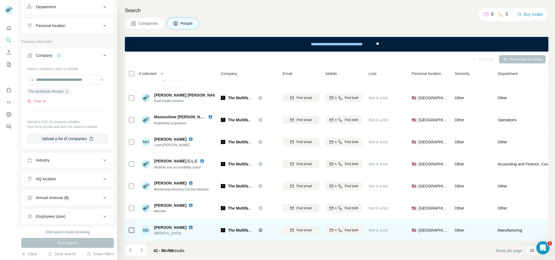
click at [160, 225] on span "[PERSON_NAME]" at bounding box center [170, 228] width 32 height 6
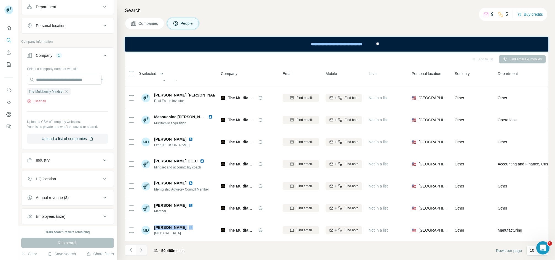
click at [143, 250] on icon "Navigate to next page" at bounding box center [142, 250] width 6 height 6
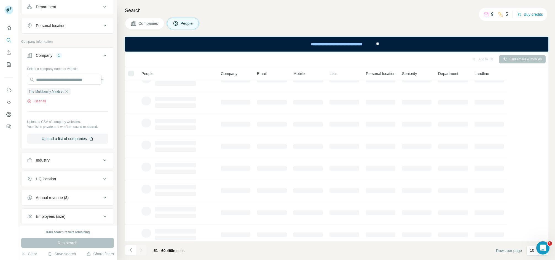
scroll to position [0, 0]
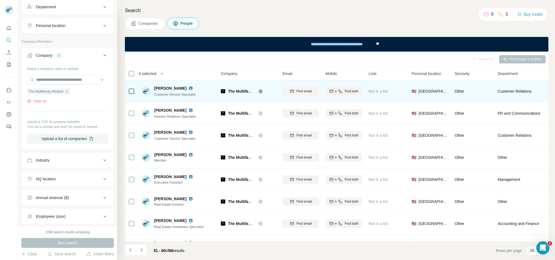
click at [165, 88] on span "[PERSON_NAME]" at bounding box center [170, 88] width 32 height 6
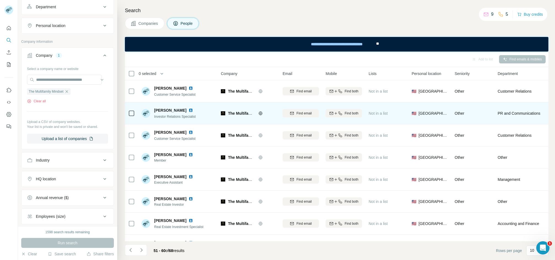
click at [168, 106] on div "[PERSON_NAME] Investor Relations Specialist" at bounding box center [177, 113] width 73 height 15
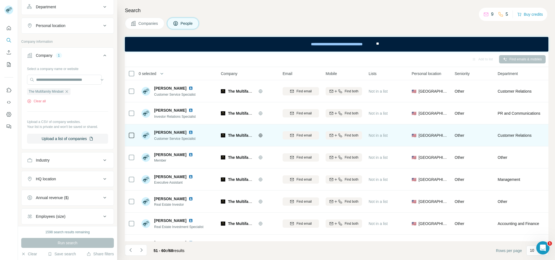
click at [162, 131] on span "[PERSON_NAME]" at bounding box center [170, 133] width 32 height 6
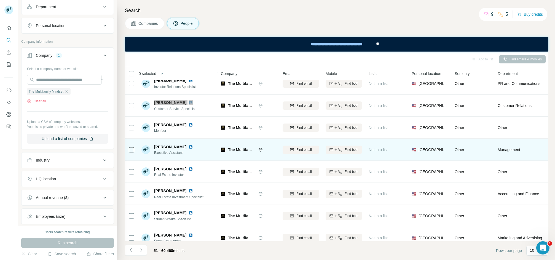
scroll to position [64, 0]
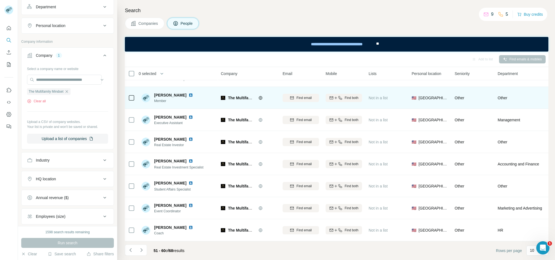
click at [170, 90] on div "[PERSON_NAME] Member" at bounding box center [177, 97] width 73 height 15
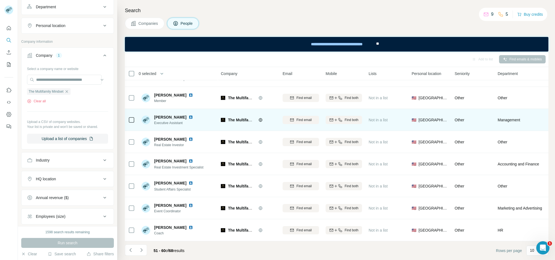
click at [156, 114] on span "[PERSON_NAME]" at bounding box center [170, 117] width 32 height 6
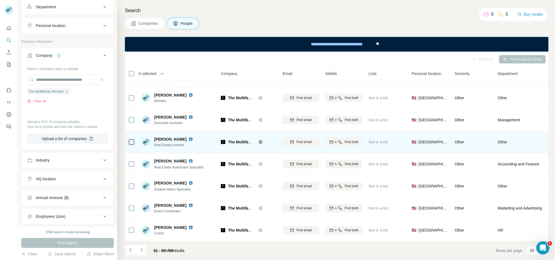
click at [155, 136] on span "[PERSON_NAME]" at bounding box center [170, 139] width 32 height 6
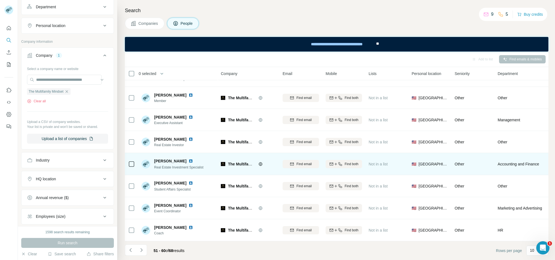
click at [160, 153] on td "[PERSON_NAME] Real Estate Investment Specialist" at bounding box center [178, 164] width 80 height 22
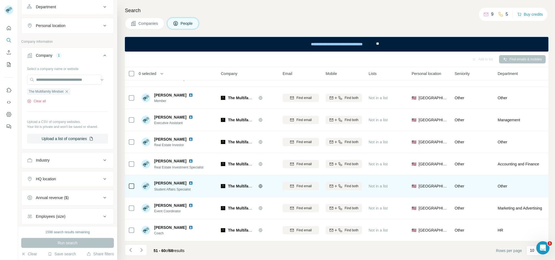
click at [160, 175] on td "[PERSON_NAME] Student Affairs Specialist" at bounding box center [178, 186] width 80 height 22
drag, startPoint x: 160, startPoint y: 173, endPoint x: 169, endPoint y: 176, distance: 8.9
click at [160, 175] on td "[PERSON_NAME] Student Affairs Specialist" at bounding box center [178, 186] width 80 height 22
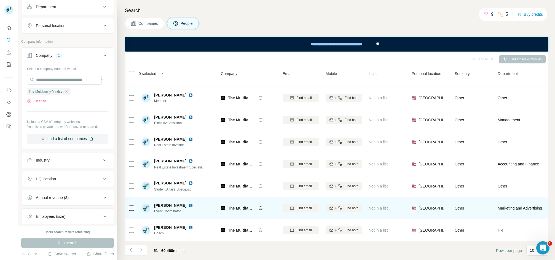
click at [163, 203] on span "[PERSON_NAME]" at bounding box center [170, 206] width 32 height 6
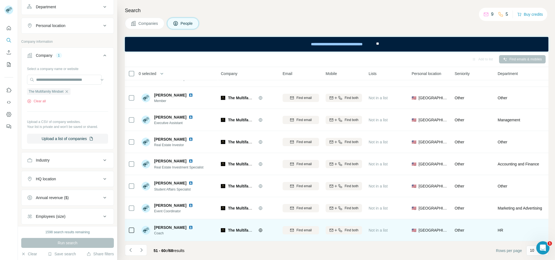
click at [172, 222] on div "[PERSON_NAME] Coach" at bounding box center [177, 229] width 73 height 15
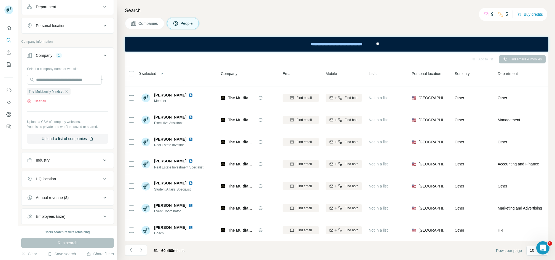
click at [41, 100] on div "The Multifamily Mindset Clear all" at bounding box center [67, 94] width 81 height 19
click at [42, 103] on button "Clear all" at bounding box center [36, 101] width 19 height 5
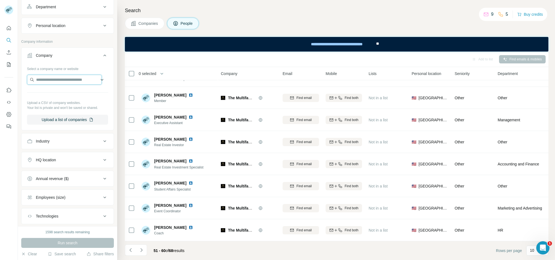
click at [50, 79] on input "text" at bounding box center [64, 80] width 75 height 10
paste input "*********"
type input "*********"
drag, startPoint x: 79, startPoint y: 97, endPoint x: 79, endPoint y: 113, distance: 16.5
click at [79, 98] on div "LQ Commercial [DOMAIN_NAME]" at bounding box center [65, 95] width 72 height 15
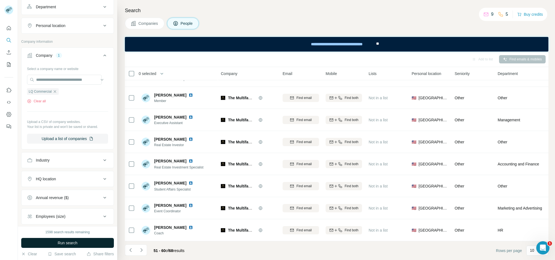
click at [59, 243] on span "Run search" at bounding box center [68, 243] width 20 height 6
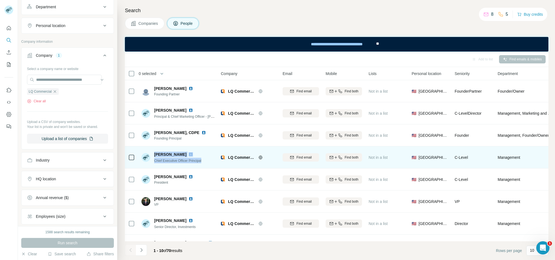
drag, startPoint x: 155, startPoint y: 151, endPoint x: 204, endPoint y: 165, distance: 50.9
click at [204, 165] on td "[PERSON_NAME] Chief Executive Officer Principal" at bounding box center [178, 157] width 80 height 22
click at [302, 160] on span "Find email" at bounding box center [303, 157] width 15 height 5
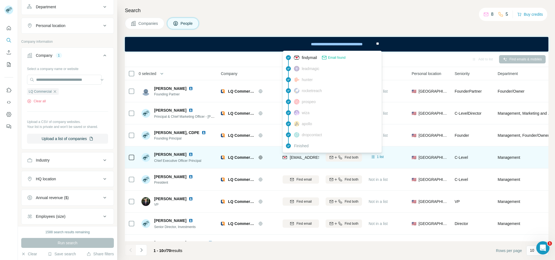
click at [297, 158] on span "[EMAIL_ADDRESS][DOMAIN_NAME]" at bounding box center [322, 157] width 65 height 4
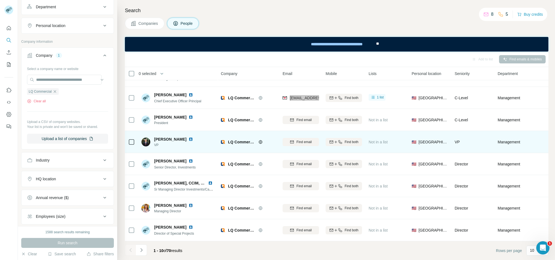
scroll to position [64, 0]
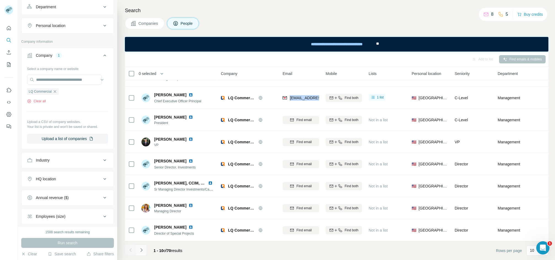
click at [142, 250] on icon "Navigate to next page" at bounding box center [142, 250] width 6 height 6
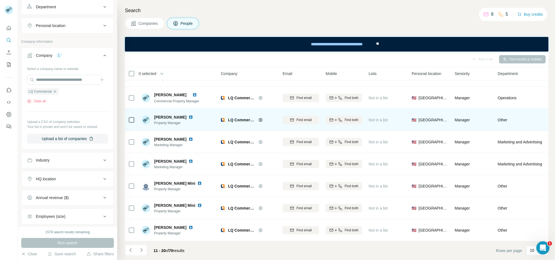
click at [165, 114] on span "[PERSON_NAME]" at bounding box center [170, 117] width 32 height 6
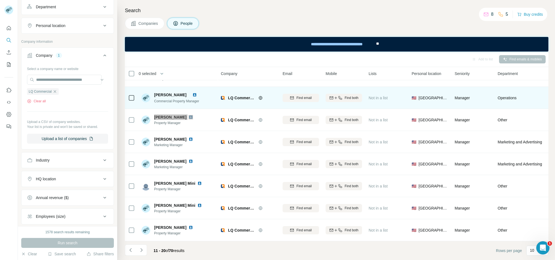
scroll to position [22, 0]
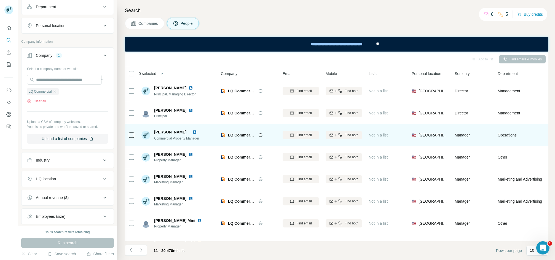
click at [164, 130] on span "[PERSON_NAME]" at bounding box center [170, 132] width 32 height 4
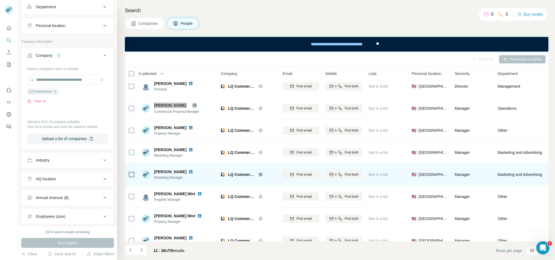
scroll to position [64, 0]
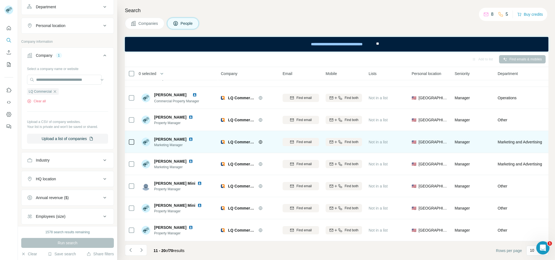
click at [166, 136] on span "[PERSON_NAME]" at bounding box center [170, 139] width 32 height 6
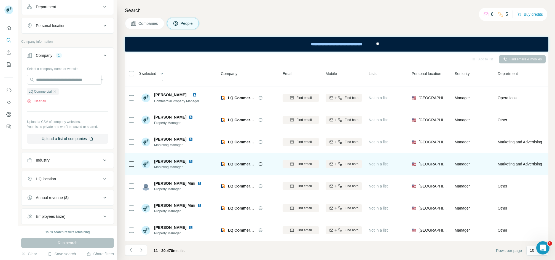
click at [171, 156] on div "[PERSON_NAME] Marketing Manager" at bounding box center [177, 163] width 73 height 15
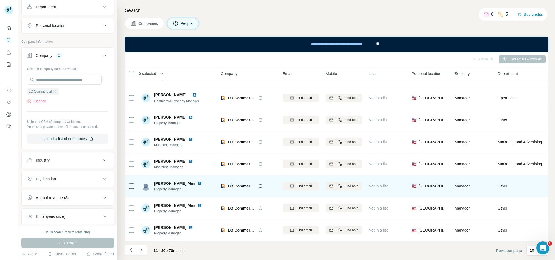
click at [157, 181] on span "[PERSON_NAME] Mini" at bounding box center [174, 184] width 41 height 6
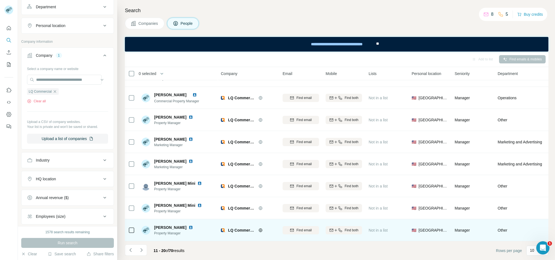
click at [156, 222] on div "[PERSON_NAME] Property Manager" at bounding box center [177, 229] width 73 height 15
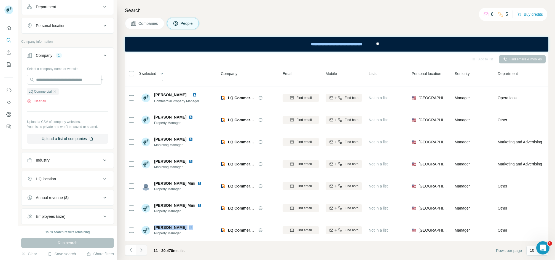
click at [143, 249] on icon "Navigate to next page" at bounding box center [142, 250] width 6 height 6
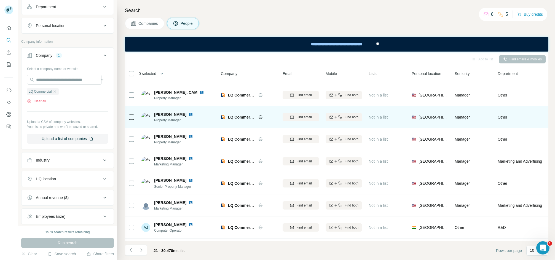
scroll to position [0, 0]
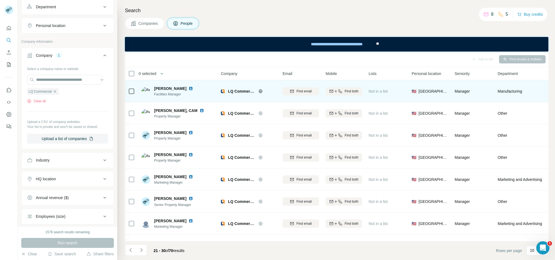
click at [157, 86] on span "[PERSON_NAME]" at bounding box center [170, 89] width 32 height 6
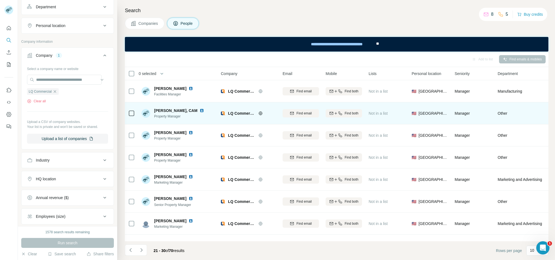
click at [169, 108] on span "[PERSON_NAME], CAM" at bounding box center [175, 111] width 43 height 6
click at [169, 109] on span "[PERSON_NAME], CAM" at bounding box center [175, 111] width 43 height 6
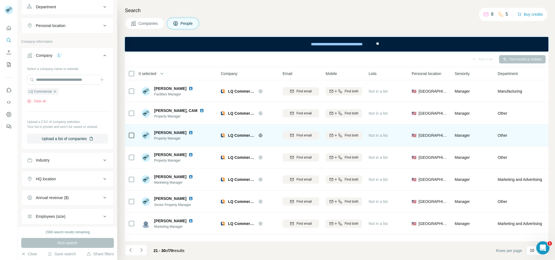
click at [158, 130] on span "[PERSON_NAME]" at bounding box center [170, 133] width 32 height 6
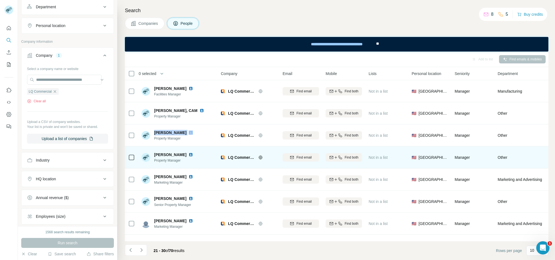
click at [148, 150] on div "[PERSON_NAME] Property Manager" at bounding box center [177, 157] width 73 height 15
click at [160, 154] on span "[PERSON_NAME]" at bounding box center [170, 155] width 32 height 6
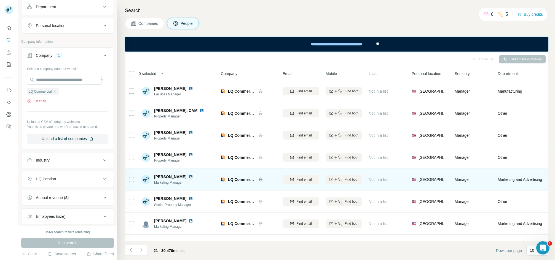
click at [166, 175] on span "[PERSON_NAME]" at bounding box center [170, 177] width 32 height 6
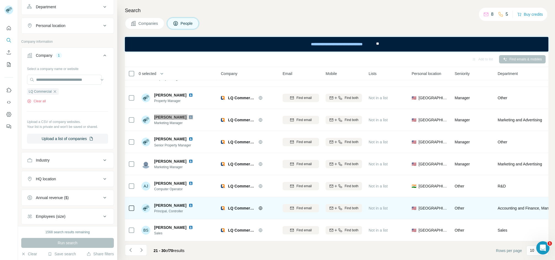
scroll to position [64, 0]
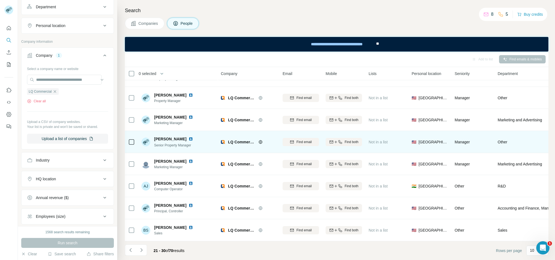
click at [165, 136] on span "[PERSON_NAME]" at bounding box center [170, 139] width 32 height 6
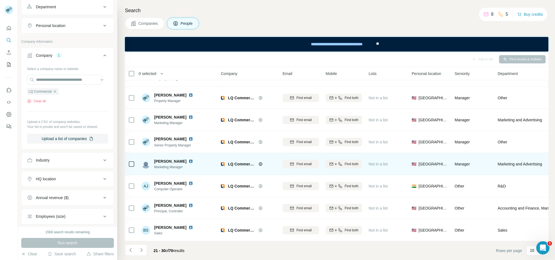
click at [167, 159] on span "[PERSON_NAME]" at bounding box center [170, 162] width 32 height 6
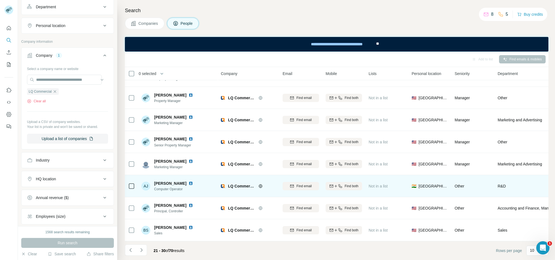
click at [168, 181] on span "[PERSON_NAME]" at bounding box center [170, 184] width 32 height 6
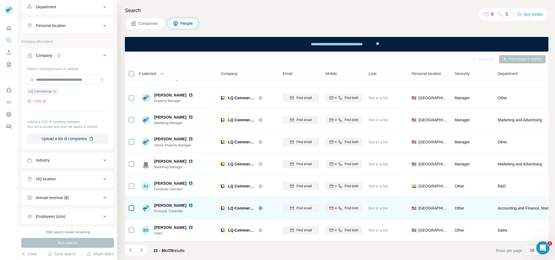
click at [166, 203] on span "[PERSON_NAME]" at bounding box center [170, 206] width 32 height 6
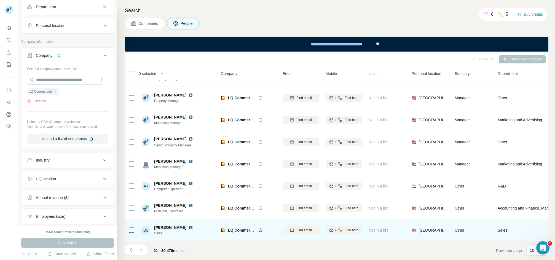
click at [163, 225] on span "[PERSON_NAME]" at bounding box center [170, 228] width 32 height 6
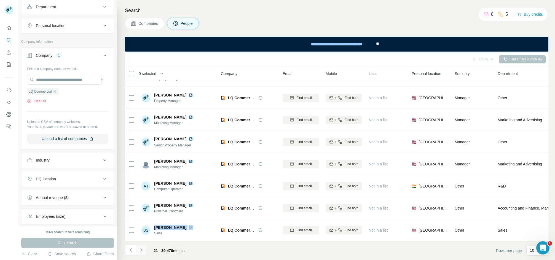
click at [143, 251] on icon "Navigate to next page" at bounding box center [142, 250] width 6 height 6
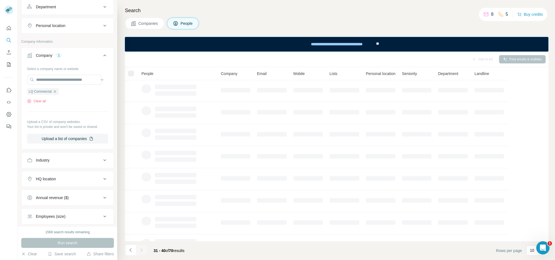
scroll to position [0, 0]
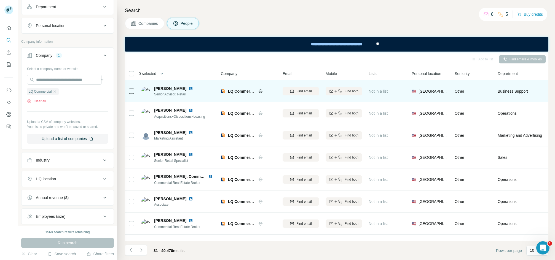
click at [167, 84] on div "[PERSON_NAME] Senior Advisor, Retail" at bounding box center [177, 91] width 73 height 15
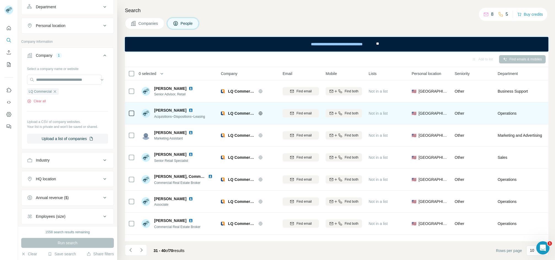
click at [164, 110] on span "[PERSON_NAME]" at bounding box center [170, 111] width 32 height 6
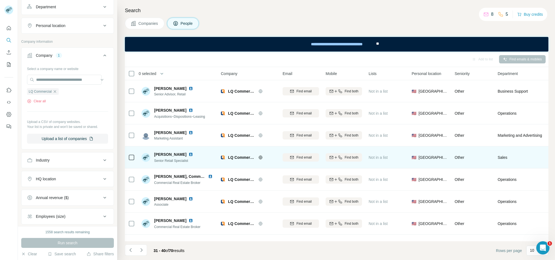
click at [165, 153] on span "[PERSON_NAME]" at bounding box center [170, 155] width 32 height 6
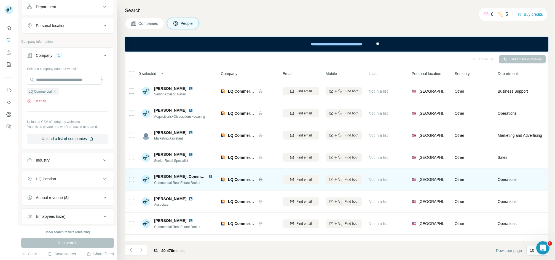
click at [164, 176] on span "[PERSON_NAME], Commercial Real Estate (CRE)" at bounding box center [199, 176] width 90 height 4
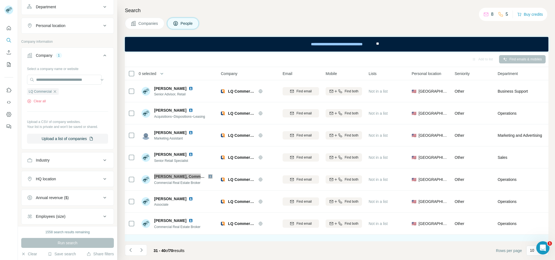
scroll to position [64, 0]
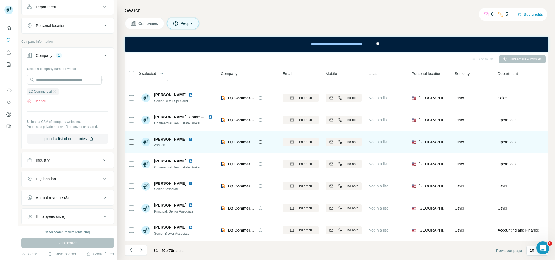
click at [165, 136] on span "[PERSON_NAME]" at bounding box center [170, 139] width 32 height 6
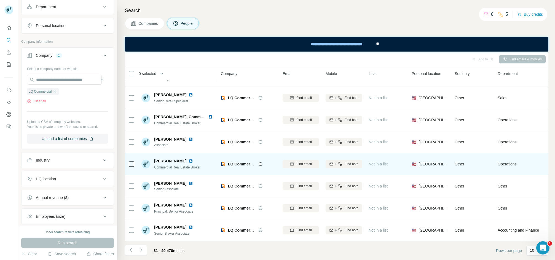
click at [160, 158] on span "[PERSON_NAME]" at bounding box center [170, 161] width 32 height 6
drag, startPoint x: 160, startPoint y: 155, endPoint x: 165, endPoint y: 157, distance: 4.5
click at [160, 158] on span "[PERSON_NAME]" at bounding box center [170, 161] width 32 height 6
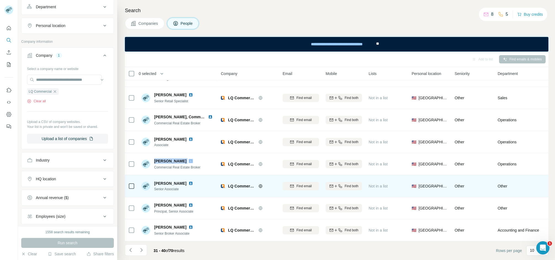
click at [164, 181] on span "[PERSON_NAME]" at bounding box center [170, 184] width 32 height 6
click at [162, 181] on span "[PERSON_NAME]" at bounding box center [170, 184] width 32 height 6
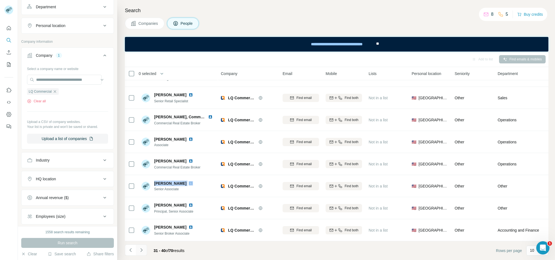
click at [143, 247] on button "Navigate to next page" at bounding box center [141, 250] width 11 height 11
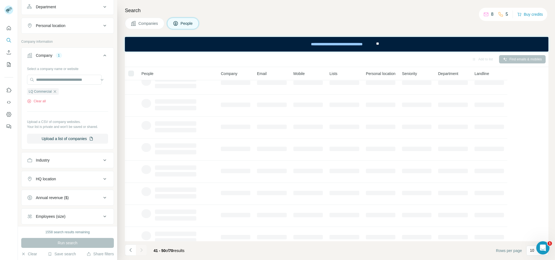
scroll to position [0, 0]
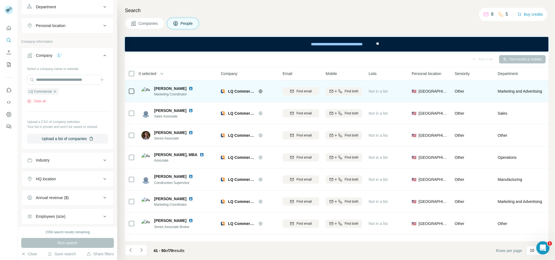
click at [166, 85] on div "[PERSON_NAME] Marketing Coordinator" at bounding box center [177, 91] width 73 height 15
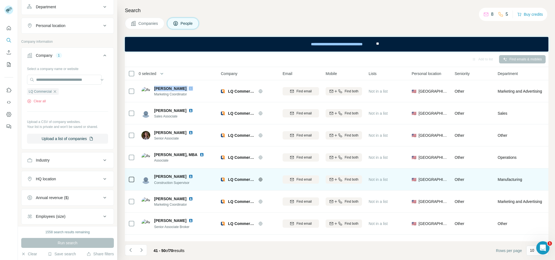
drag, startPoint x: 166, startPoint y: 85, endPoint x: 248, endPoint y: 172, distance: 119.9
click at [166, 86] on div "[PERSON_NAME] Marketing Coordinator" at bounding box center [177, 91] width 73 height 15
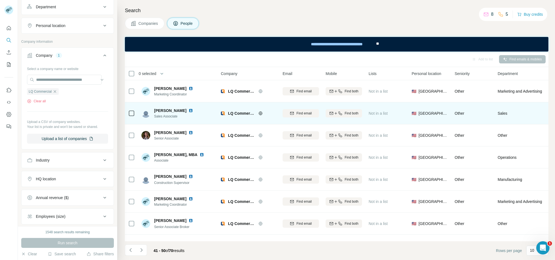
click at [158, 106] on div "[PERSON_NAME] Sales Associate" at bounding box center [177, 113] width 73 height 15
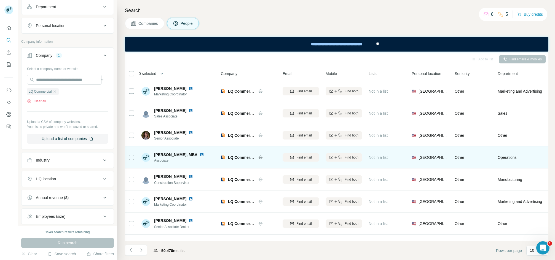
click at [165, 151] on div "[PERSON_NAME], MBA Associate" at bounding box center [177, 157] width 73 height 15
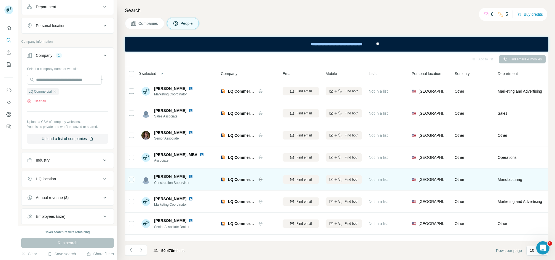
click at [157, 174] on span "[PERSON_NAME]" at bounding box center [170, 177] width 32 height 6
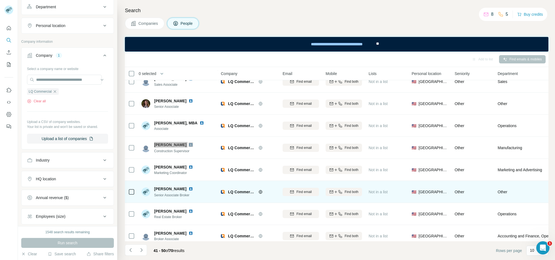
scroll to position [64, 0]
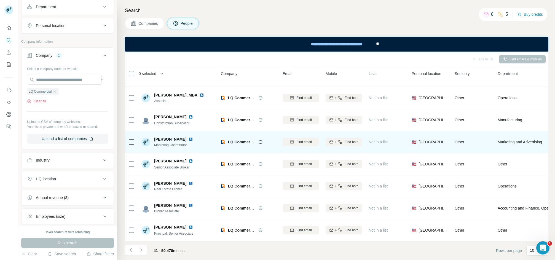
click at [163, 134] on div "[PERSON_NAME] Marketing Coordinator" at bounding box center [177, 141] width 73 height 15
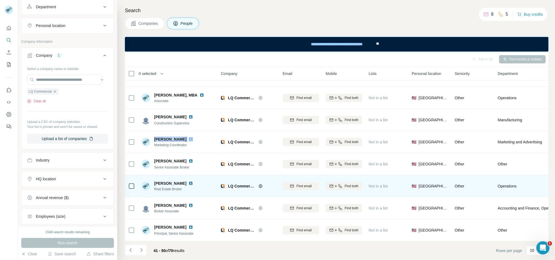
drag, startPoint x: 163, startPoint y: 131, endPoint x: 218, endPoint y: 175, distance: 69.3
click at [163, 134] on div "[PERSON_NAME] Marketing Coordinator" at bounding box center [177, 141] width 73 height 15
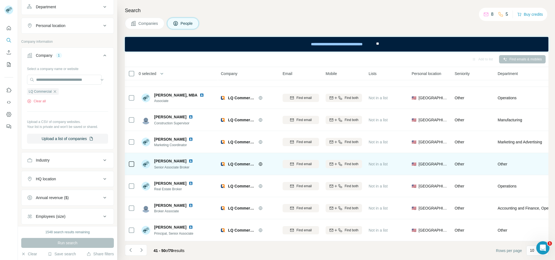
click at [165, 158] on span "[PERSON_NAME]" at bounding box center [170, 161] width 32 height 6
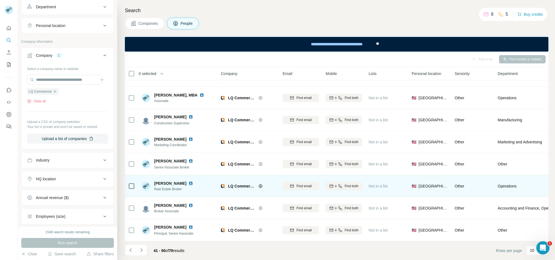
click at [160, 181] on span "[PERSON_NAME]" at bounding box center [170, 184] width 32 height 6
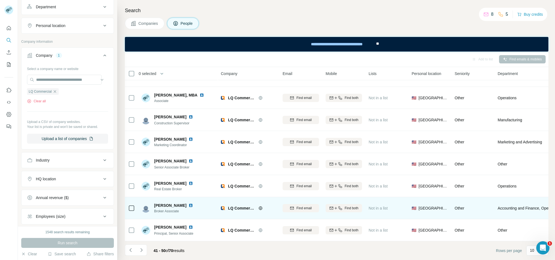
click at [161, 203] on span "[PERSON_NAME]" at bounding box center [170, 206] width 32 height 6
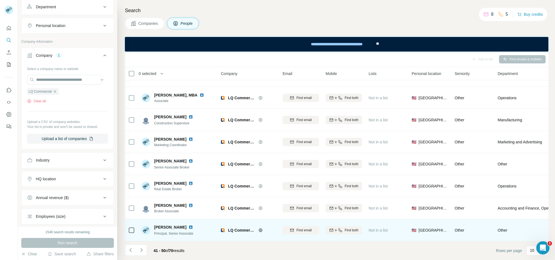
click at [165, 224] on span "[PERSON_NAME]" at bounding box center [170, 227] width 32 height 6
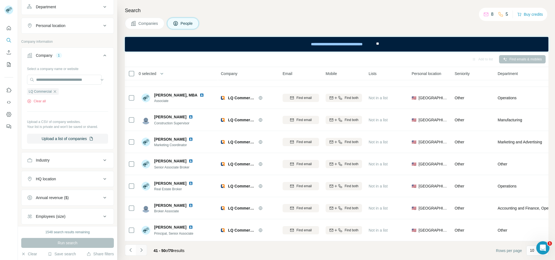
click at [143, 251] on icon "Navigate to next page" at bounding box center [142, 250] width 6 height 6
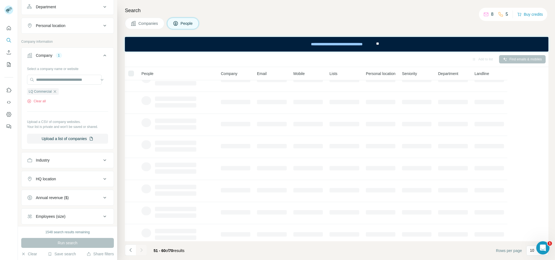
scroll to position [0, 0]
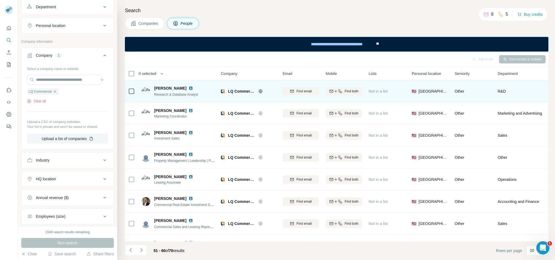
click at [173, 87] on span "[PERSON_NAME]" at bounding box center [170, 88] width 32 height 6
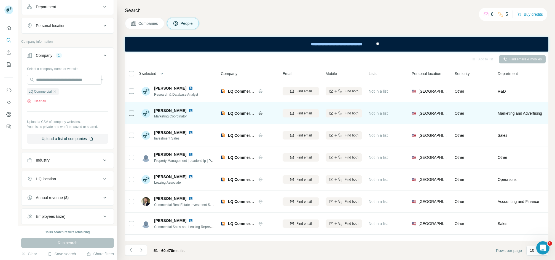
click at [166, 111] on span "[PERSON_NAME]" at bounding box center [170, 111] width 32 height 6
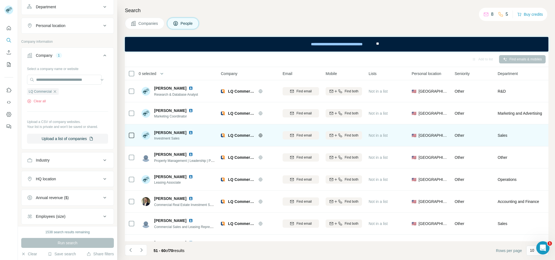
click at [171, 130] on span "[PERSON_NAME]" at bounding box center [170, 133] width 32 height 6
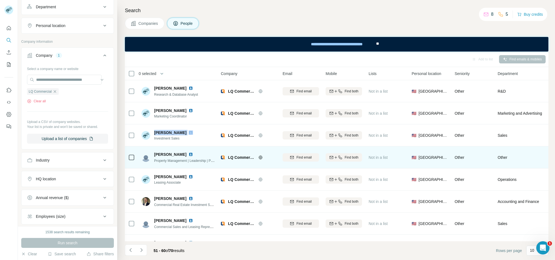
click at [168, 154] on span "[PERSON_NAME]" at bounding box center [170, 155] width 32 height 6
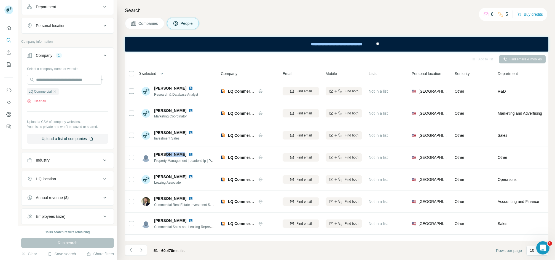
drag, startPoint x: 168, startPoint y: 154, endPoint x: 284, endPoint y: 240, distance: 144.7
click at [168, 154] on span "[PERSON_NAME]" at bounding box center [170, 155] width 32 height 6
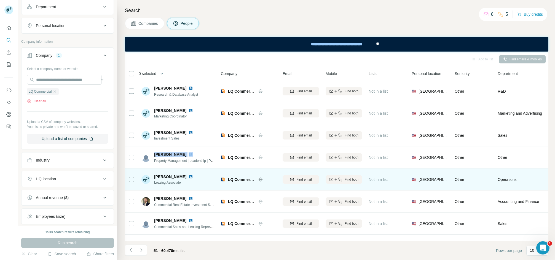
click at [186, 178] on span "[PERSON_NAME]" at bounding box center [170, 177] width 32 height 6
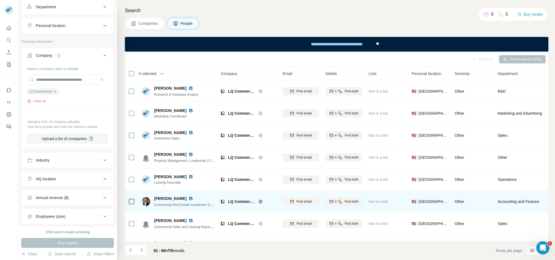
click at [165, 196] on span "[PERSON_NAME]" at bounding box center [170, 199] width 32 height 6
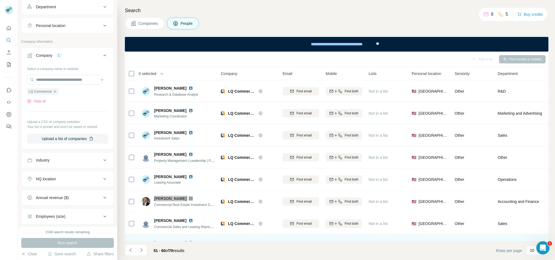
scroll to position [64, 0]
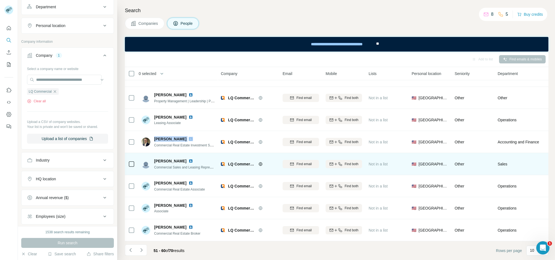
click at [170, 159] on span "[PERSON_NAME]" at bounding box center [170, 161] width 32 height 6
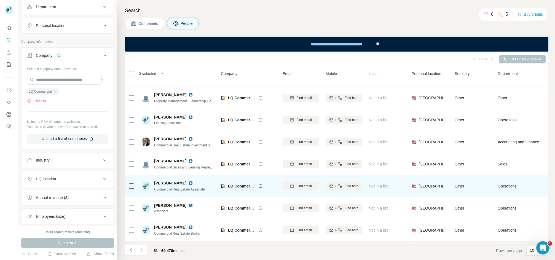
click at [164, 178] on div "[PERSON_NAME] Commercial Real Estate Associate" at bounding box center [177, 185] width 73 height 15
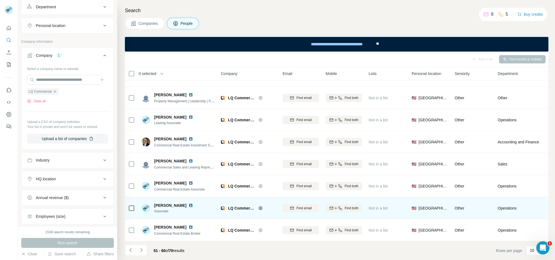
click at [166, 200] on div "[PERSON_NAME] Associate" at bounding box center [177, 207] width 73 height 15
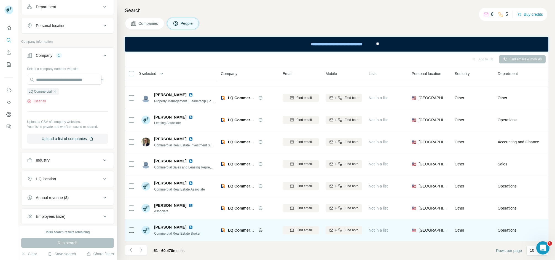
click at [167, 224] on span "[PERSON_NAME]" at bounding box center [170, 227] width 32 height 6
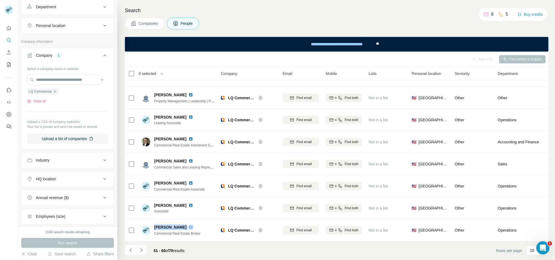
click at [140, 251] on icon "Navigate to next page" at bounding box center [142, 250] width 6 height 6
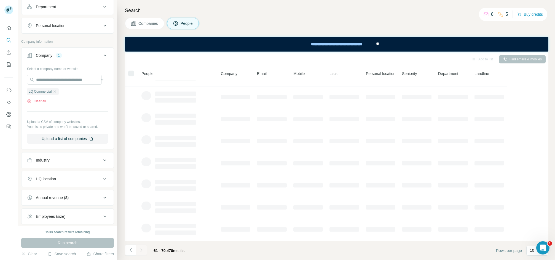
scroll to position [0, 0]
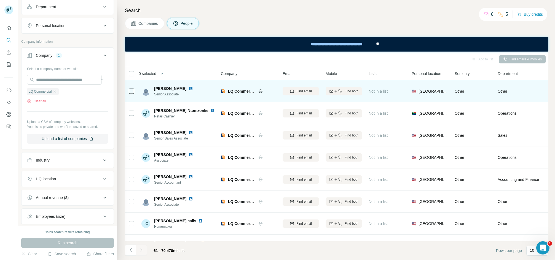
click at [156, 87] on span "[PERSON_NAME]" at bounding box center [170, 89] width 32 height 6
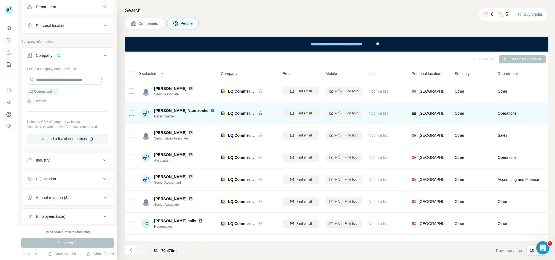
click at [162, 110] on span "[PERSON_NAME] Ntomzonke" at bounding box center [181, 111] width 54 height 6
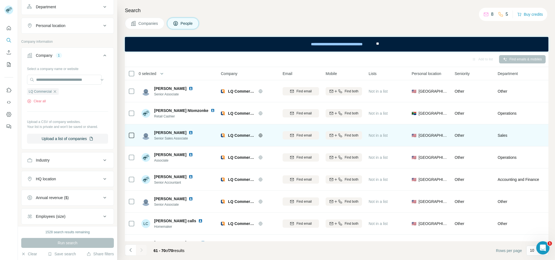
click at [160, 133] on span "[PERSON_NAME]" at bounding box center [170, 133] width 32 height 6
click at [159, 133] on span "[PERSON_NAME]" at bounding box center [170, 133] width 32 height 6
drag, startPoint x: 159, startPoint y: 133, endPoint x: 164, endPoint y: 136, distance: 6.0
click at [159, 133] on span "[PERSON_NAME]" at bounding box center [170, 133] width 32 height 6
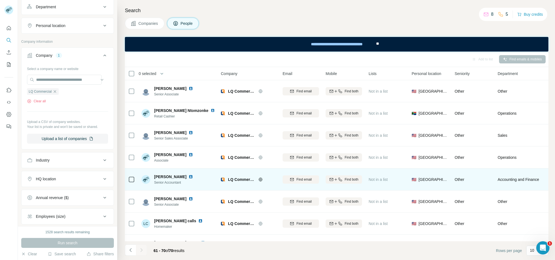
click at [168, 176] on span "[PERSON_NAME]" at bounding box center [170, 177] width 32 height 6
click at [167, 176] on span "[PERSON_NAME]" at bounding box center [170, 177] width 32 height 6
drag, startPoint x: 167, startPoint y: 176, endPoint x: 170, endPoint y: 176, distance: 3.0
click at [167, 176] on span "[PERSON_NAME]" at bounding box center [170, 177] width 32 height 6
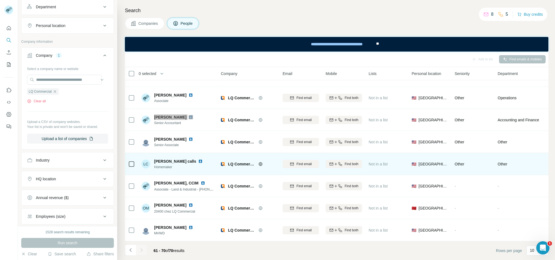
scroll to position [64, 0]
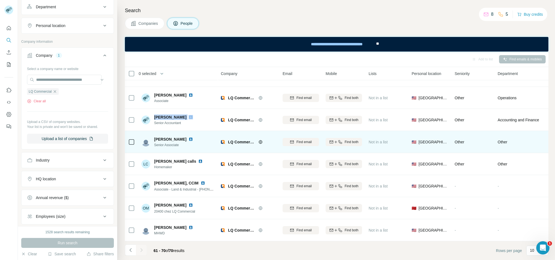
click at [164, 136] on span "[PERSON_NAME]" at bounding box center [170, 139] width 32 height 6
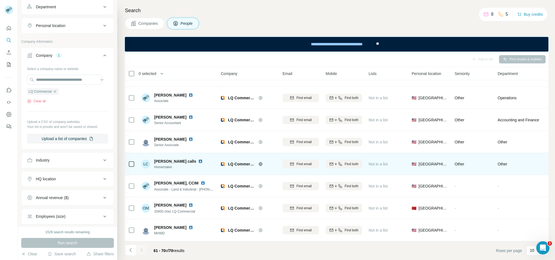
click at [155, 159] on span "[PERSON_NAME] calls" at bounding box center [175, 162] width 42 height 6
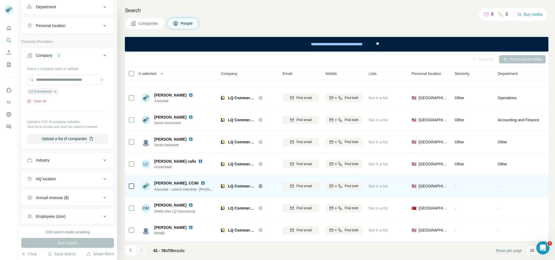
click at [158, 180] on span "[PERSON_NAME], CCIM" at bounding box center [176, 183] width 44 height 6
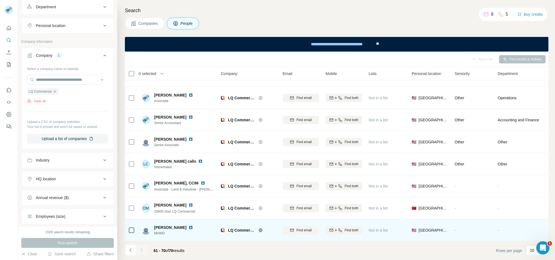
click at [158, 225] on span "[PERSON_NAME]" at bounding box center [170, 228] width 32 height 6
